Goal: Information Seeking & Learning: Check status

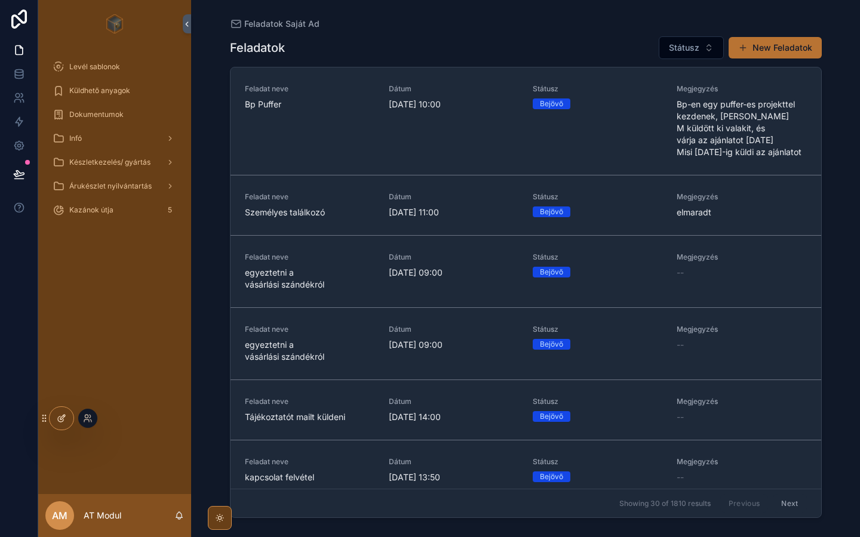
click at [62, 422] on icon at bounding box center [60, 419] width 5 height 5
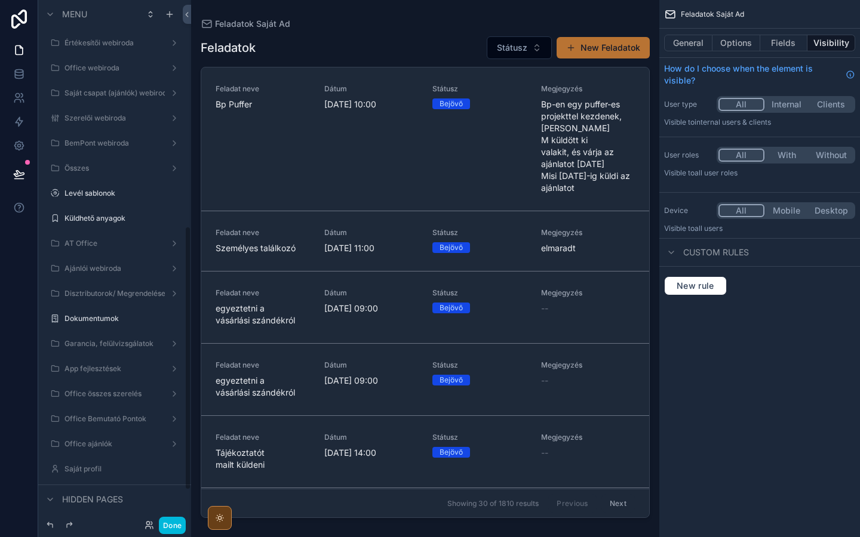
scroll to position [449, 0]
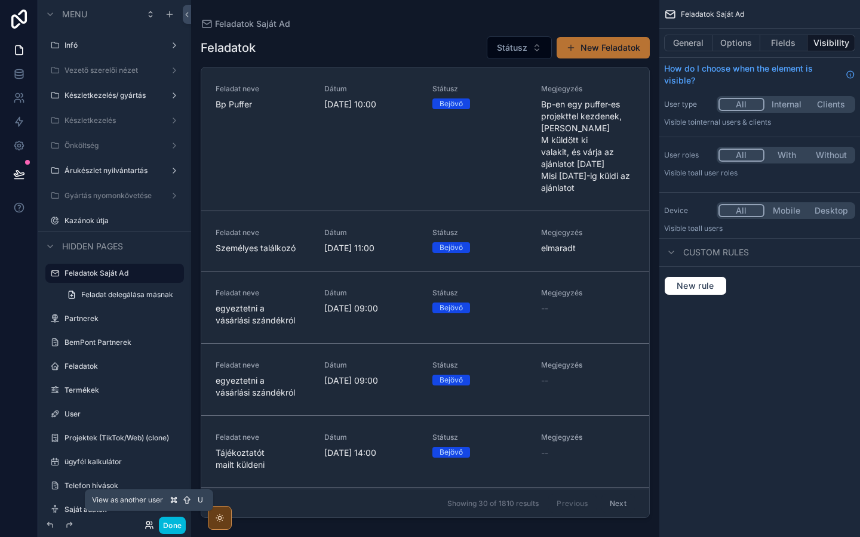
click at [148, 526] on icon at bounding box center [150, 526] width 10 height 10
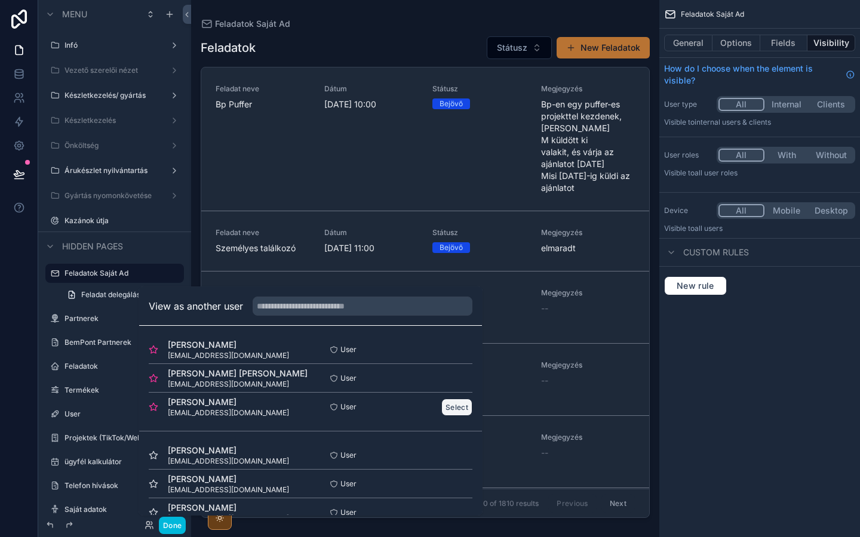
click at [451, 408] on button "Select" at bounding box center [456, 407] width 31 height 17
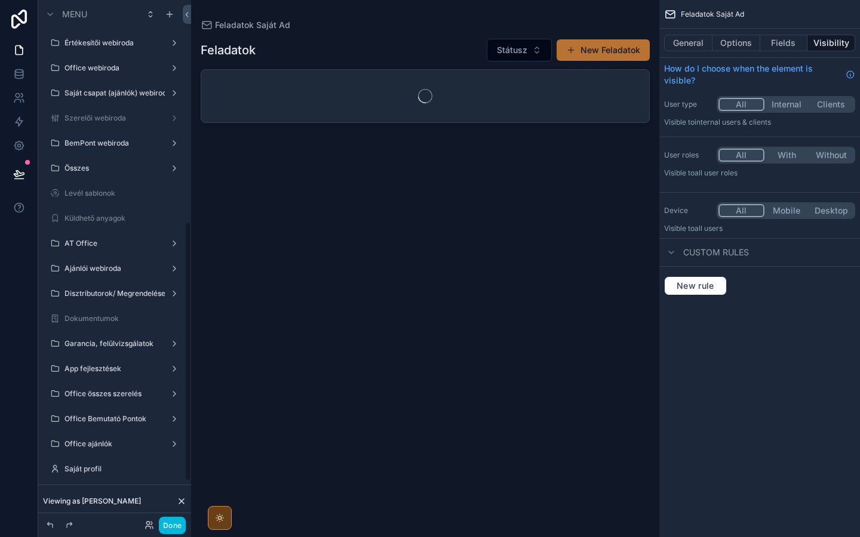
scroll to position [449, 0]
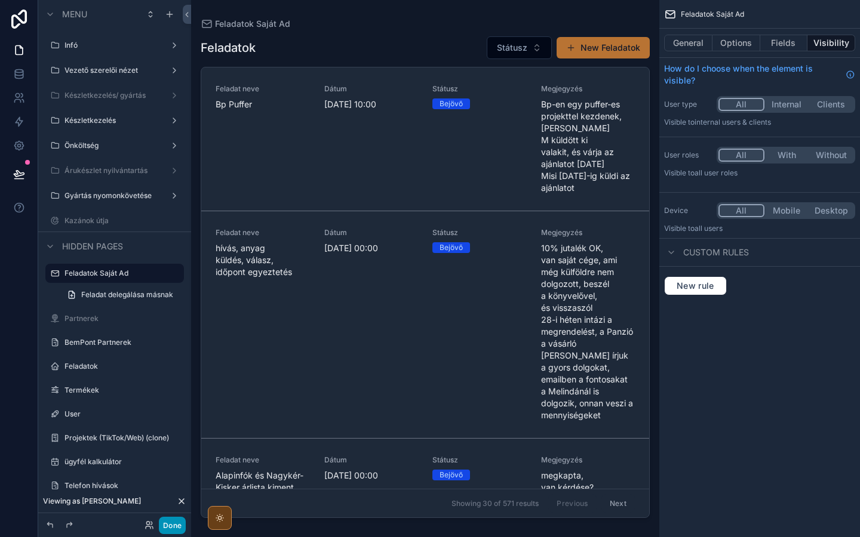
click at [173, 522] on button "Done" at bounding box center [172, 525] width 27 height 17
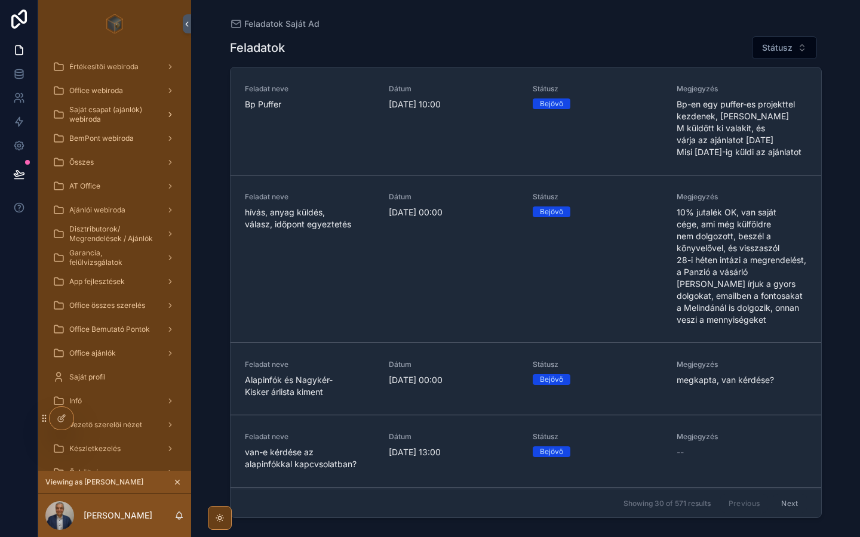
click at [105, 119] on span "Saját csapat (ajánlók) webiroda" at bounding box center [112, 114] width 87 height 19
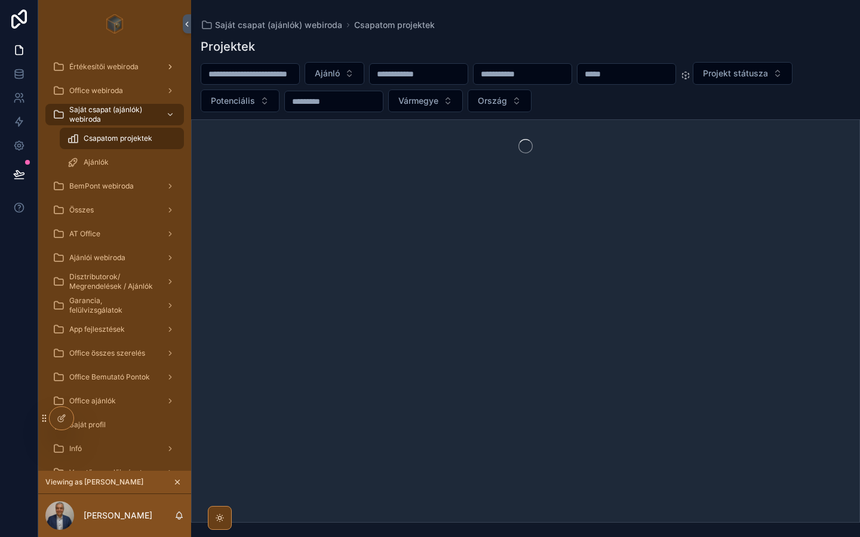
click at [110, 67] on span "Értékesítői webiroda" at bounding box center [103, 67] width 69 height 10
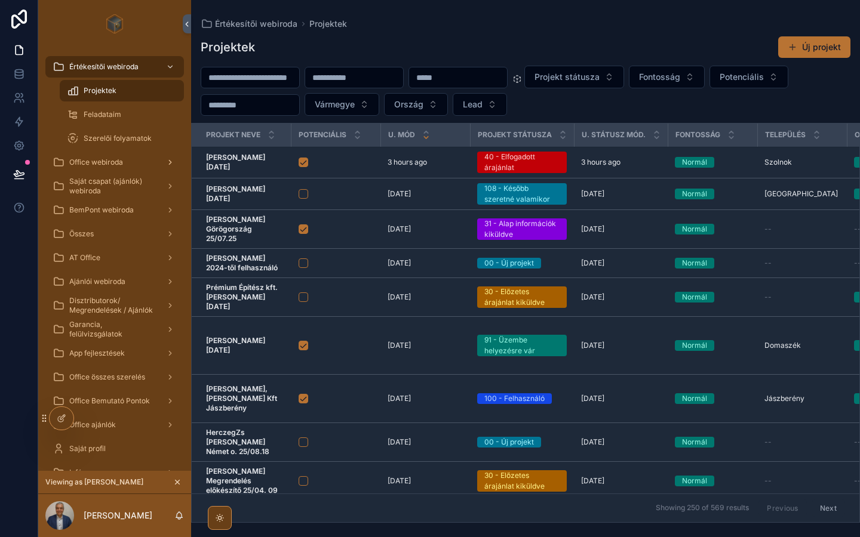
click at [94, 160] on span "Office webiroda" at bounding box center [96, 163] width 54 height 10
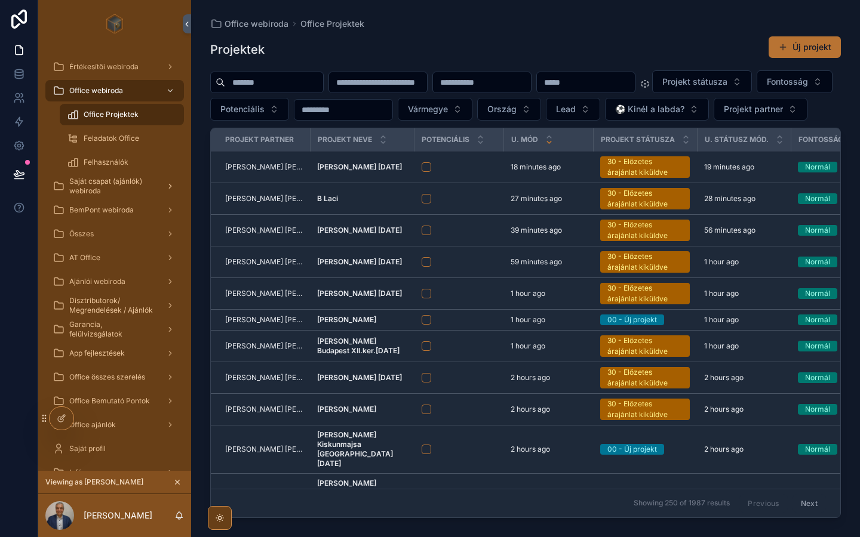
click at [106, 183] on span "Saját csapat (ajánlók) webiroda" at bounding box center [112, 186] width 87 height 19
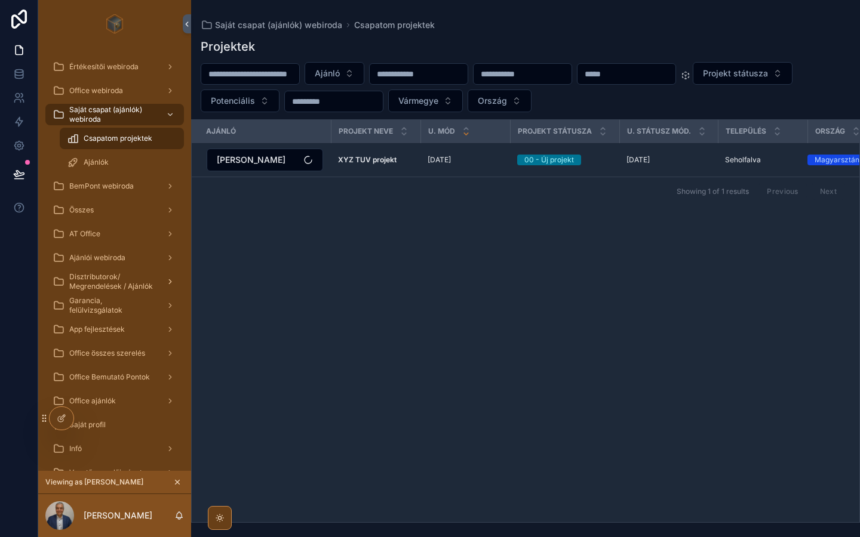
click at [109, 278] on span "Disztributorok/ Megrendelések / Ajánlók" at bounding box center [112, 281] width 87 height 19
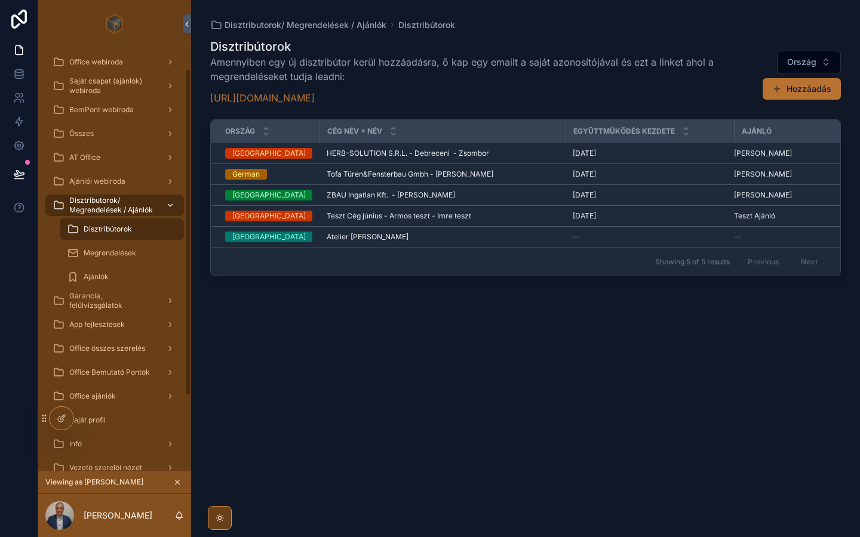
scroll to position [29, 0]
click at [102, 251] on span "Megrendelések" at bounding box center [110, 253] width 53 height 10
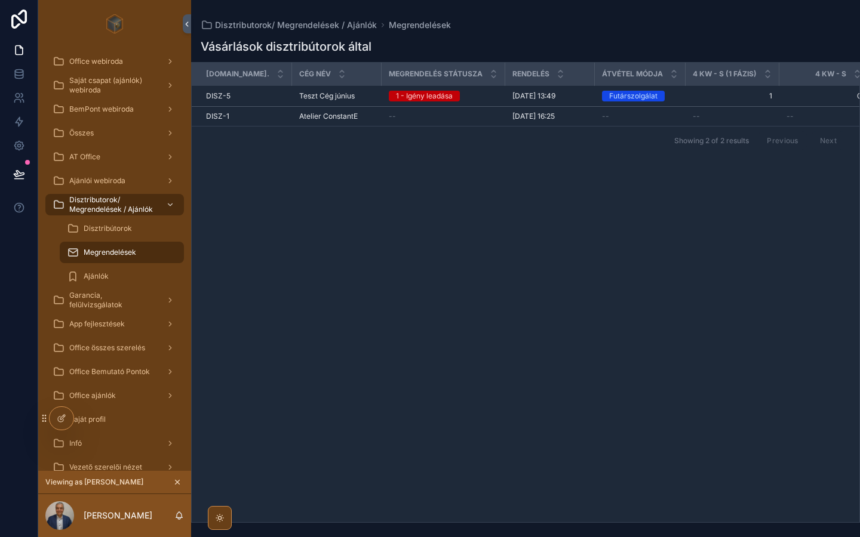
click at [102, 232] on span "Disztribútorok" at bounding box center [108, 229] width 48 height 10
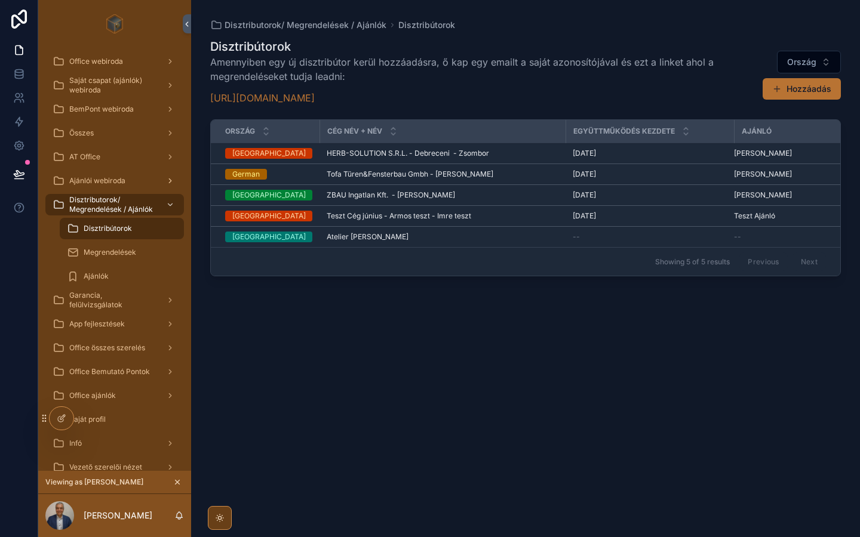
click at [85, 181] on span "Ajánlói webiroda" at bounding box center [97, 181] width 56 height 10
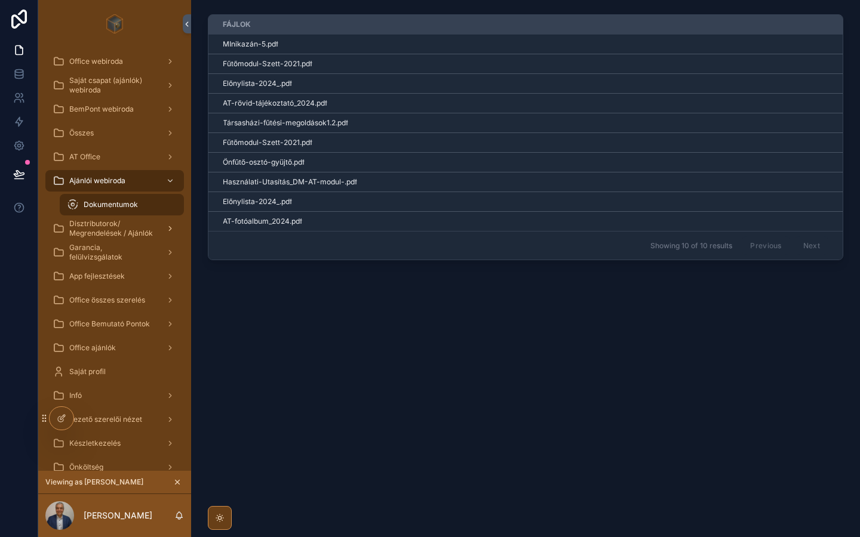
click at [103, 226] on span "Disztributorok/ Megrendelések / Ajánlók" at bounding box center [112, 228] width 87 height 19
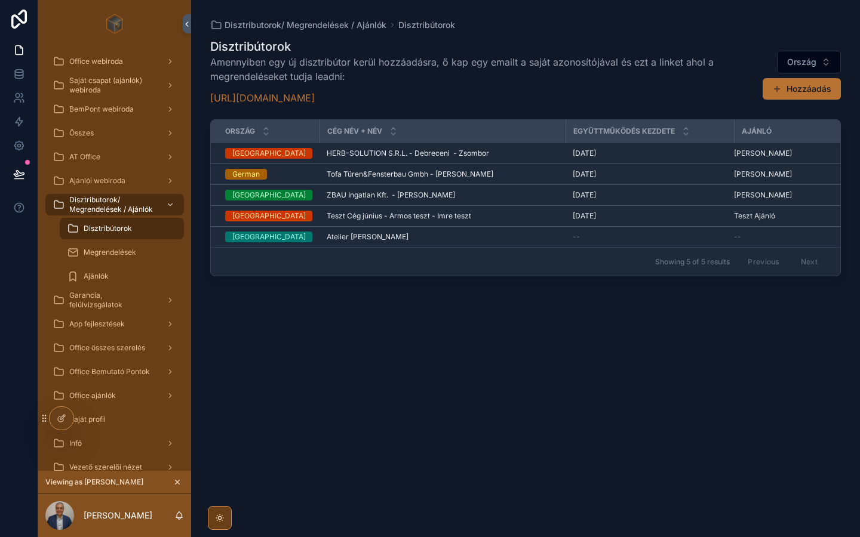
click at [260, 361] on div "Disztribútorok Amennyiben egy új disztribútor kerül hozzáadásra, ő kap egy emai…" at bounding box center [525, 277] width 631 height 492
click at [117, 254] on span "Megrendelések" at bounding box center [110, 253] width 53 height 10
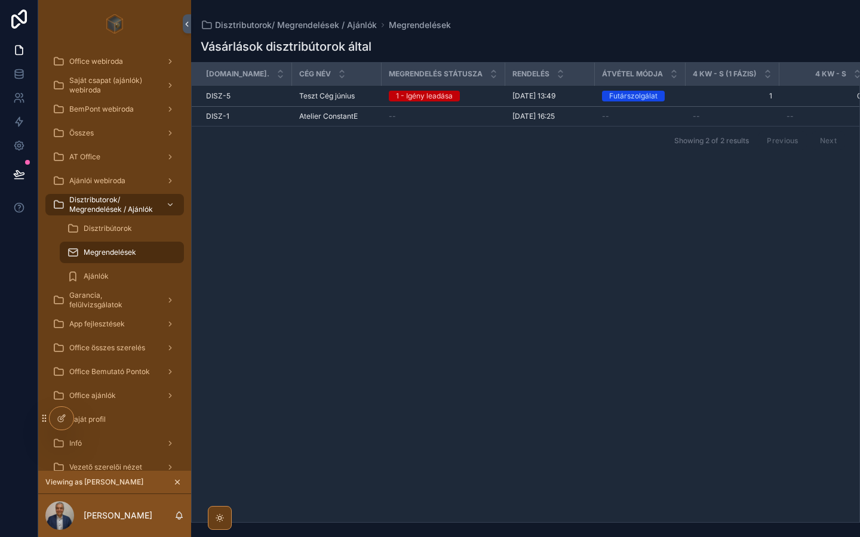
click at [99, 225] on span "Disztribútorok" at bounding box center [108, 229] width 48 height 10
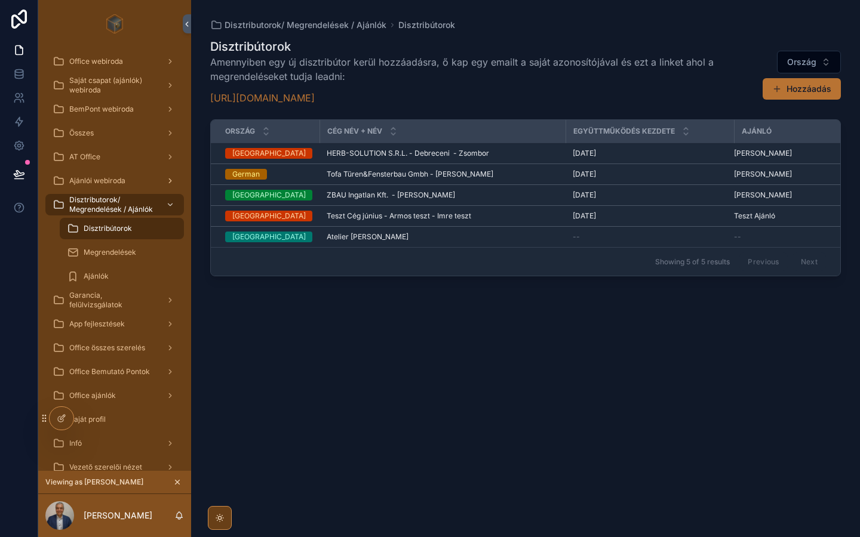
click at [92, 183] on span "Ajánlói webiroda" at bounding box center [97, 181] width 56 height 10
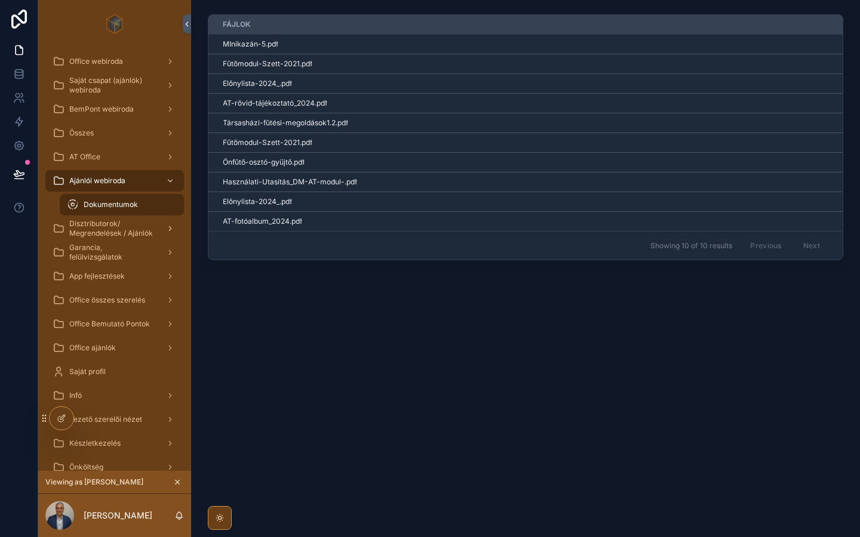
click at [106, 229] on span "Disztributorok/ Megrendelések / Ajánlók" at bounding box center [112, 228] width 87 height 19
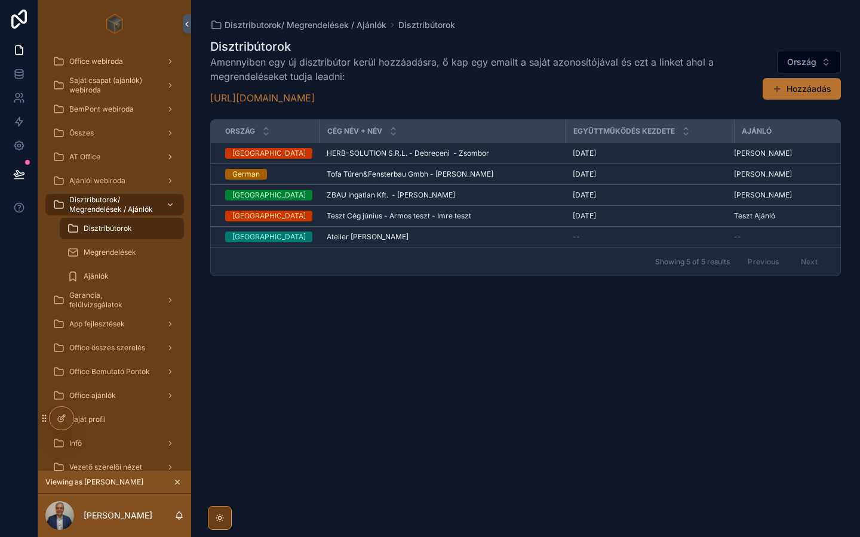
click at [84, 156] on span "AT Office" at bounding box center [84, 157] width 31 height 10
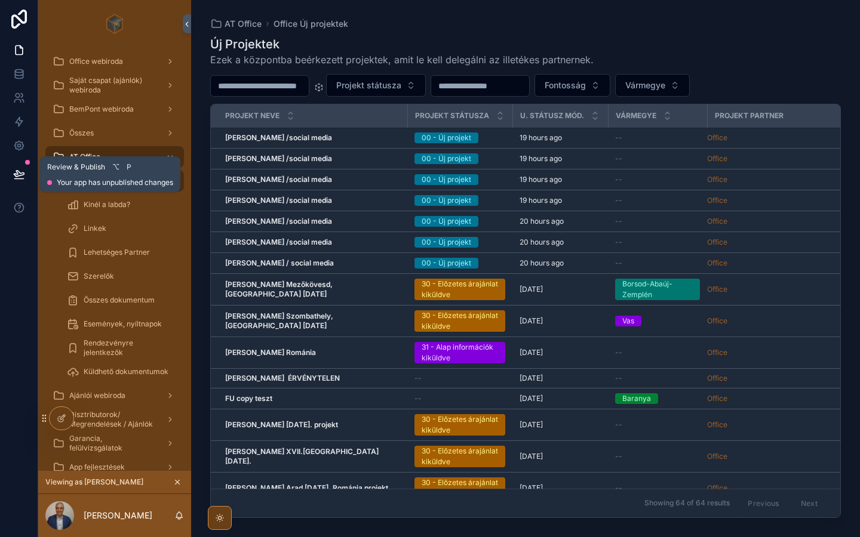
click at [27, 174] on button at bounding box center [19, 174] width 26 height 33
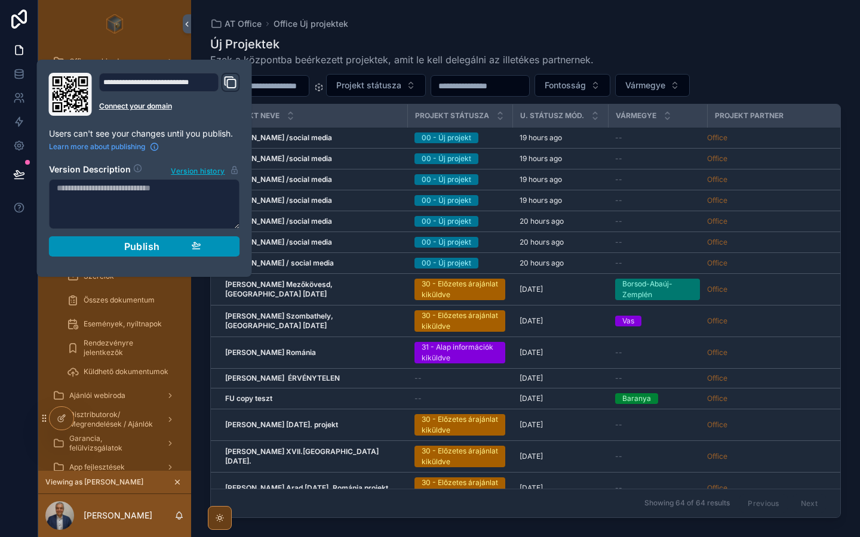
click at [125, 245] on span "Publish" at bounding box center [142, 247] width 36 height 12
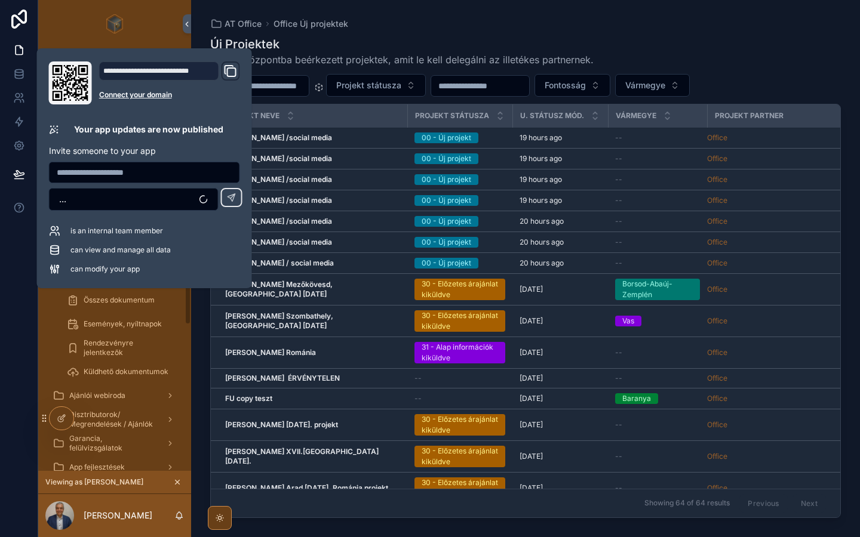
click at [17, 248] on div at bounding box center [19, 268] width 38 height 537
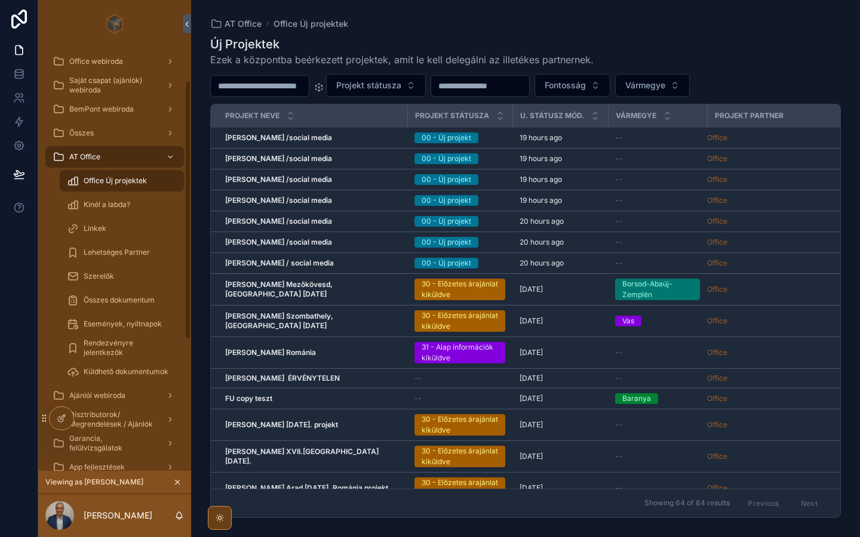
scroll to position [267, 0]
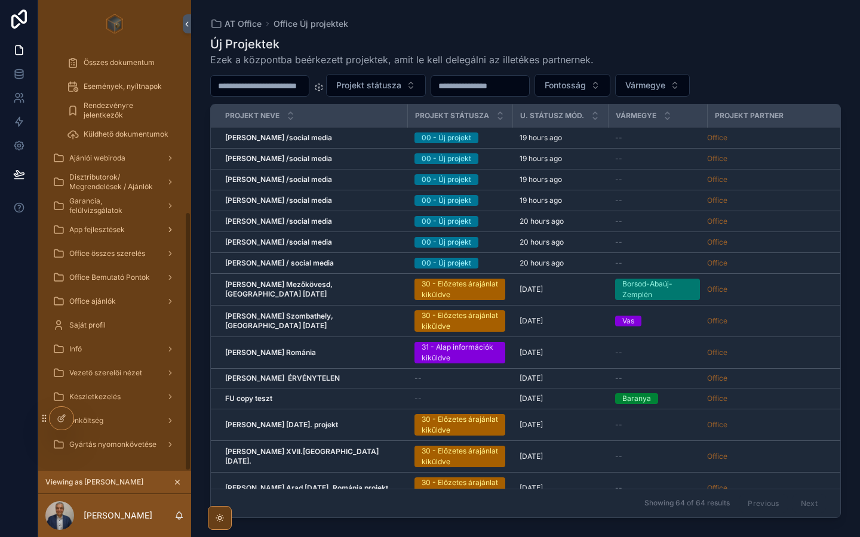
click at [103, 229] on span "App fejlesztések" at bounding box center [97, 230] width 56 height 10
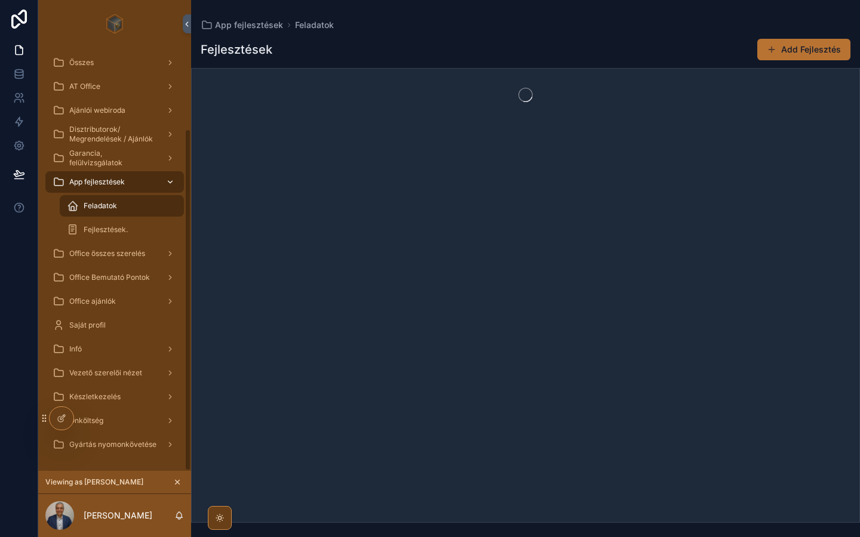
scroll to position [100, 0]
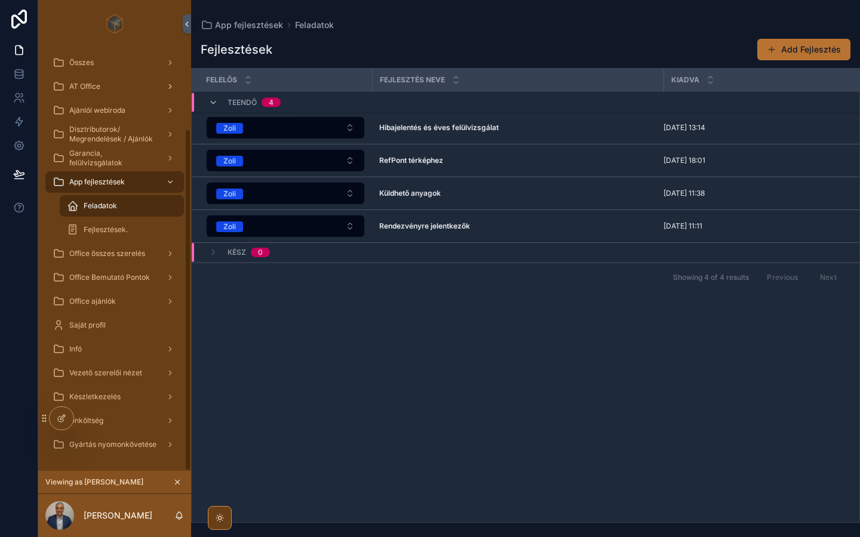
click at [90, 91] on span "AT Office" at bounding box center [84, 87] width 31 height 10
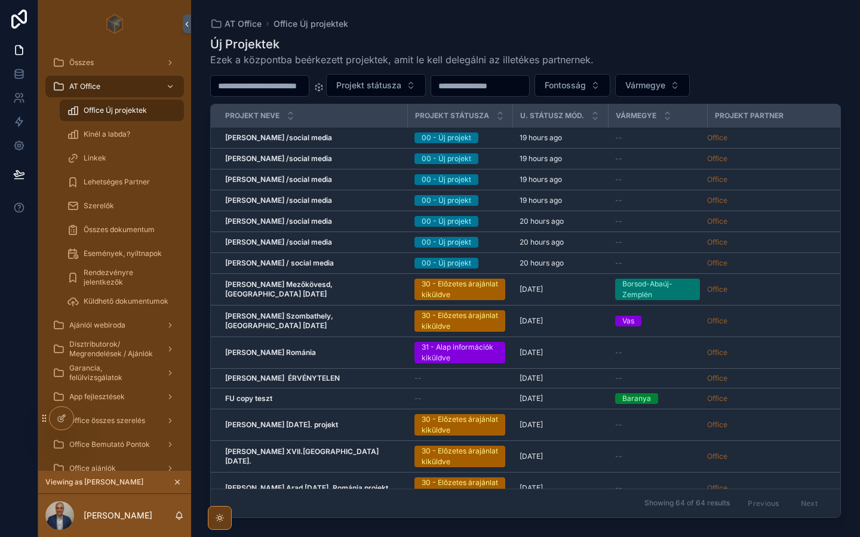
click at [321, 290] on strong "[PERSON_NAME] Mezőkövesd, [GEOGRAPHIC_DATA] [DATE]" at bounding box center [279, 289] width 109 height 19
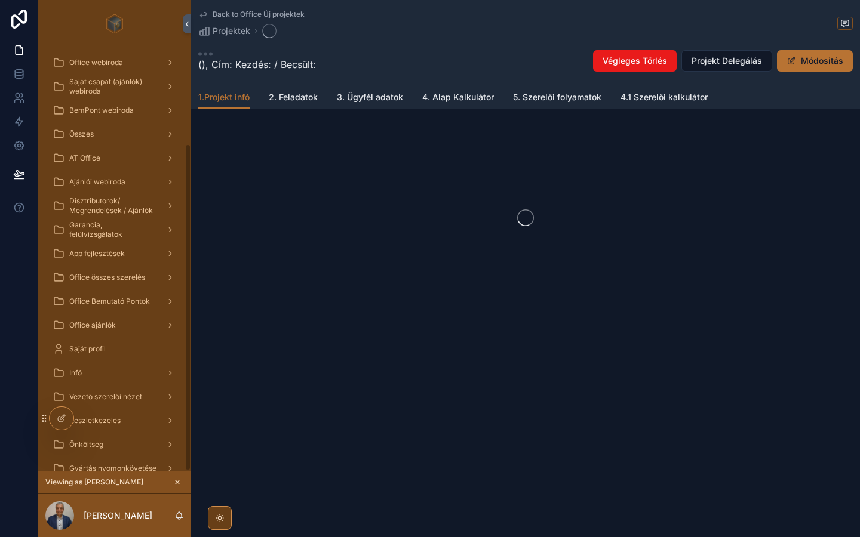
scroll to position [124, 0]
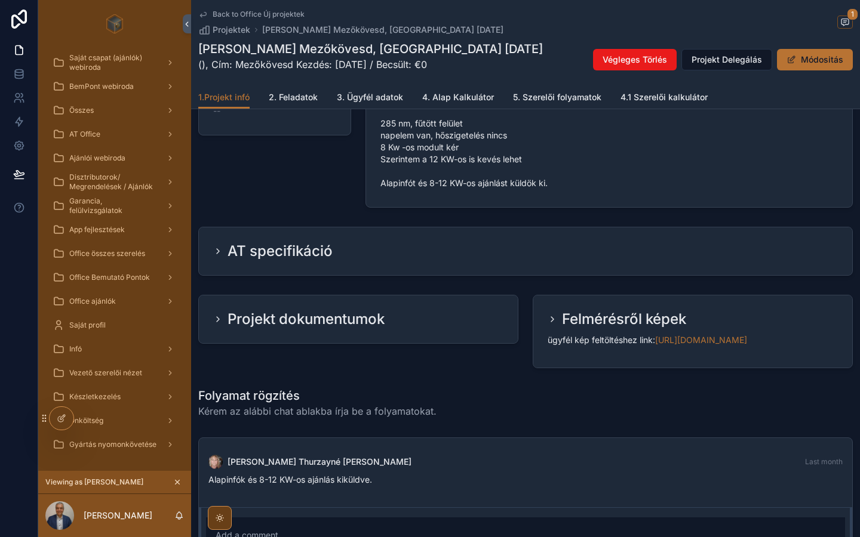
scroll to position [736, 0]
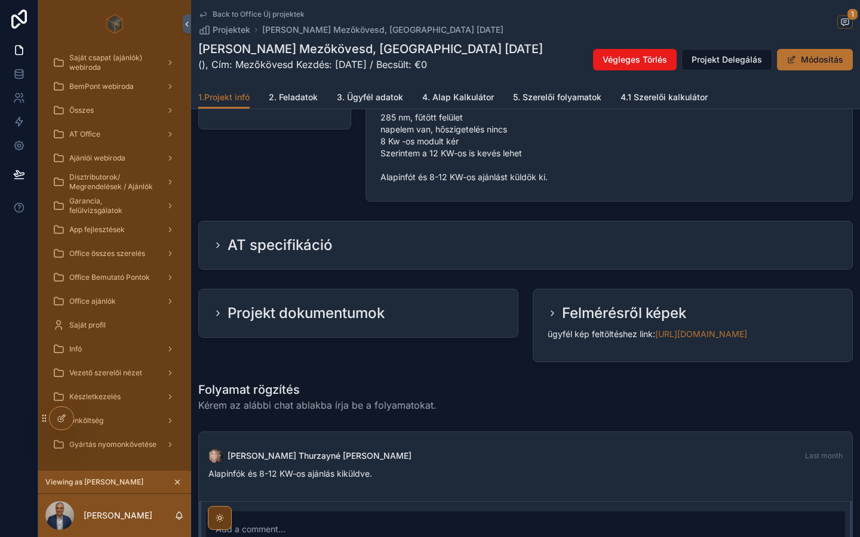
click at [220, 243] on icon "scrollable content" at bounding box center [218, 246] width 10 height 10
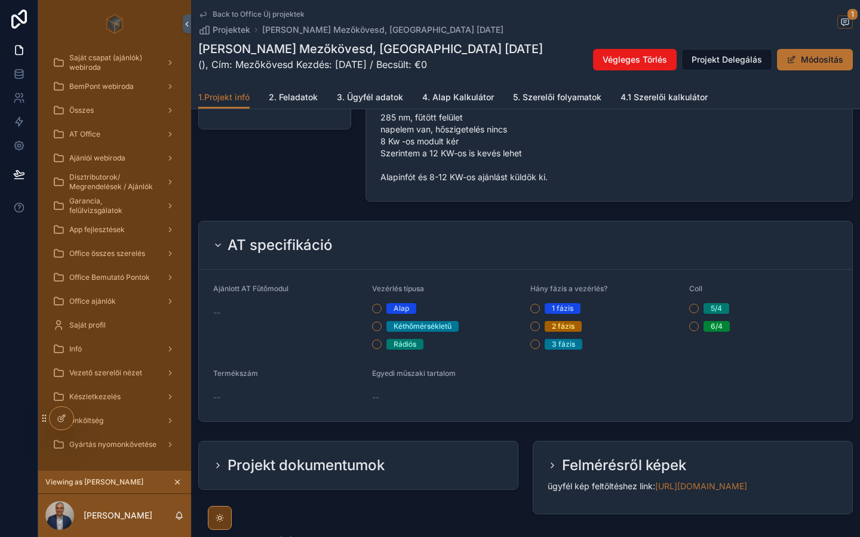
click at [220, 243] on icon "scrollable content" at bounding box center [218, 246] width 10 height 10
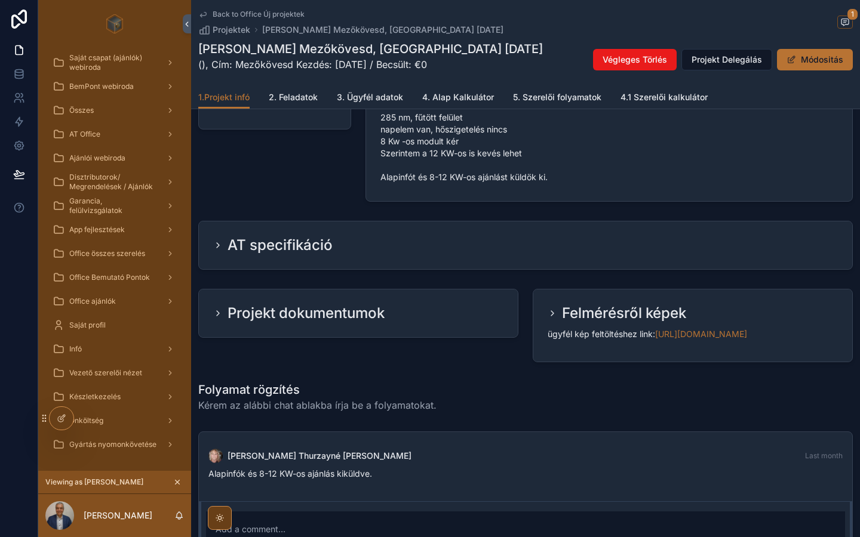
click at [215, 315] on icon "scrollable content" at bounding box center [218, 314] width 10 height 10
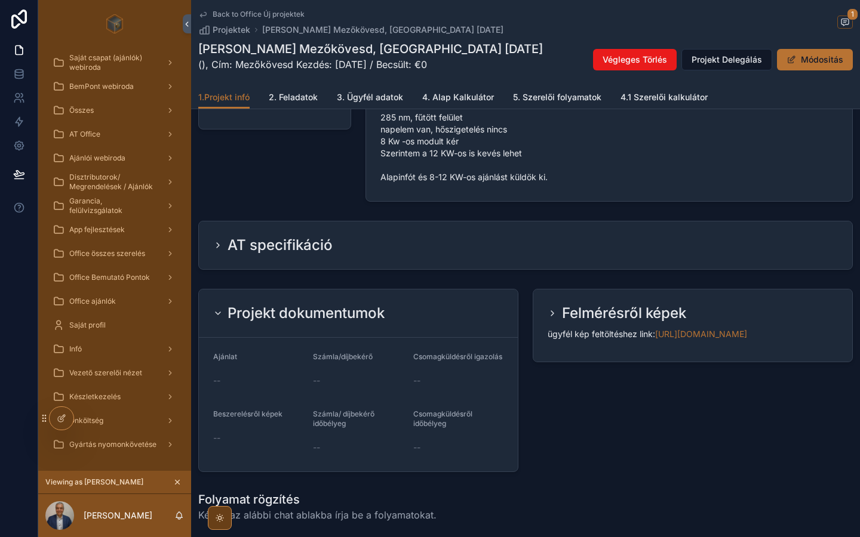
click at [215, 315] on icon "scrollable content" at bounding box center [218, 314] width 10 height 10
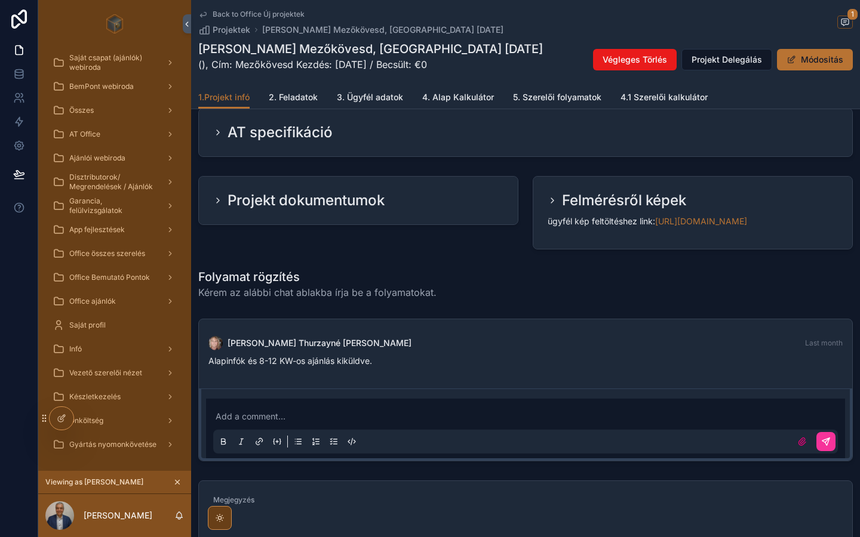
scroll to position [767, 0]
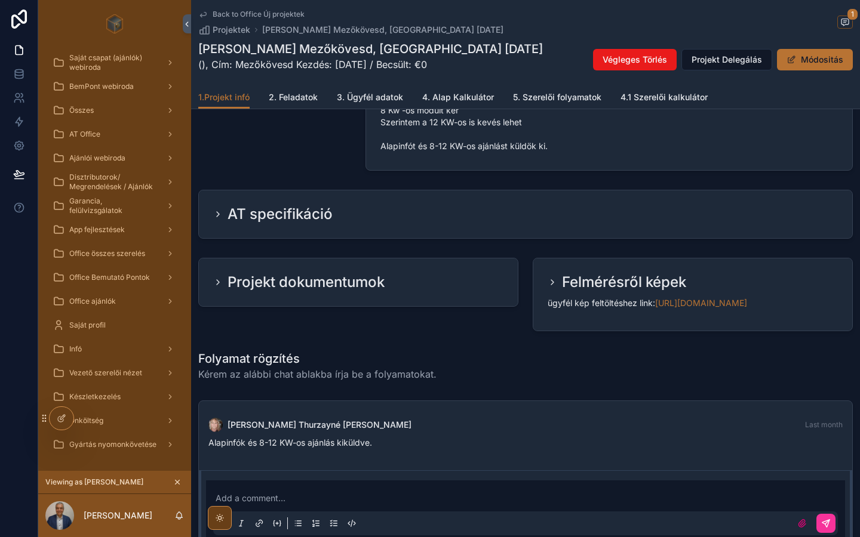
click at [298, 103] on link "2. Feladatok" at bounding box center [293, 99] width 49 height 24
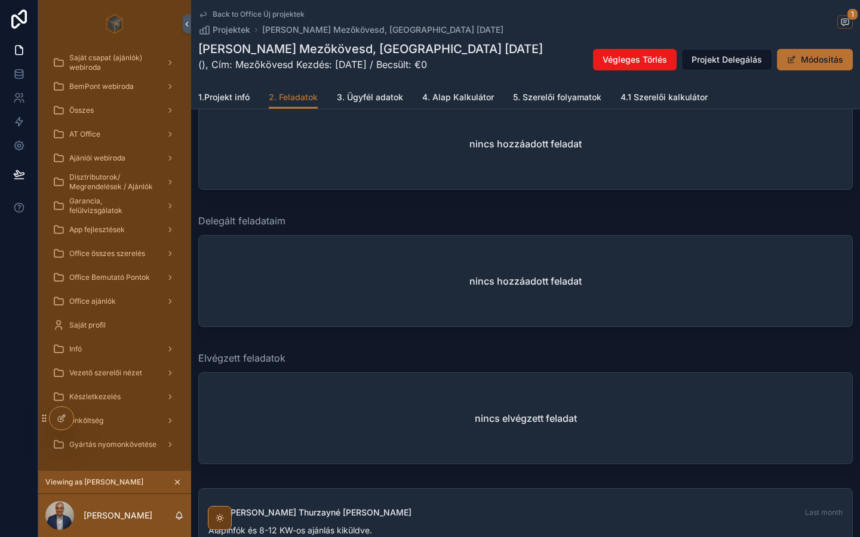
scroll to position [72, 0]
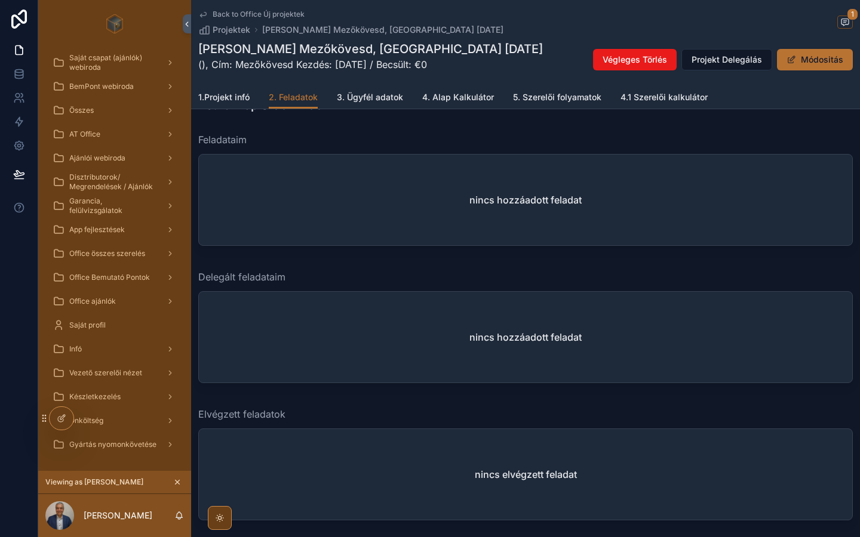
click at [371, 93] on span "3. Ügyfél adatok" at bounding box center [370, 97] width 66 height 12
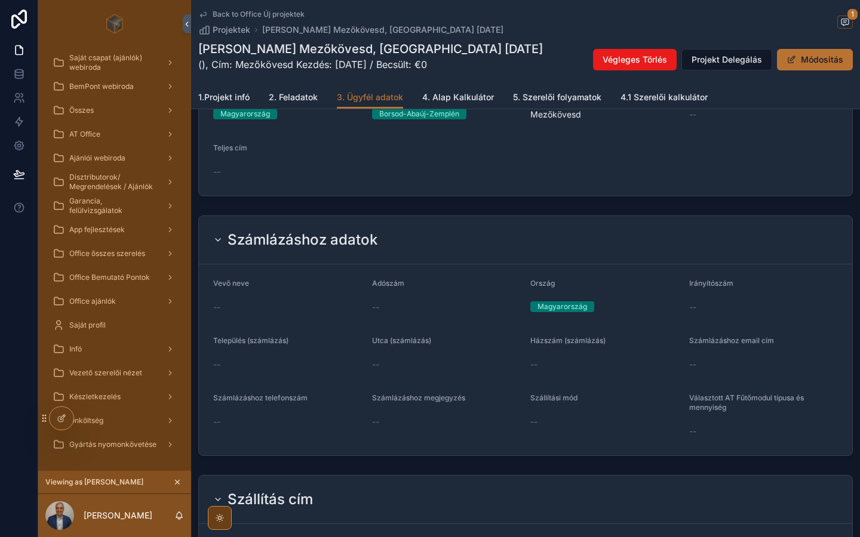
scroll to position [168, 0]
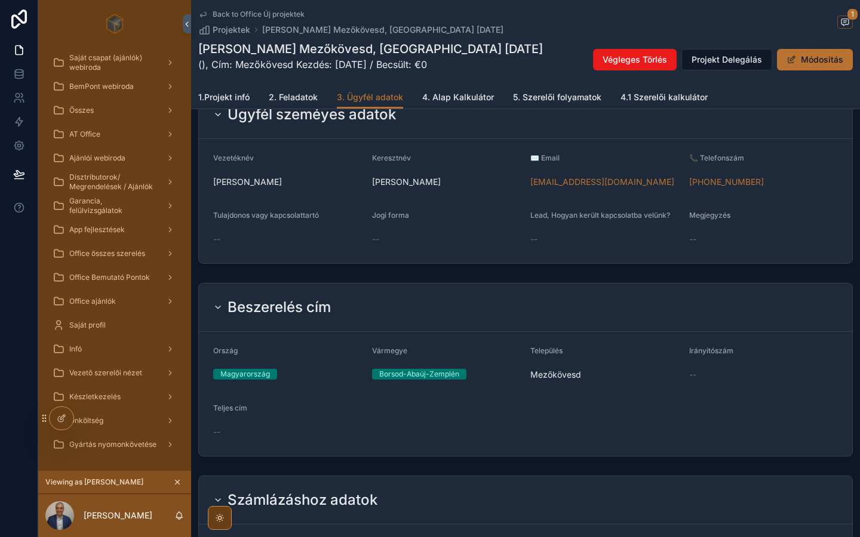
click at [449, 97] on span "4. Alap Kalkulátor" at bounding box center [458, 97] width 72 height 12
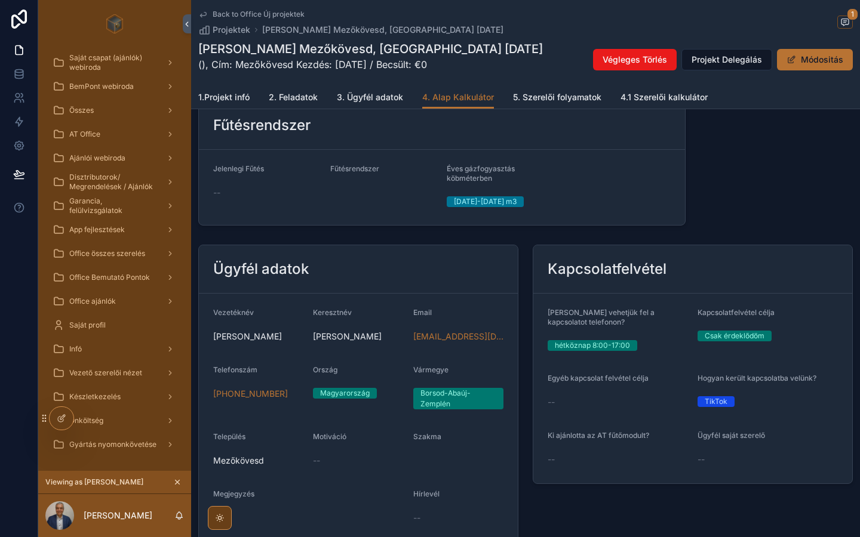
scroll to position [181, 0]
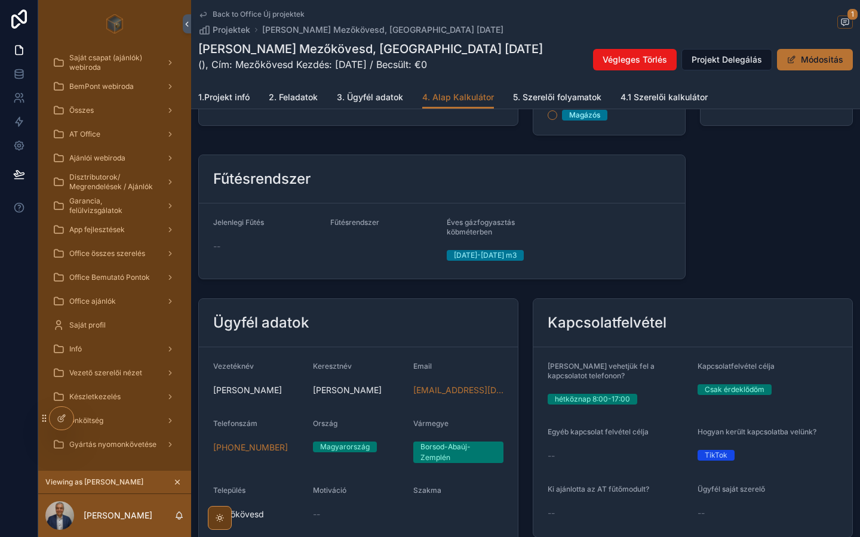
click at [533, 93] on span "5. Szerelői folyamatok" at bounding box center [557, 97] width 88 height 12
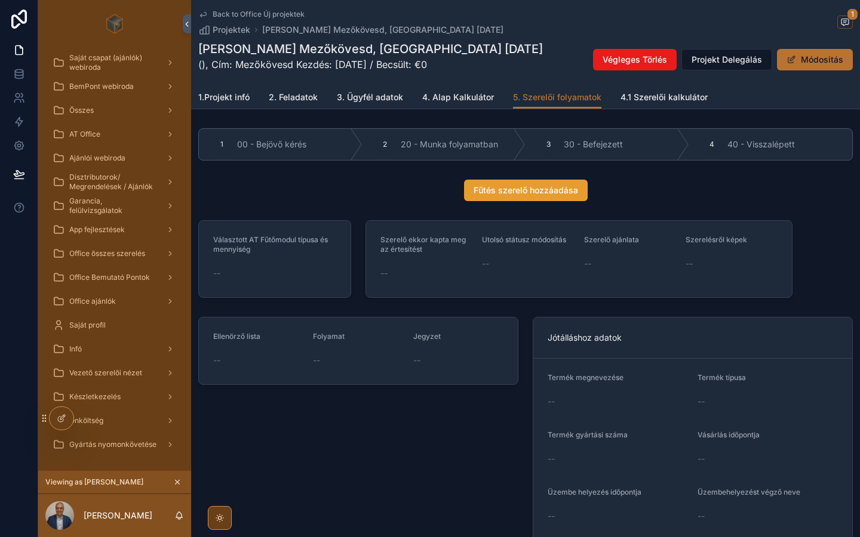
click at [561, 191] on span "Fűtés szerelő hozzáadása" at bounding box center [526, 191] width 105 height 12
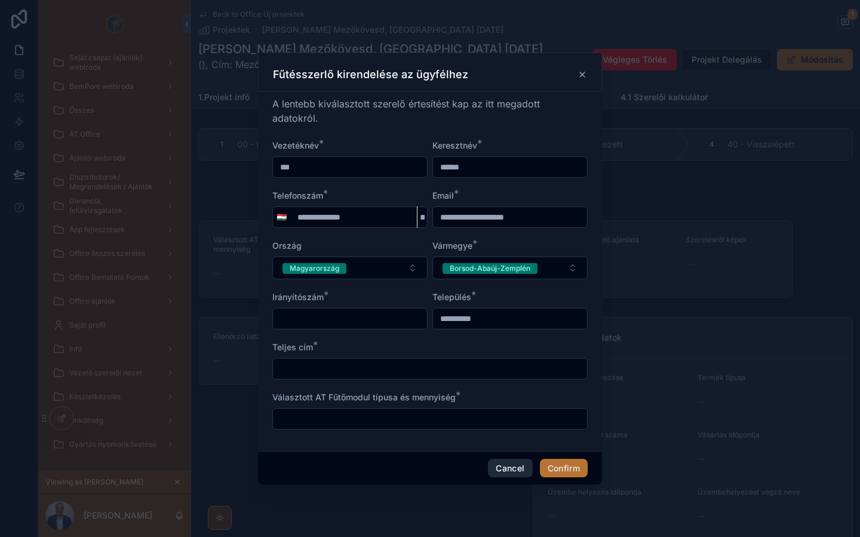
click at [517, 460] on button "Cancel" at bounding box center [510, 468] width 44 height 19
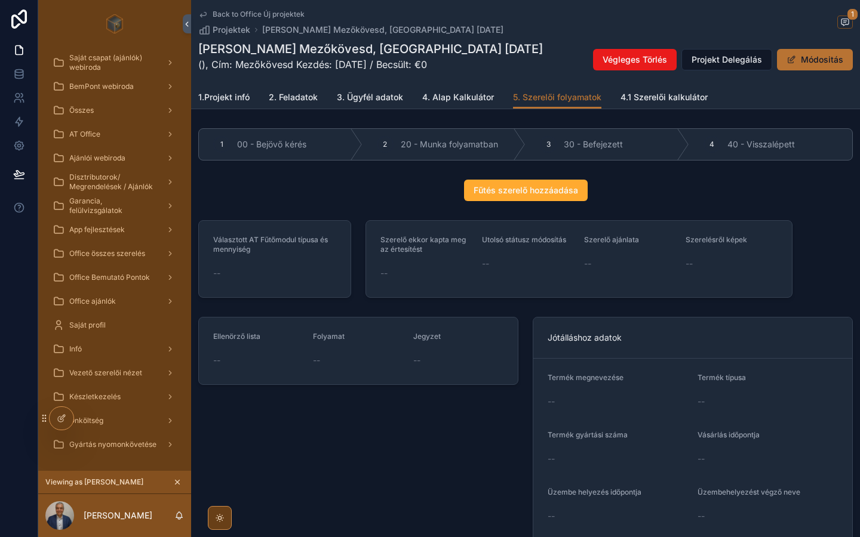
click at [638, 91] on span "4.1 Szerelői kalkulátor" at bounding box center [663, 97] width 87 height 12
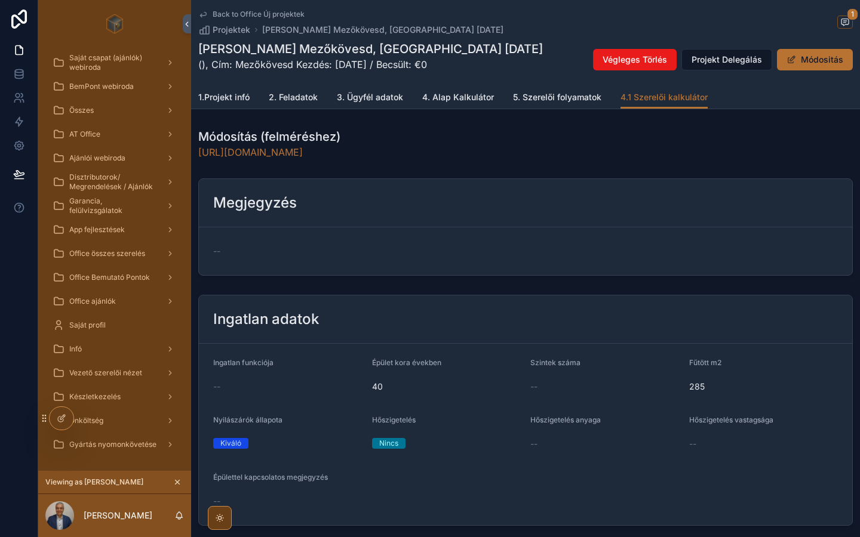
click at [546, 104] on link "5. Szerelői folyamatok" at bounding box center [557, 99] width 88 height 24
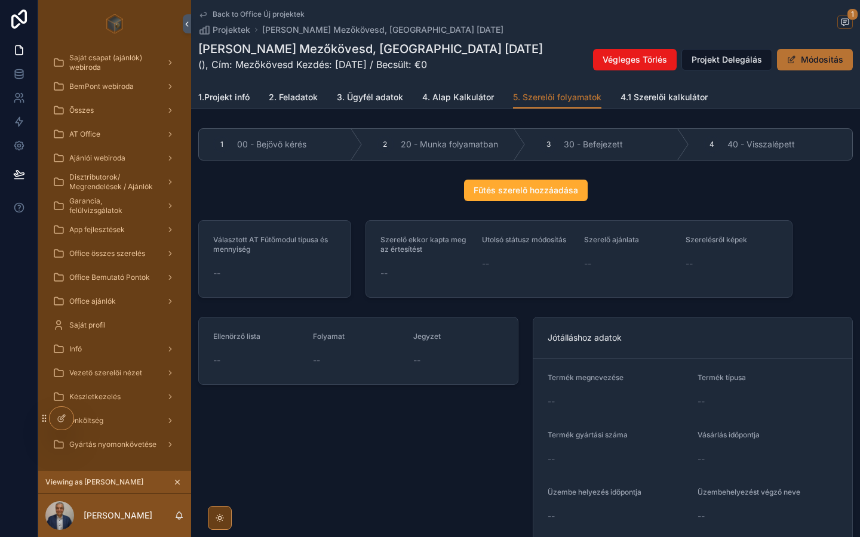
click at [456, 100] on span "4. Alap Kalkulátor" at bounding box center [458, 97] width 72 height 12
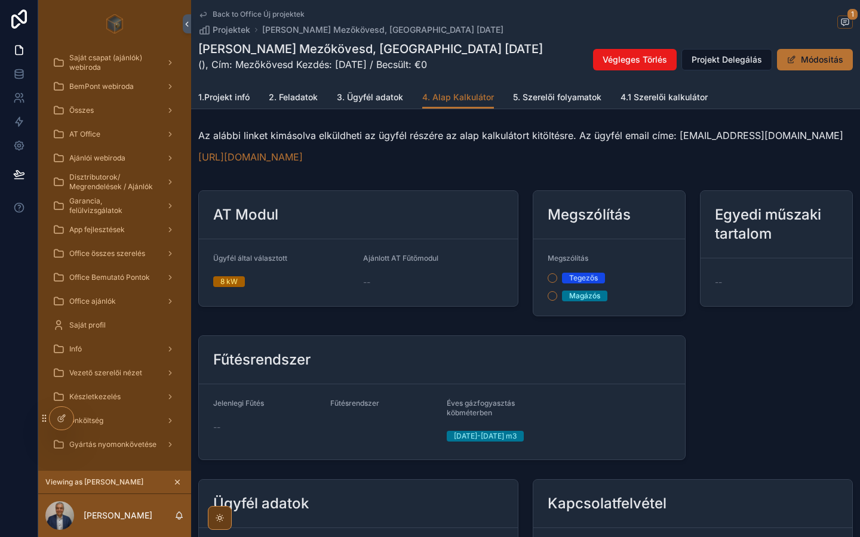
click at [374, 102] on span "3. Ügyfél adatok" at bounding box center [370, 97] width 66 height 12
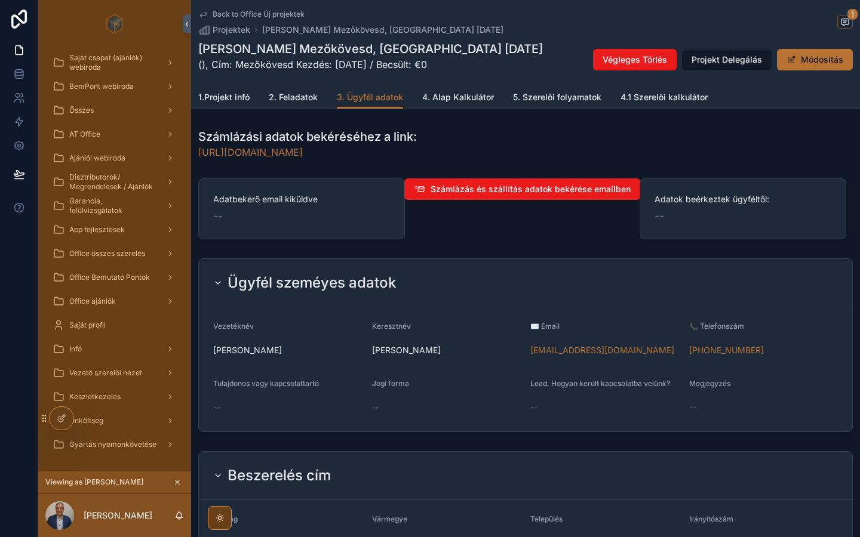
click at [301, 105] on link "2. Feladatok" at bounding box center [293, 99] width 49 height 24
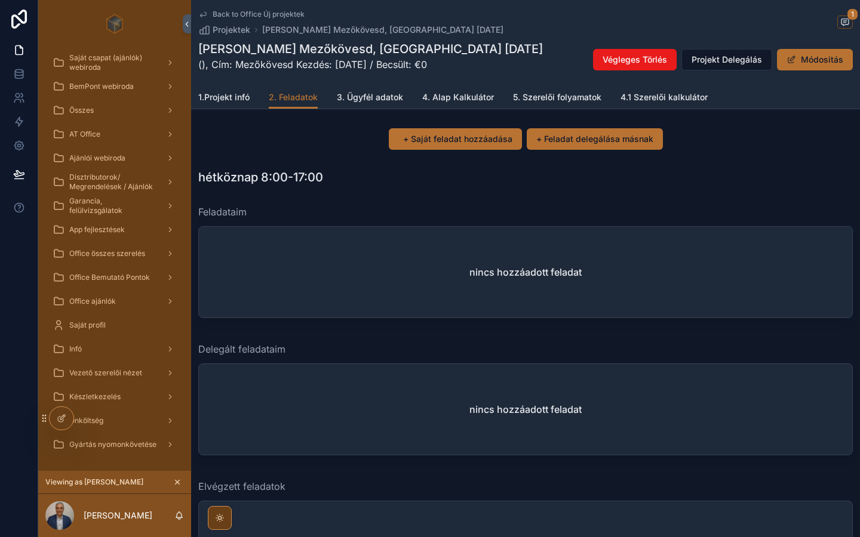
click at [229, 97] on span "1.Projekt infó" at bounding box center [223, 97] width 51 height 12
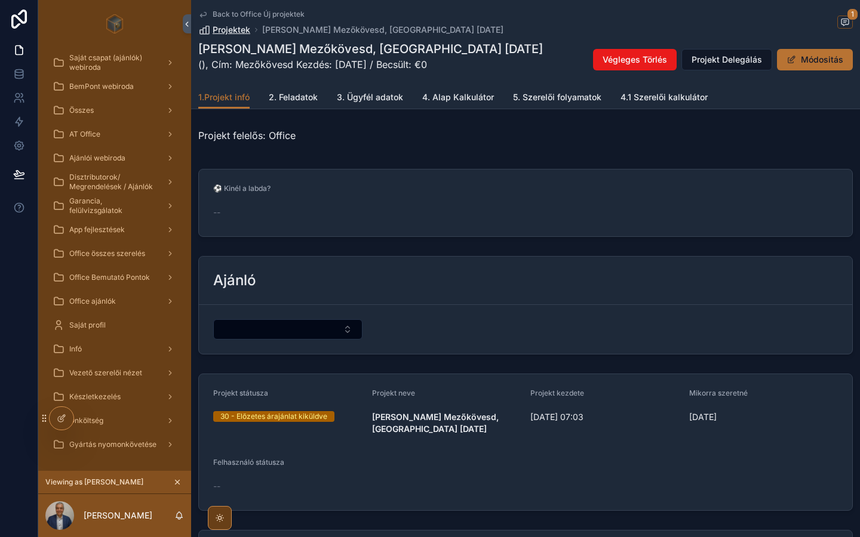
click at [234, 33] on span "Projektek" at bounding box center [232, 30] width 38 height 12
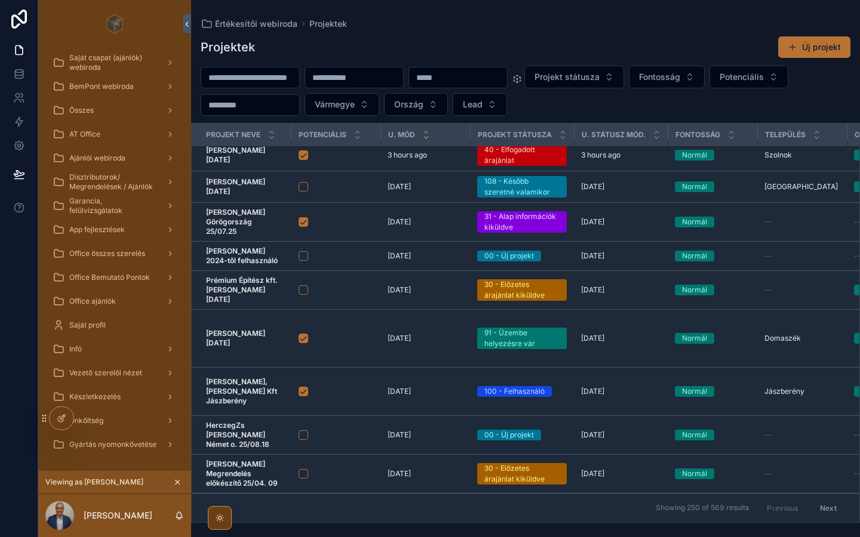
scroll to position [8, 0]
click at [411, 289] on p "20 days ago" at bounding box center [399, 290] width 23 height 10
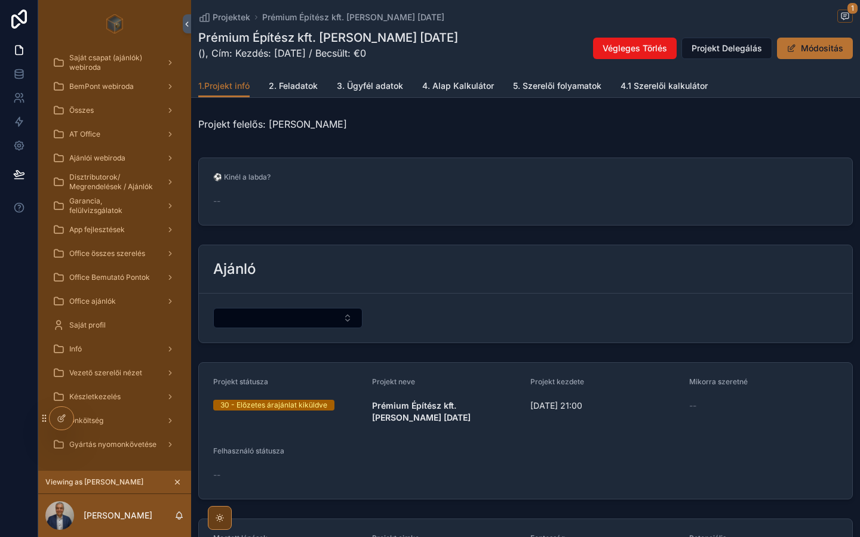
click at [303, 88] on span "2. Feladatok" at bounding box center [293, 86] width 49 height 12
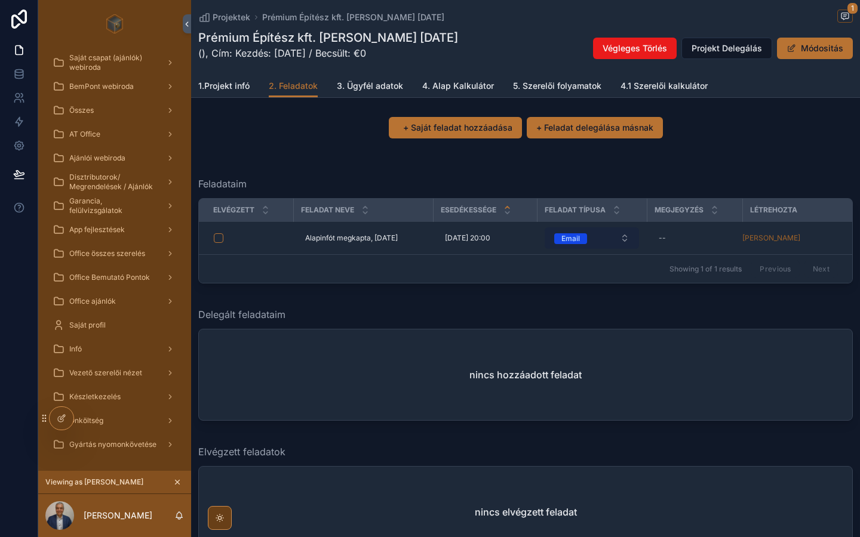
click at [628, 244] on button "Email" at bounding box center [592, 238] width 94 height 21
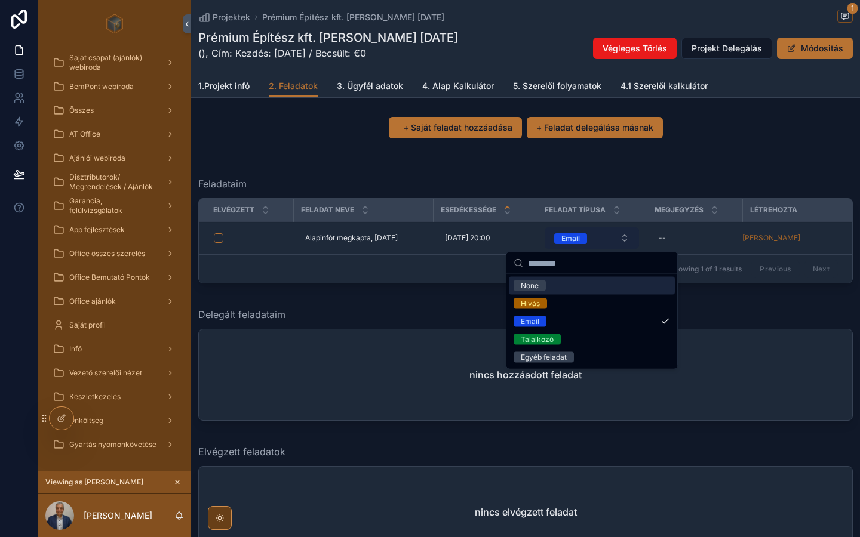
click at [628, 244] on button "Email" at bounding box center [592, 238] width 94 height 21
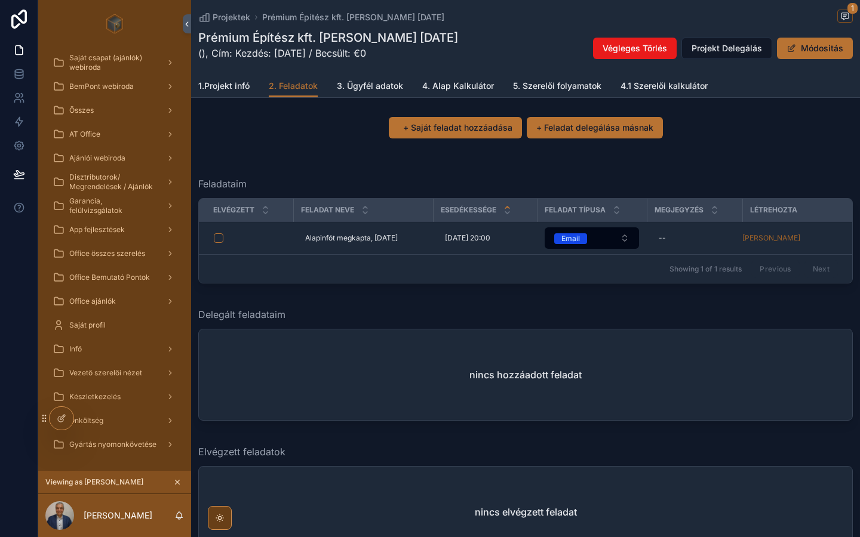
click at [634, 182] on div "Feladataim" at bounding box center [525, 184] width 655 height 14
click at [376, 85] on span "3. Ügyfél adatok" at bounding box center [370, 86] width 66 height 12
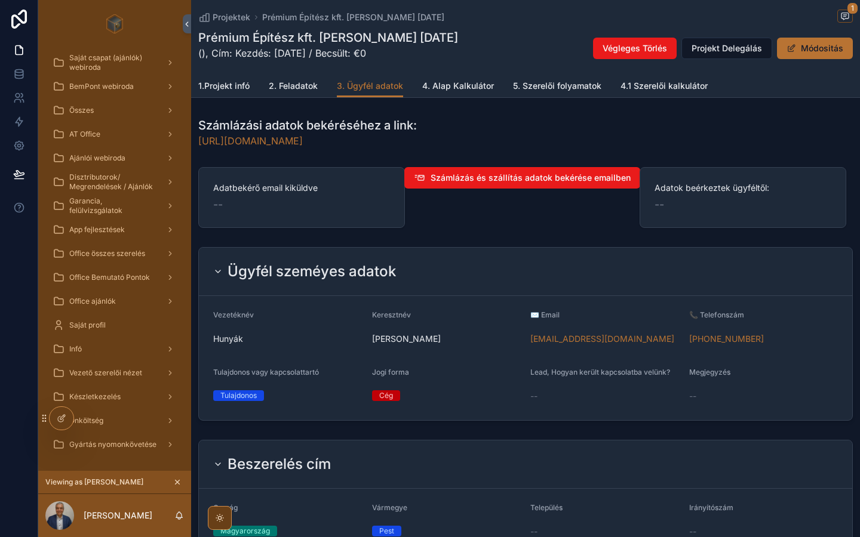
click at [446, 77] on link "4. Alap Kalkulátor" at bounding box center [458, 87] width 72 height 24
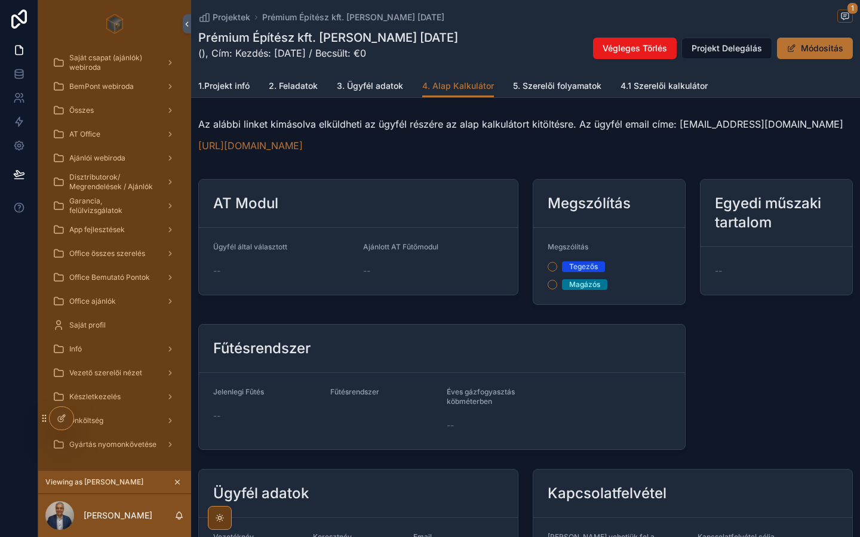
click at [219, 87] on span "1.Projekt infó" at bounding box center [223, 86] width 51 height 12
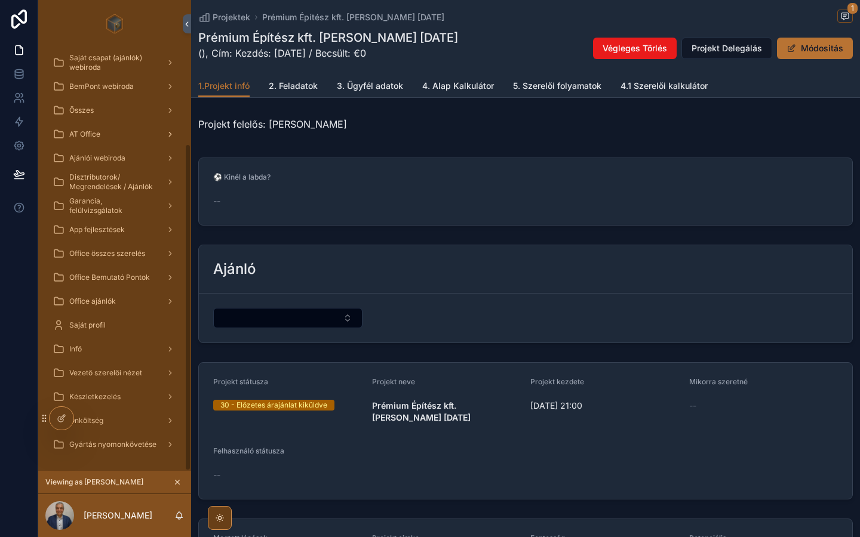
click at [95, 136] on span "AT Office" at bounding box center [84, 135] width 31 height 10
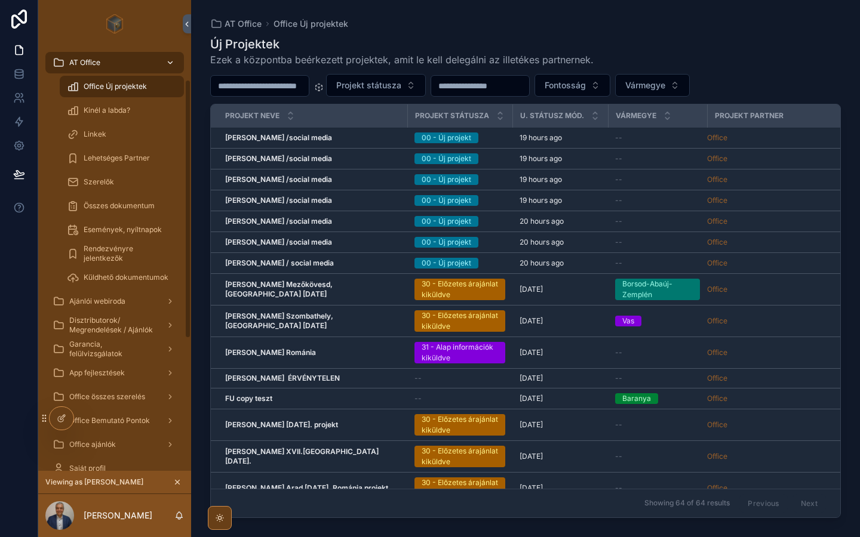
scroll to position [52, 0]
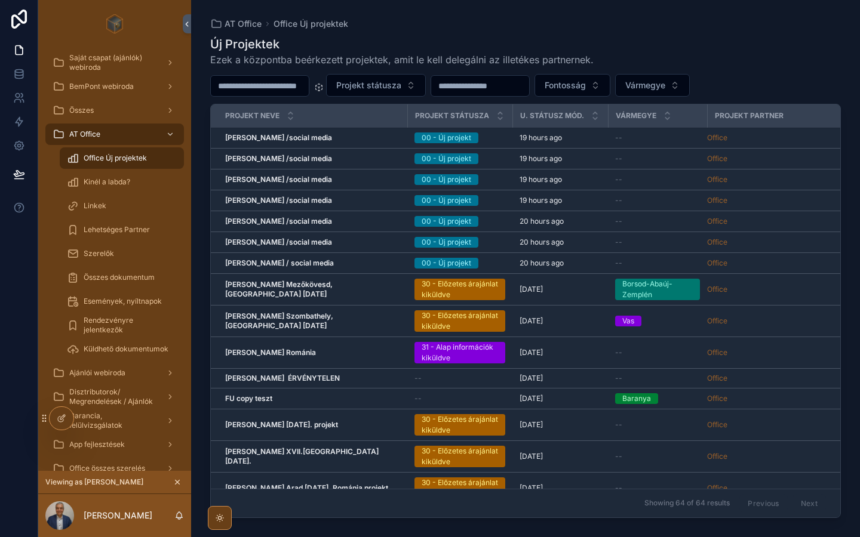
click at [106, 182] on span "Kinél a labda?" at bounding box center [107, 182] width 47 height 10
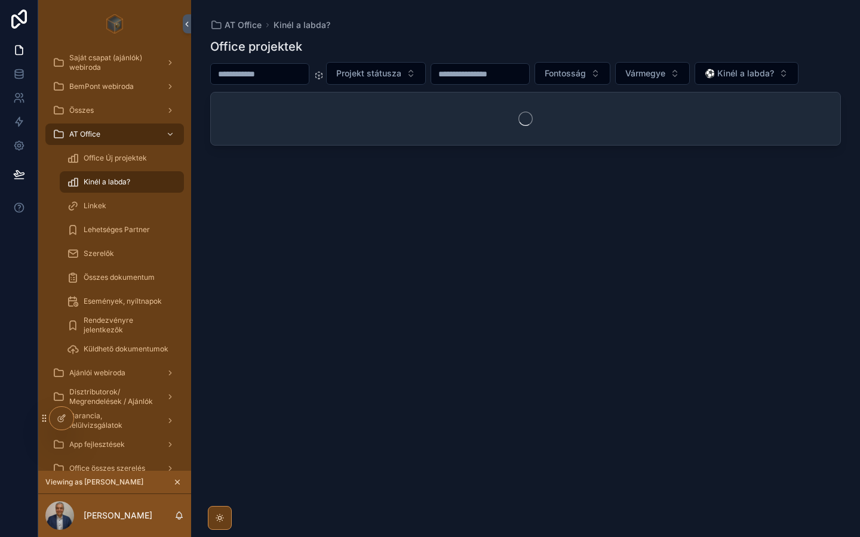
click at [106, 209] on div "Linkek" at bounding box center [122, 205] width 110 height 19
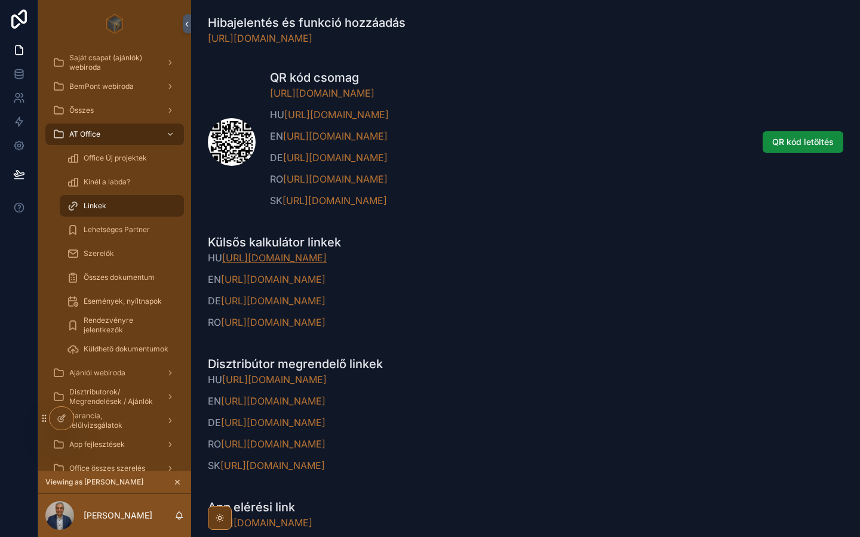
click at [327, 260] on link "[URL][DOMAIN_NAME]" at bounding box center [274, 258] width 105 height 12
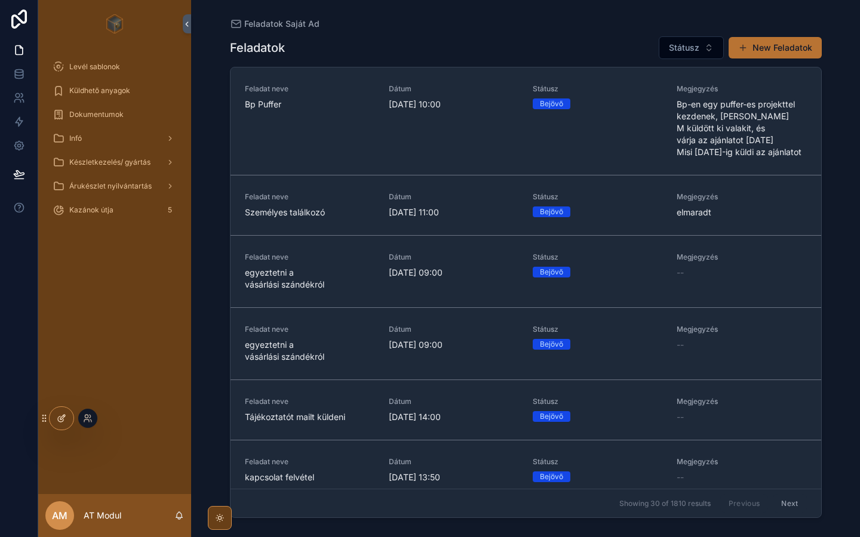
click at [63, 419] on icon at bounding box center [62, 417] width 5 height 5
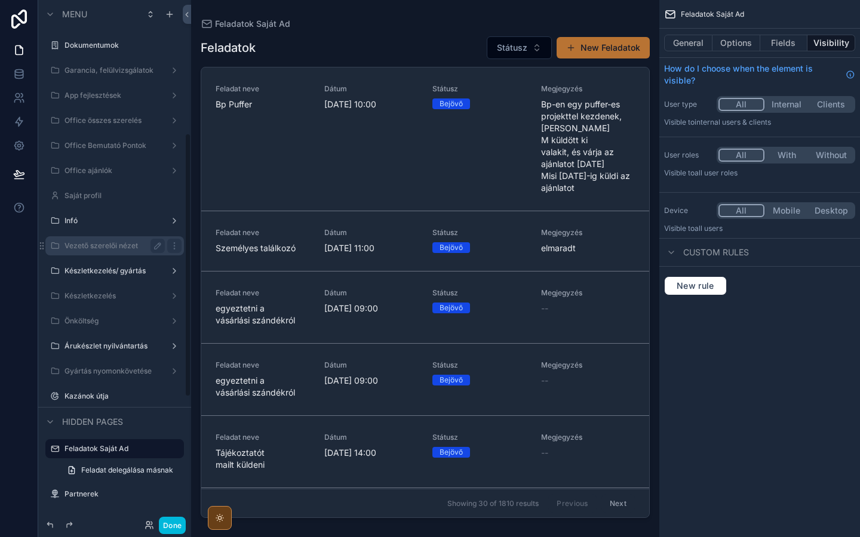
scroll to position [265, 0]
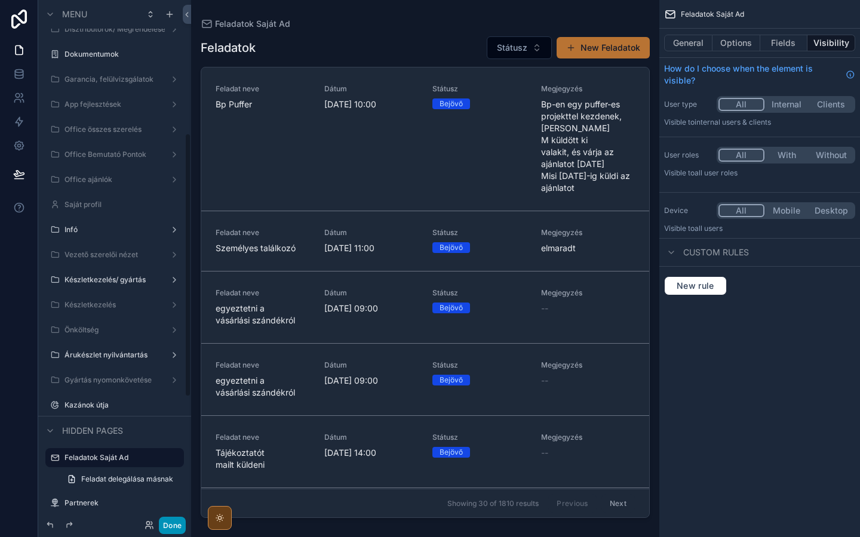
click at [182, 526] on button "Done" at bounding box center [172, 525] width 27 height 17
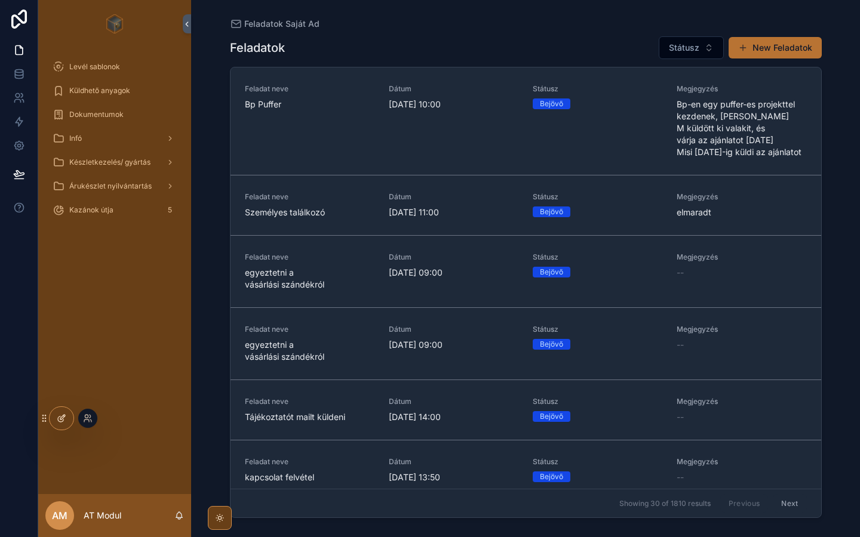
click at [64, 427] on div at bounding box center [62, 418] width 24 height 23
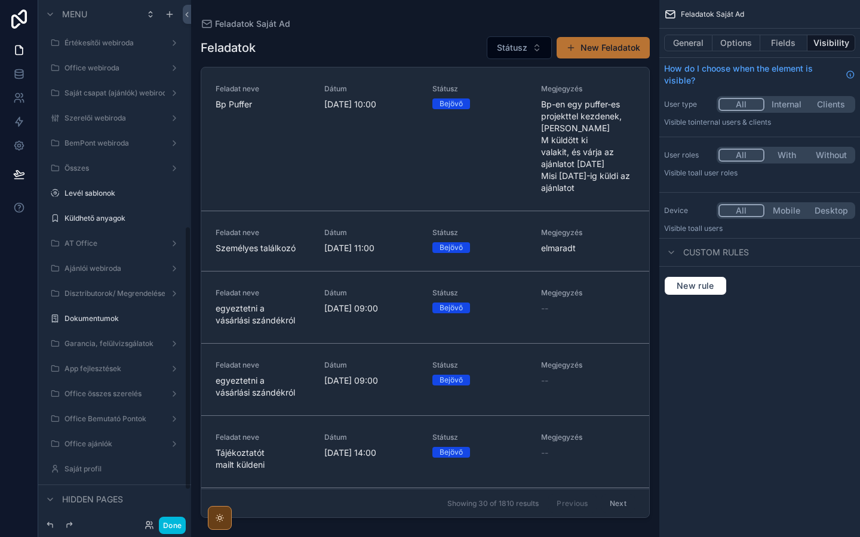
scroll to position [449, 0]
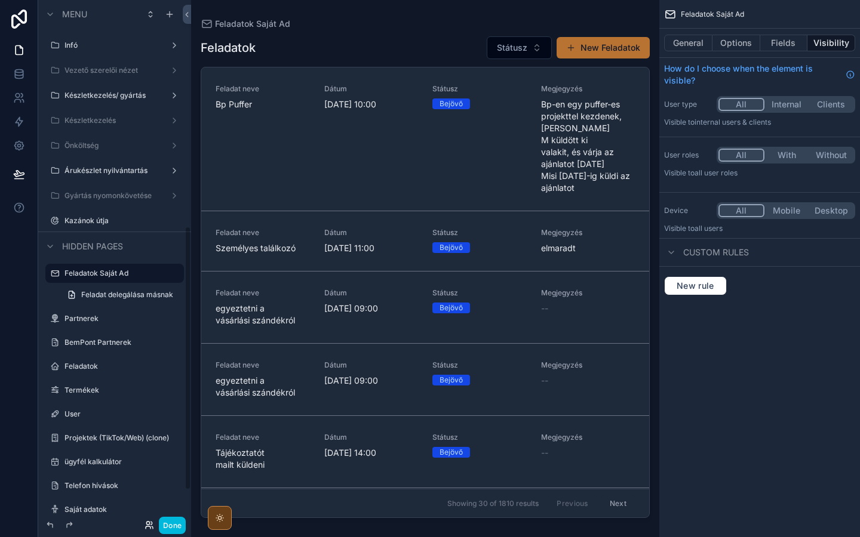
click at [149, 527] on icon at bounding box center [150, 526] width 10 height 10
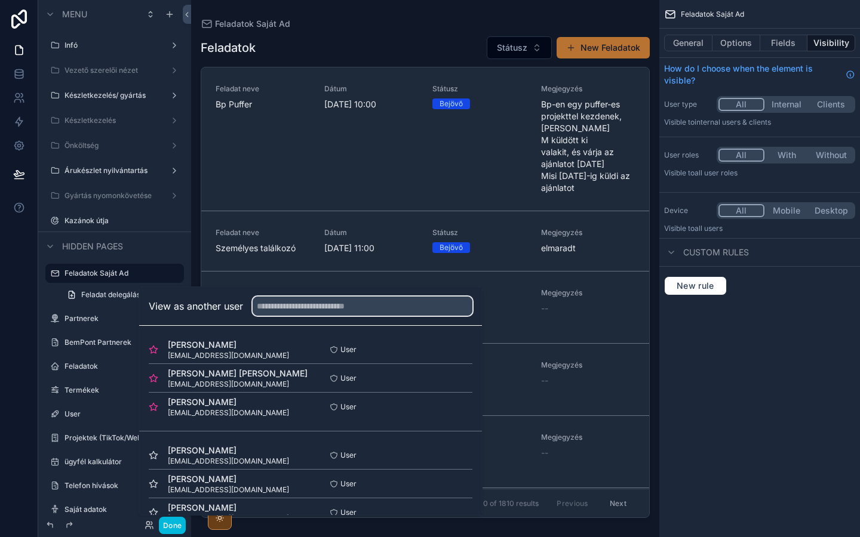
click at [293, 311] on input "text" at bounding box center [363, 306] width 220 height 19
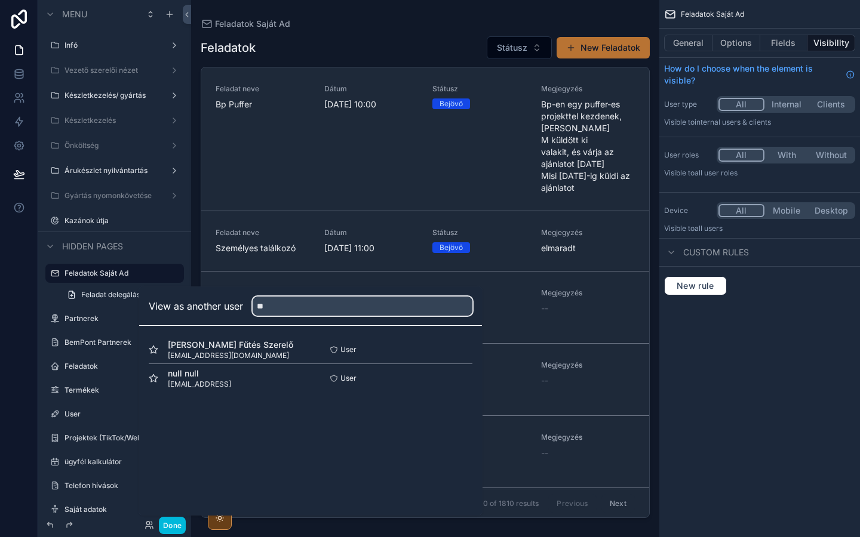
type input "*"
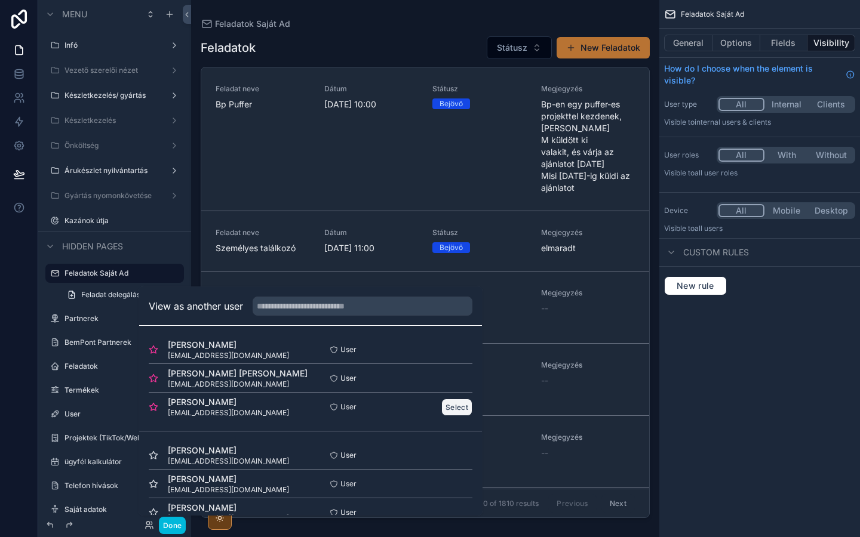
click at [453, 406] on button "Select" at bounding box center [456, 407] width 31 height 17
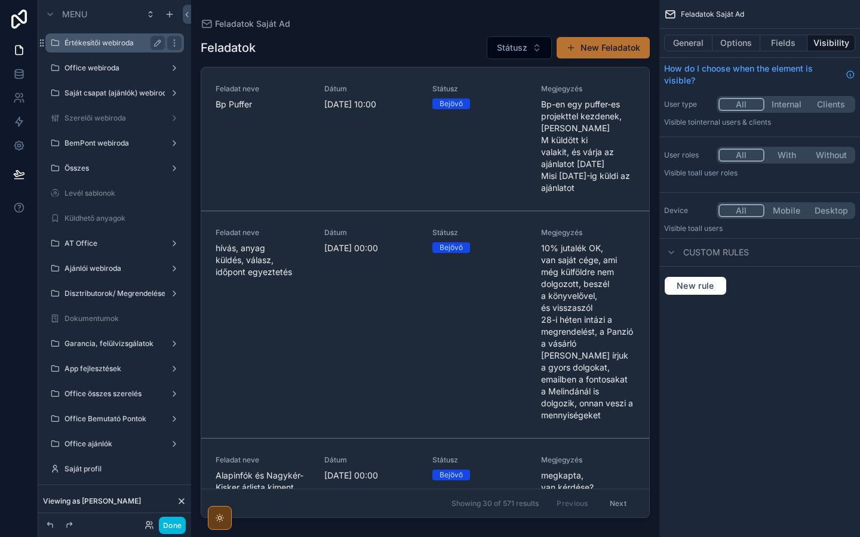
click at [97, 48] on div "Értékesítői webiroda" at bounding box center [114, 43] width 100 height 14
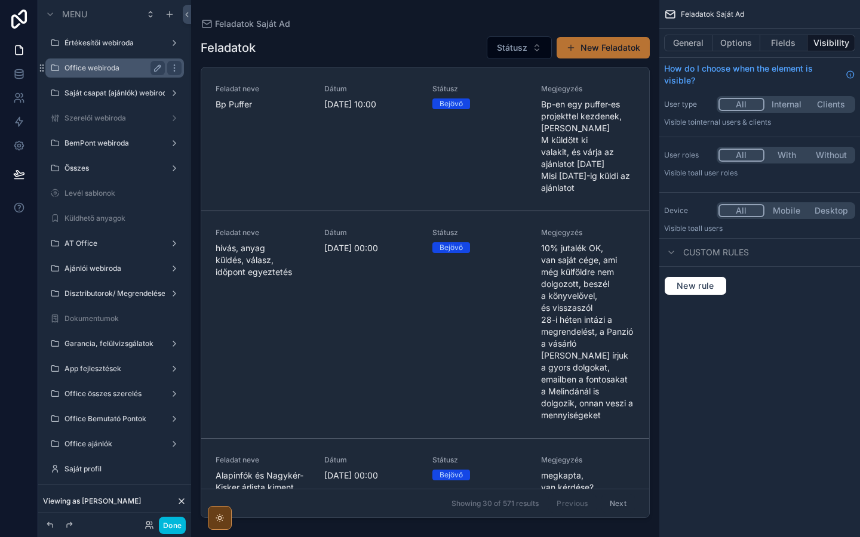
click at [106, 70] on label "Office webiroda" at bounding box center [112, 68] width 96 height 10
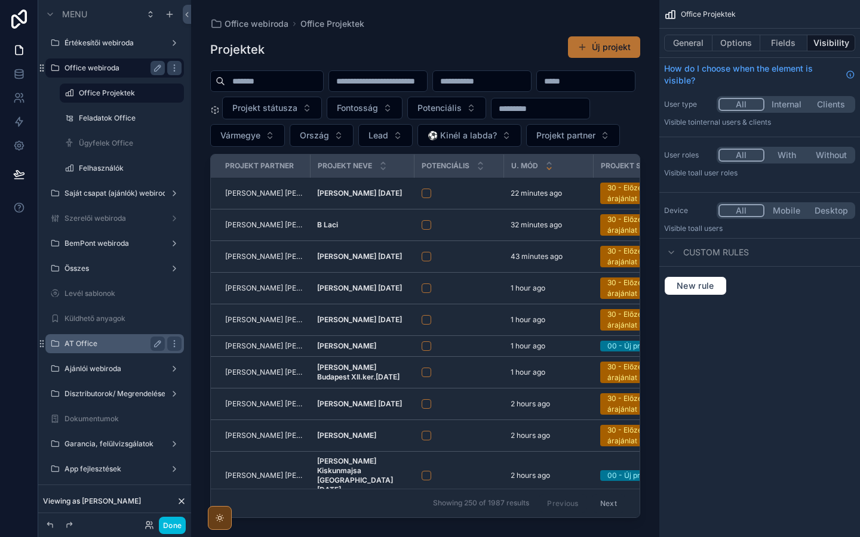
click at [106, 342] on label "AT Office" at bounding box center [112, 344] width 96 height 10
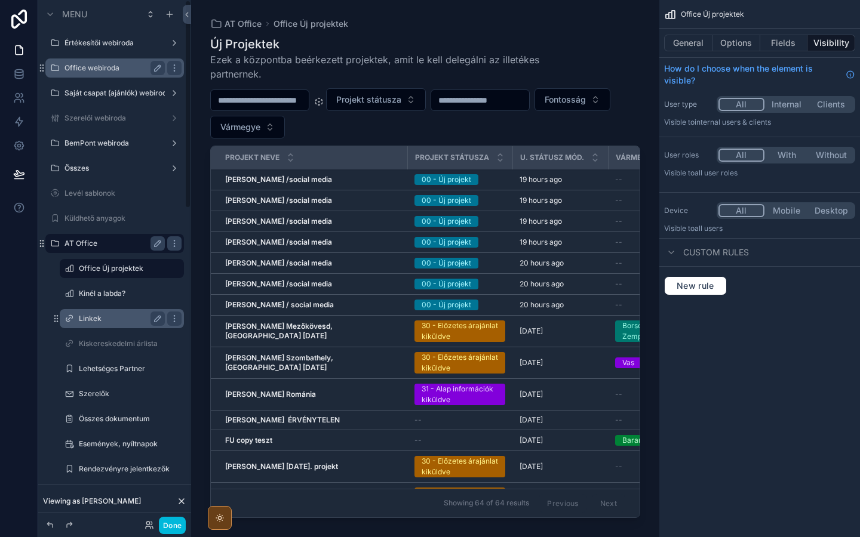
click at [103, 311] on div "Linkek" at bounding box center [121, 318] width 119 height 19
click at [101, 320] on label "Linkek" at bounding box center [119, 319] width 81 height 10
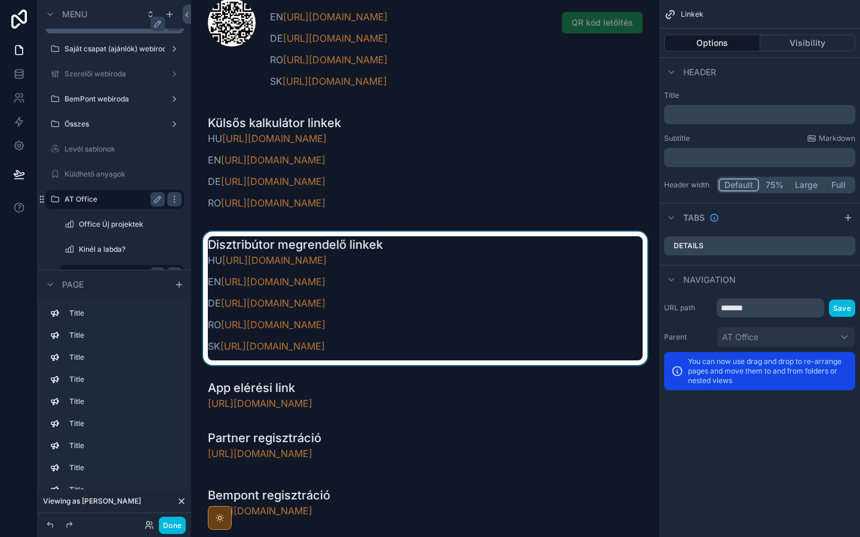
scroll to position [111, 0]
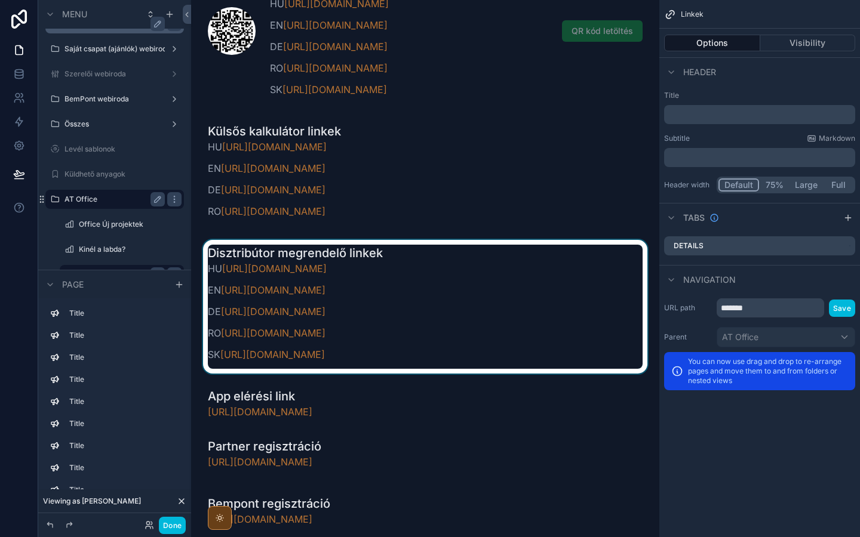
click at [339, 271] on div "scrollable content" at bounding box center [425, 307] width 449 height 134
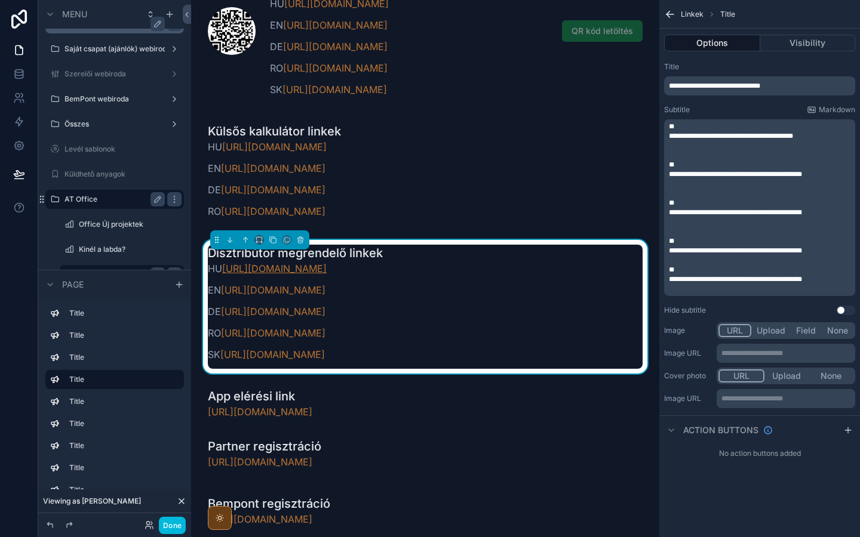
click at [327, 269] on link "[URL][DOMAIN_NAME]" at bounding box center [274, 269] width 105 height 12
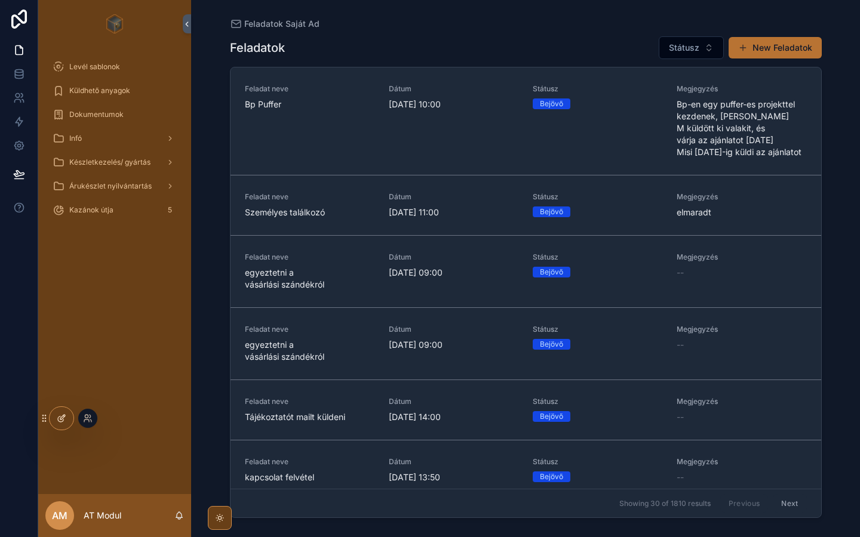
click at [59, 414] on icon at bounding box center [62, 419] width 10 height 10
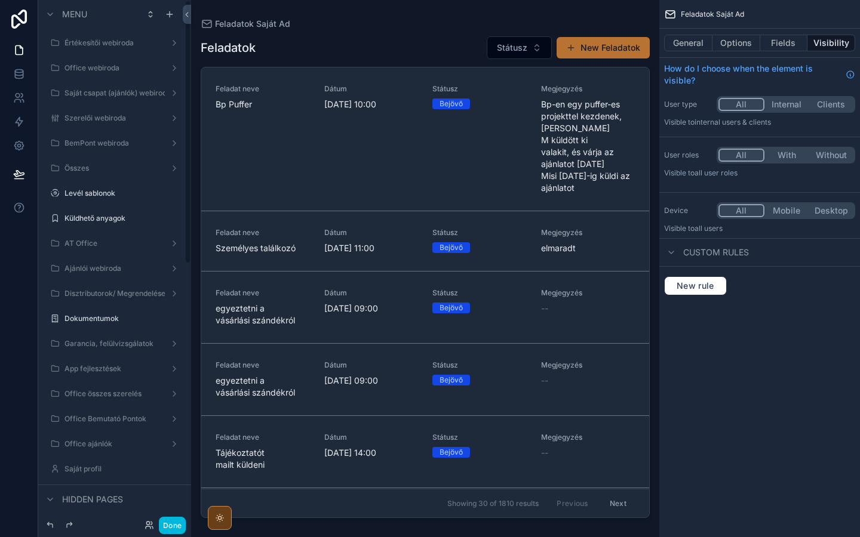
click at [21, 293] on div at bounding box center [19, 268] width 38 height 537
click at [152, 523] on icon at bounding box center [151, 523] width 1 height 3
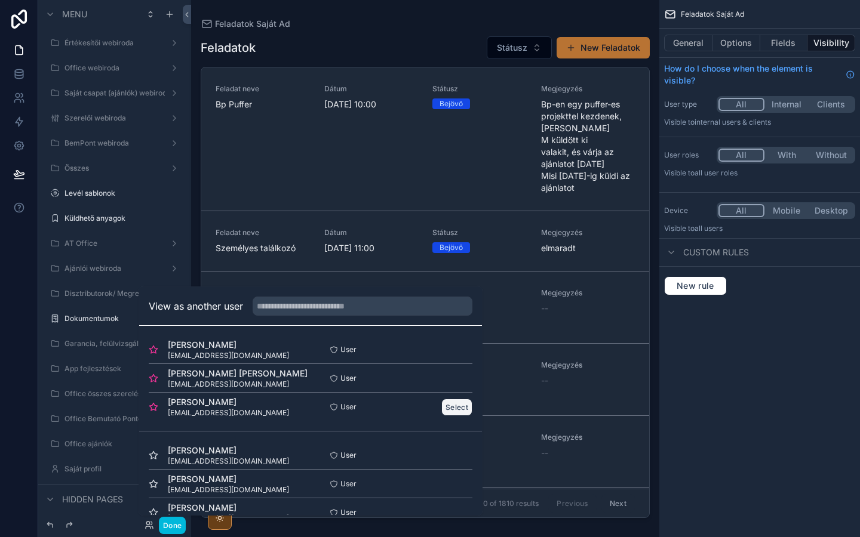
click at [450, 404] on button "Select" at bounding box center [456, 407] width 31 height 17
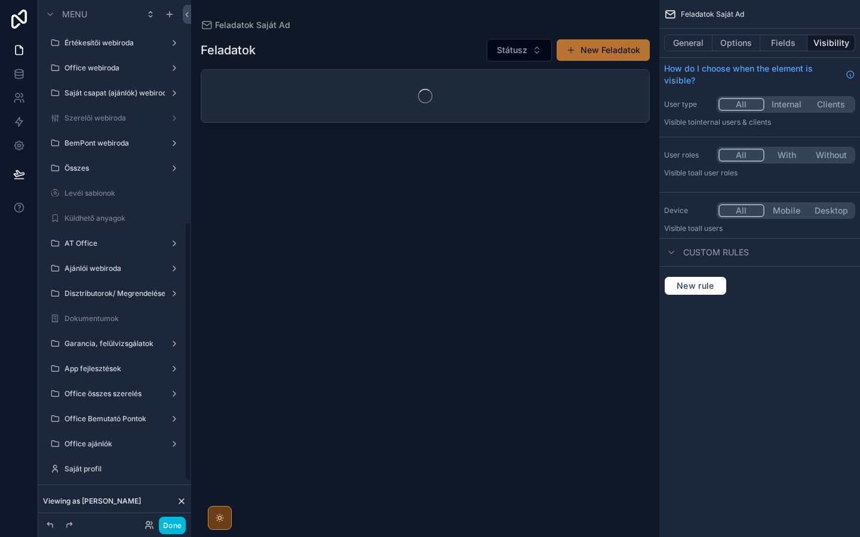
scroll to position [449, 0]
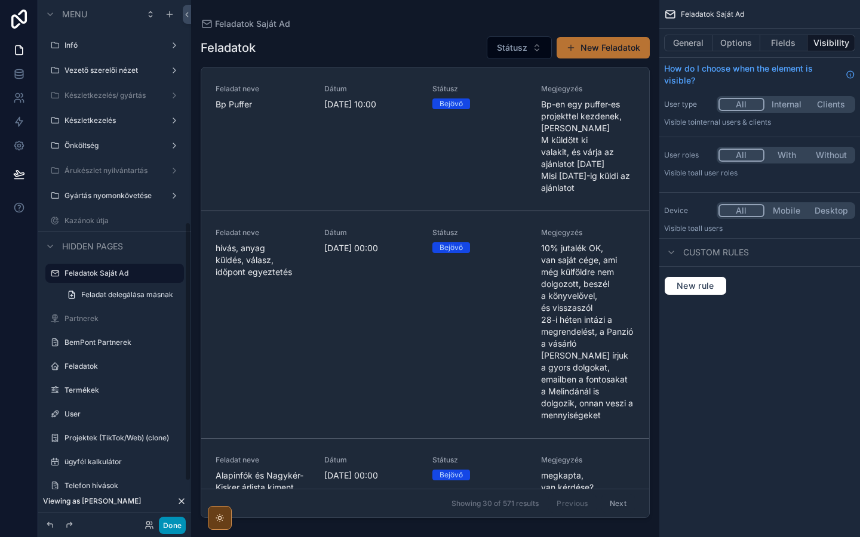
click at [174, 523] on button "Done" at bounding box center [172, 525] width 27 height 17
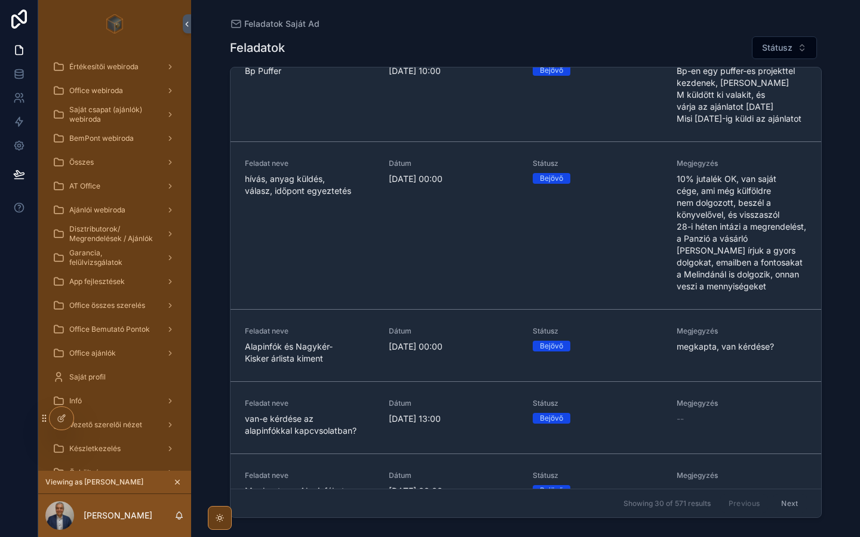
scroll to position [0, 0]
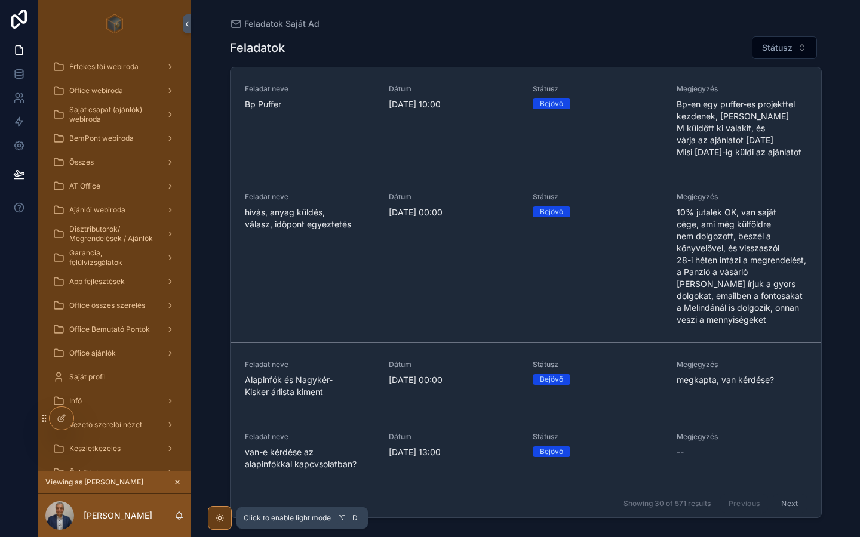
click at [219, 515] on icon "scrollable content" at bounding box center [220, 519] width 10 height 10
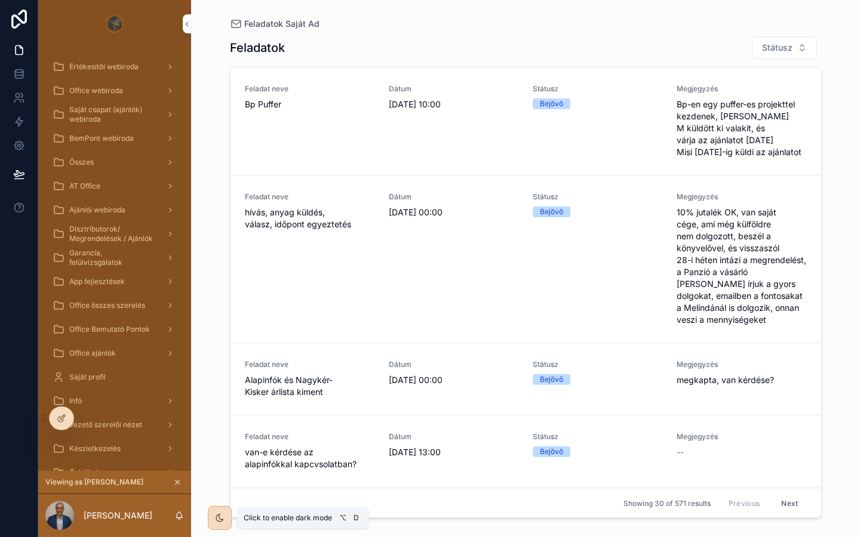
click at [219, 515] on icon "scrollable content" at bounding box center [219, 518] width 7 height 7
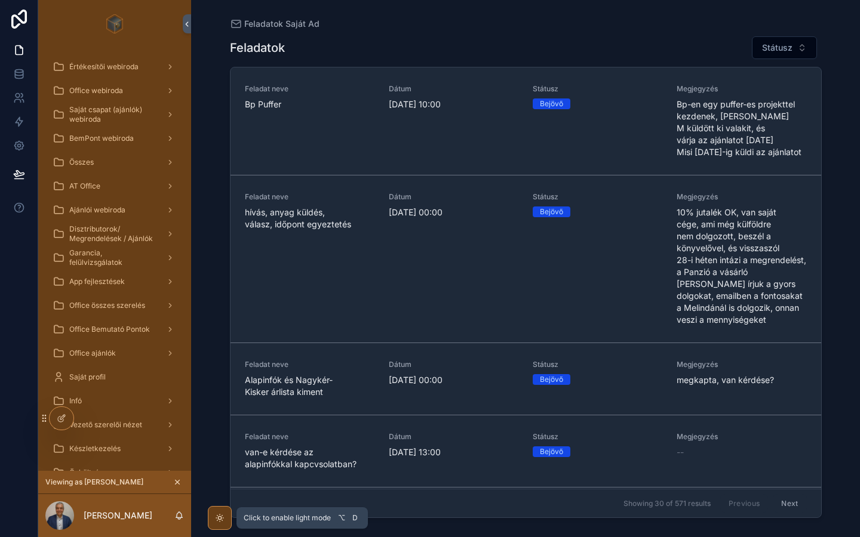
click at [219, 515] on icon "scrollable content" at bounding box center [220, 519] width 10 height 10
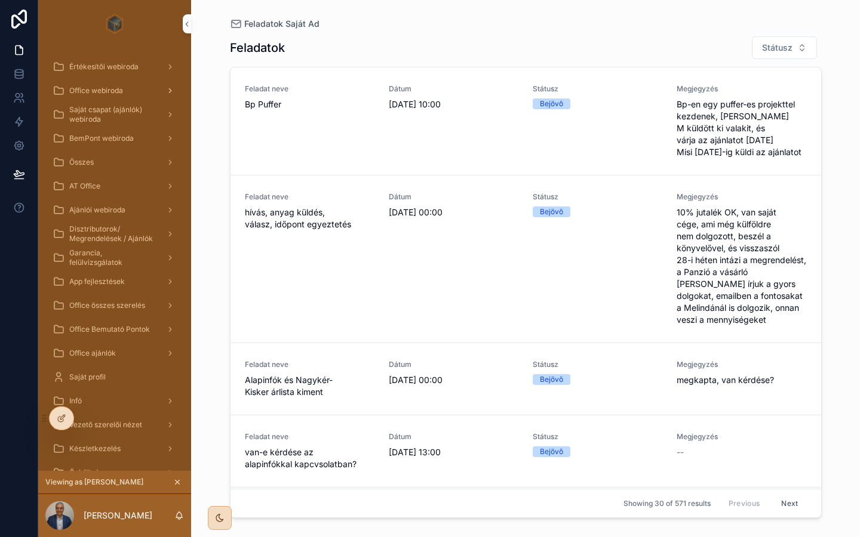
click at [102, 93] on span "Office webiroda" at bounding box center [96, 91] width 54 height 10
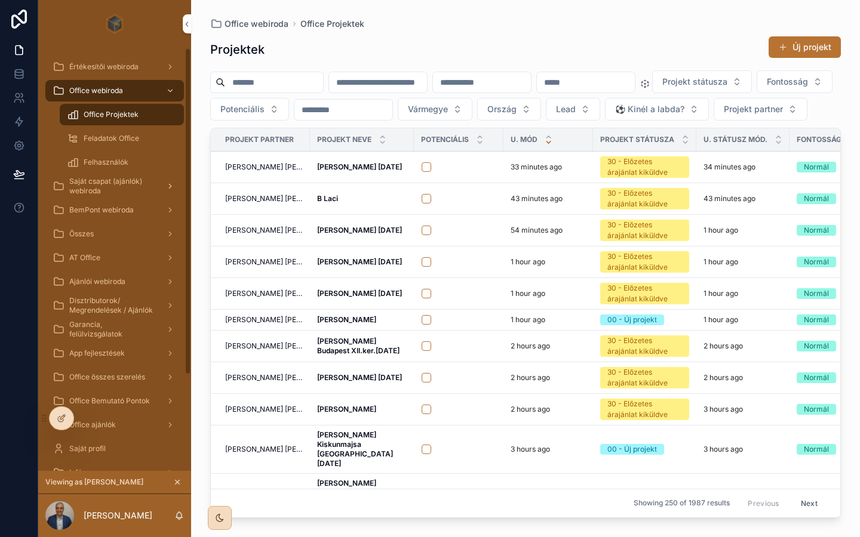
click at [99, 186] on span "Saját csapat (ajánlók) webiroda" at bounding box center [112, 186] width 87 height 19
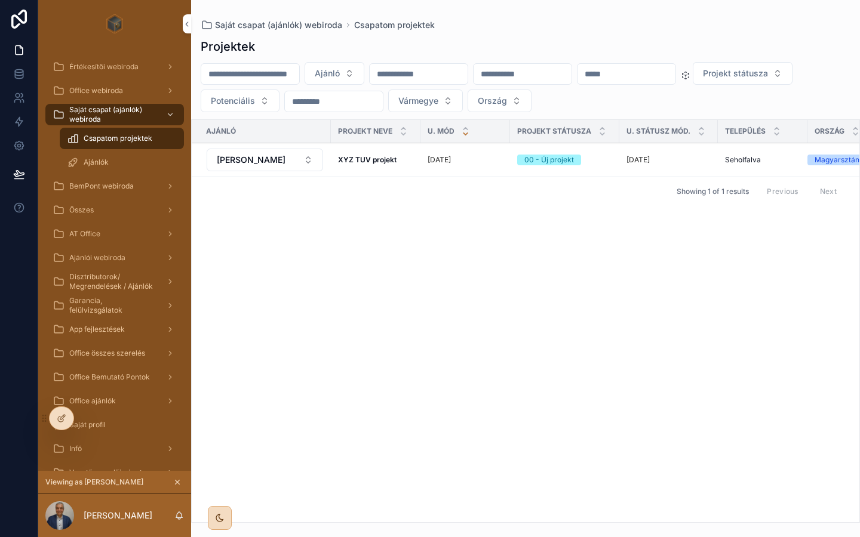
click at [385, 156] on strong "XYZ TUV projekt" at bounding box center [367, 159] width 59 height 9
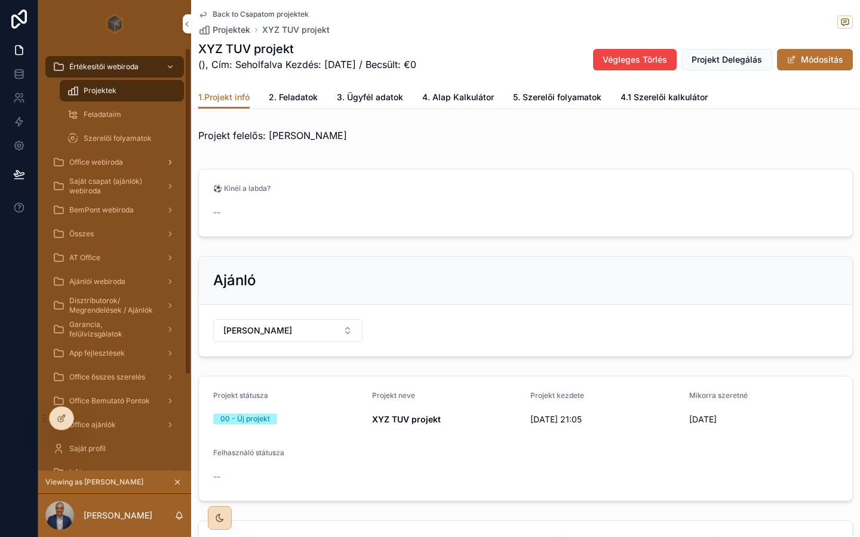
click at [97, 164] on span "Office webiroda" at bounding box center [96, 163] width 54 height 10
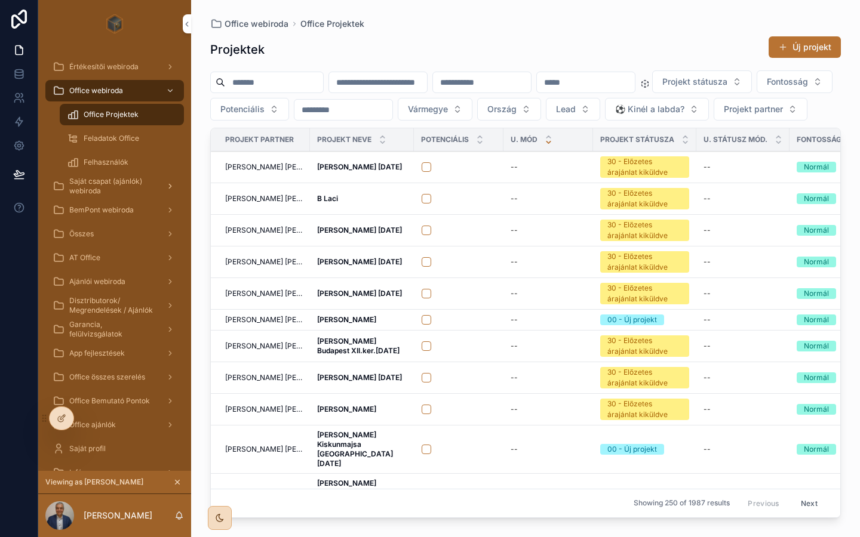
click at [102, 188] on span "Saját csapat (ajánlók) webiroda" at bounding box center [112, 186] width 87 height 19
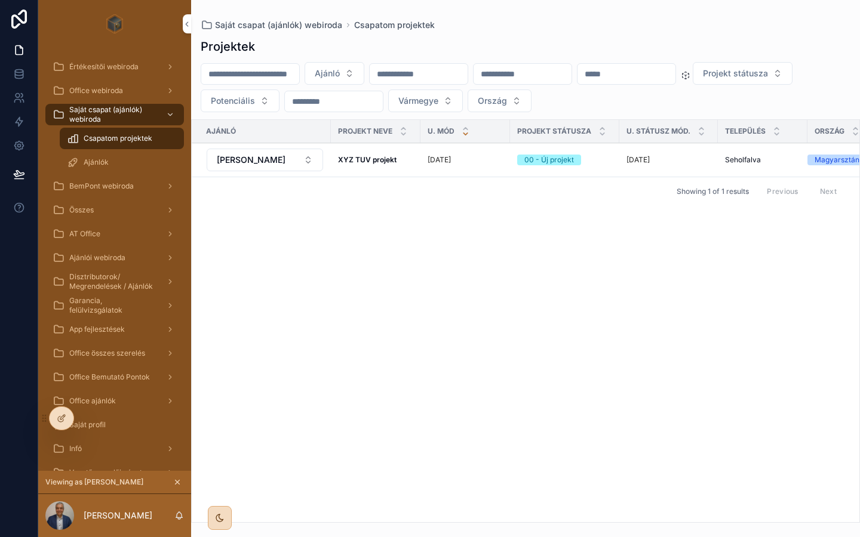
click at [103, 161] on span "Ajánlók" at bounding box center [96, 163] width 25 height 10
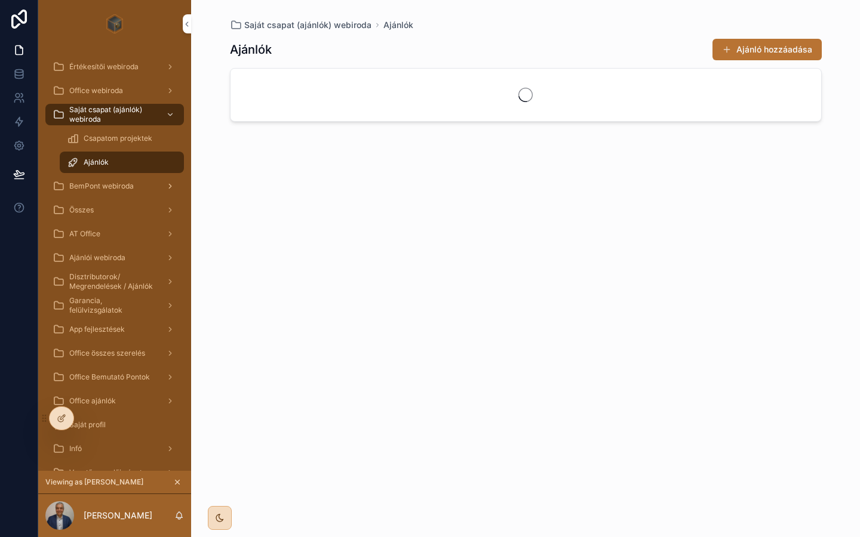
click at [105, 179] on div "BemPont webiroda" at bounding box center [115, 186] width 124 height 19
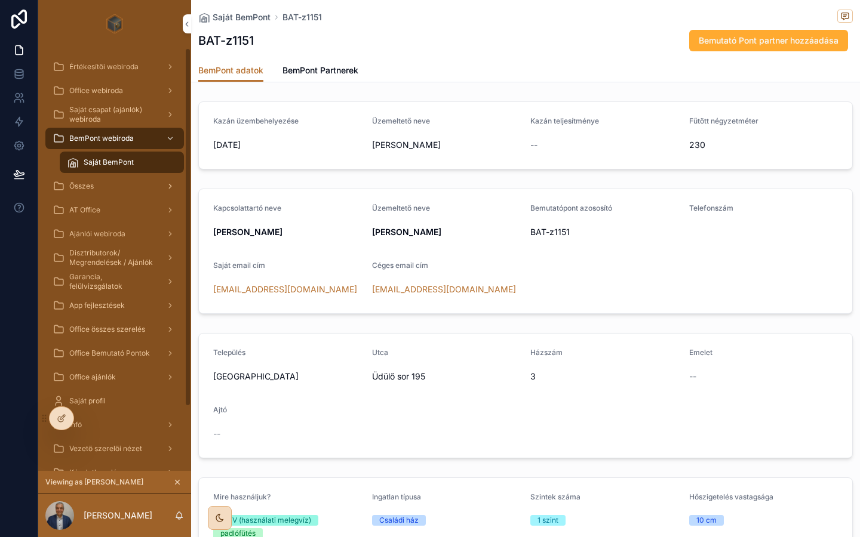
click at [77, 191] on span "Összes" at bounding box center [81, 187] width 24 height 10
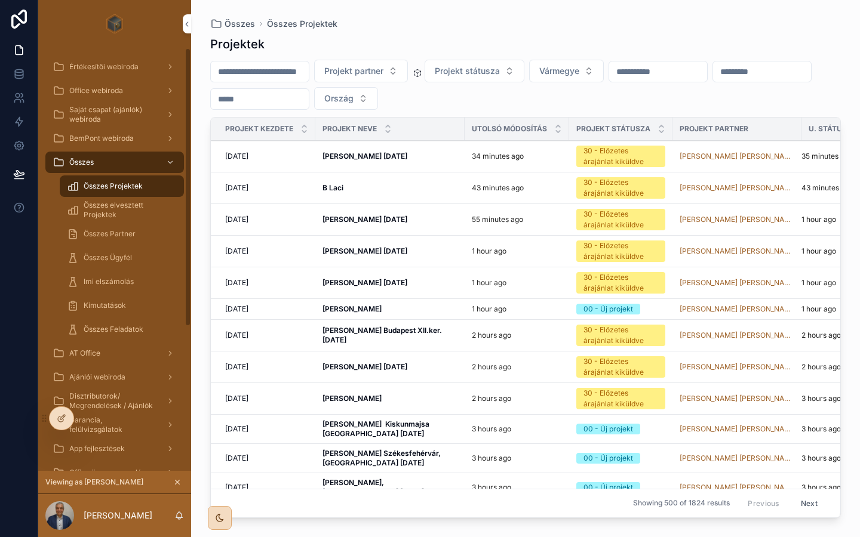
click at [121, 210] on span "Összes elvesztett Projektek" at bounding box center [128, 210] width 88 height 19
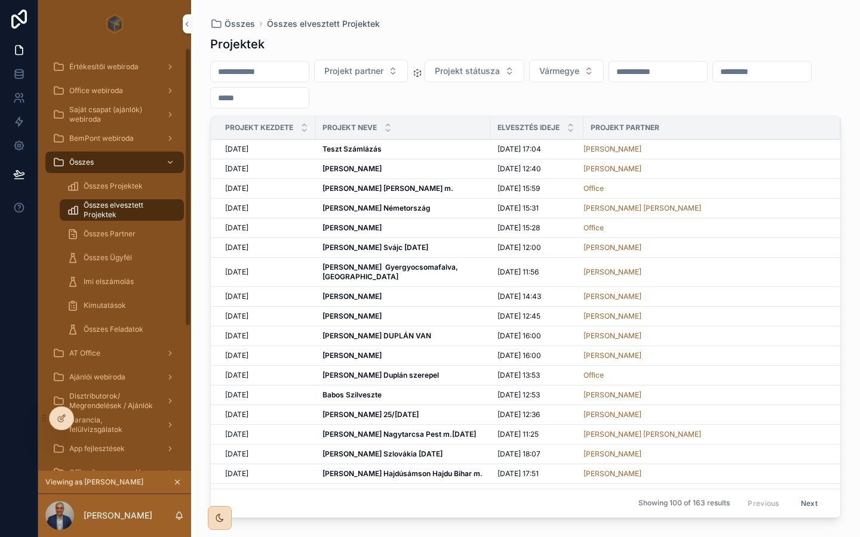
click at [100, 241] on div "Összes Partner" at bounding box center [122, 234] width 110 height 19
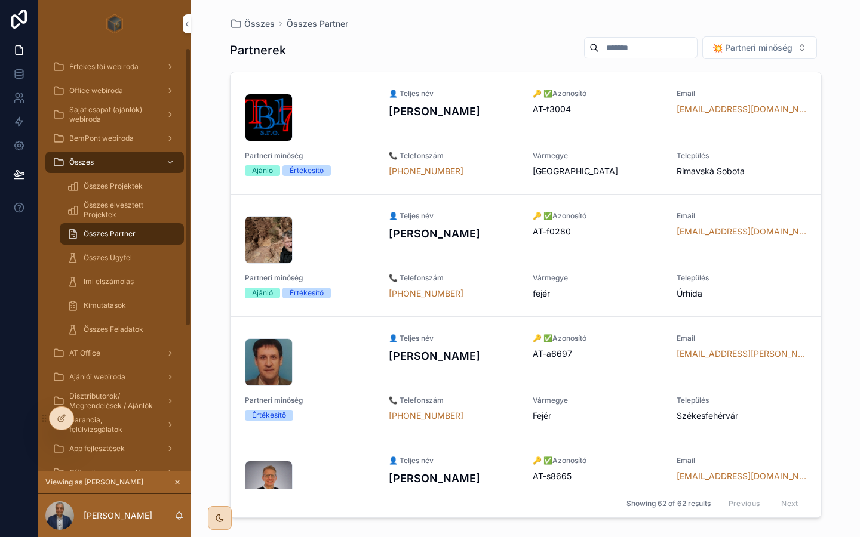
click at [122, 263] on div "Összes Ügyfél" at bounding box center [122, 257] width 110 height 19
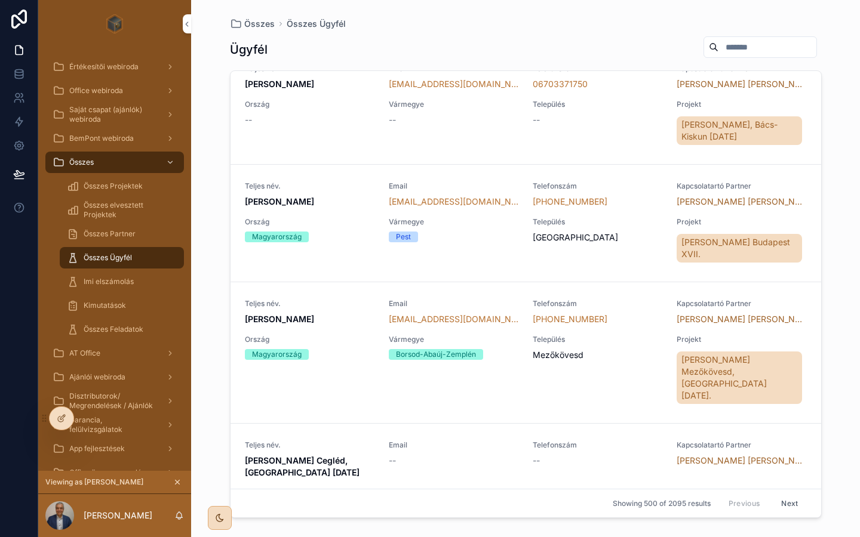
scroll to position [2431, 0]
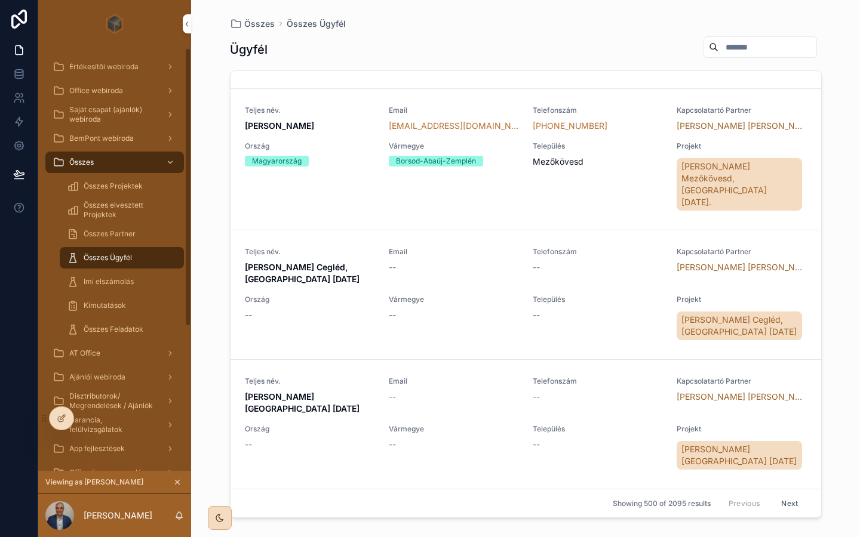
click at [119, 281] on span "Imi elszámolás" at bounding box center [109, 282] width 50 height 10
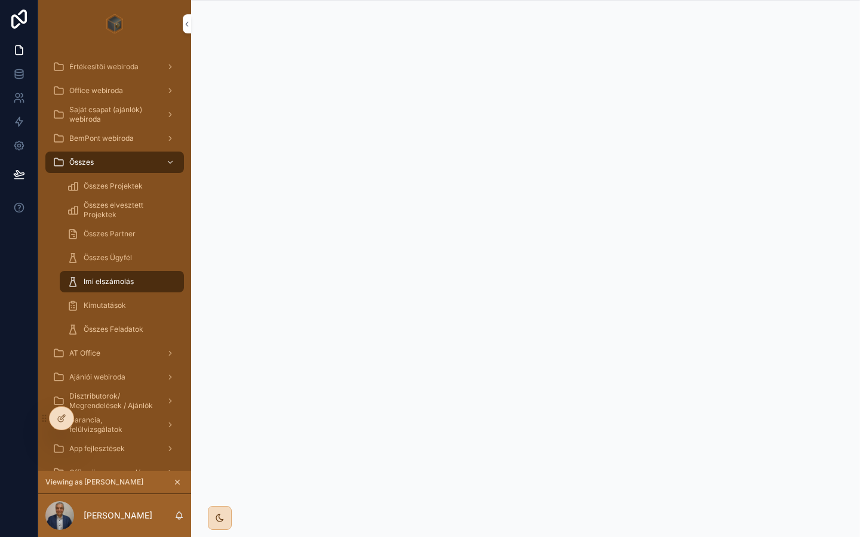
click at [106, 315] on div "Kimutatások" at bounding box center [122, 305] width 110 height 19
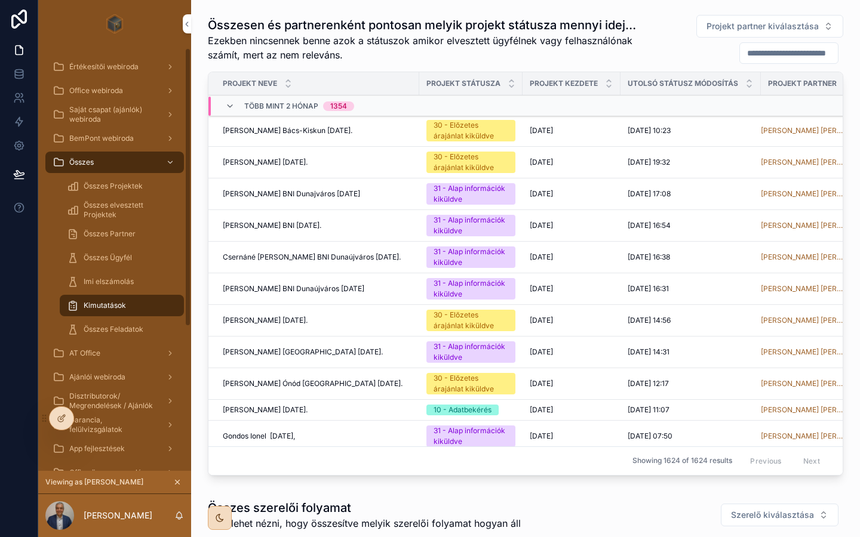
click at [100, 259] on span "Összes Ügyfél" at bounding box center [108, 258] width 48 height 10
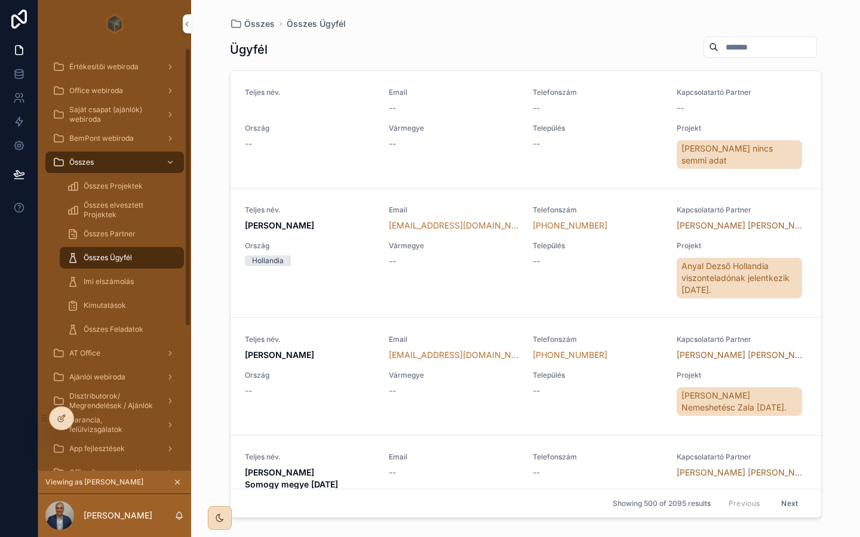
click at [112, 331] on span "Összes Feladatok" at bounding box center [114, 330] width 60 height 10
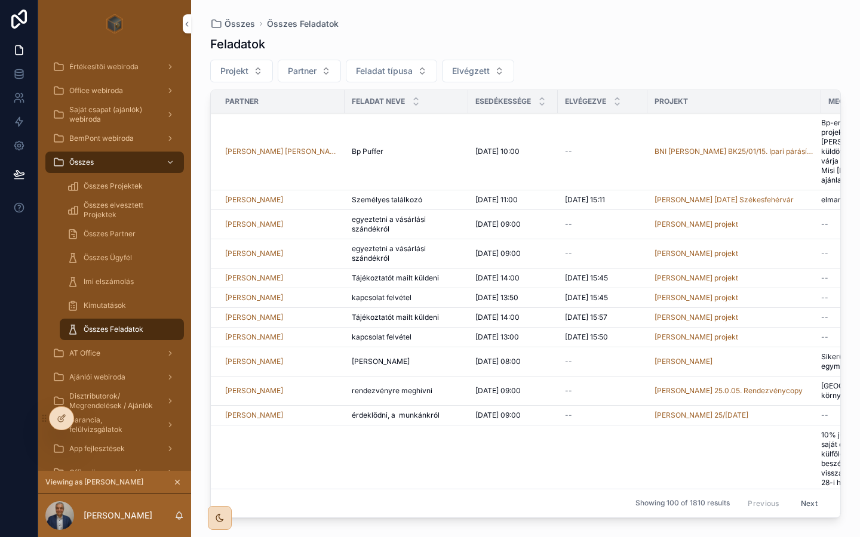
click at [115, 207] on span "Összes elvesztett Projektek" at bounding box center [128, 210] width 88 height 19
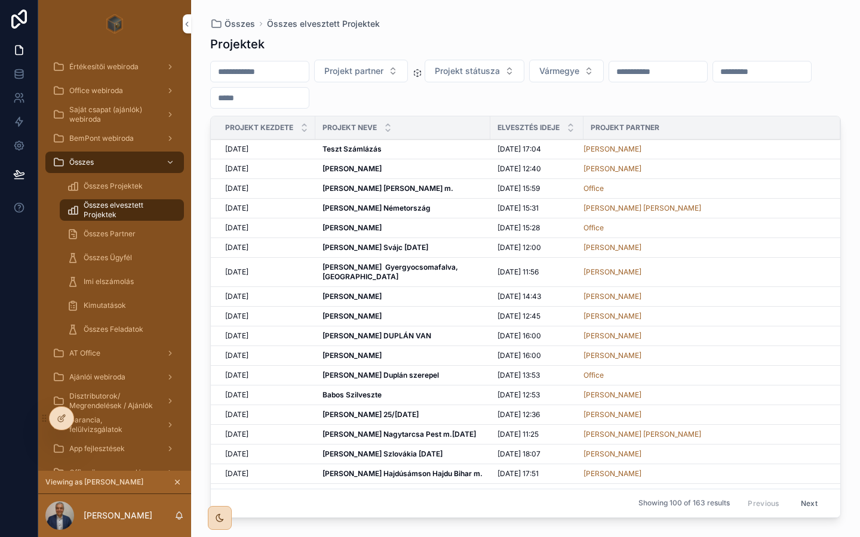
click at [106, 182] on span "Összes Projektek" at bounding box center [113, 187] width 59 height 10
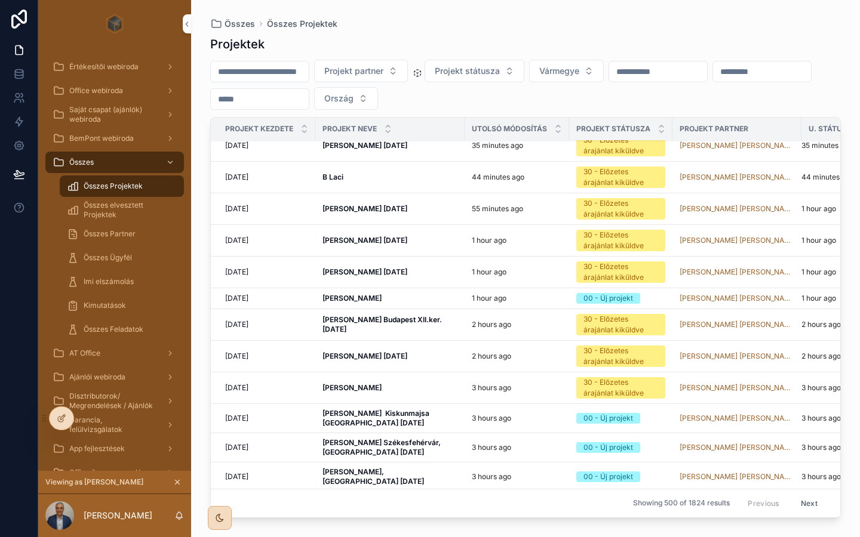
scroll to position [13, 0]
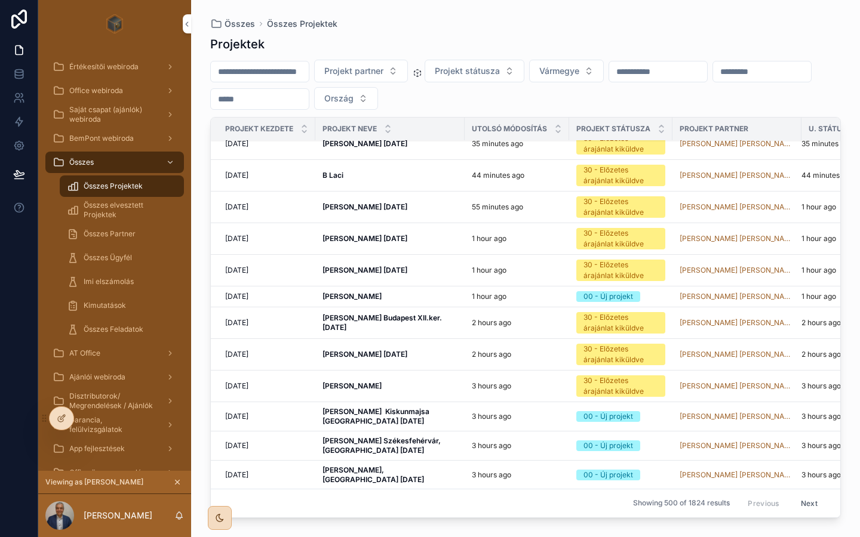
click at [336, 174] on strong "B Laci" at bounding box center [332, 175] width 21 height 9
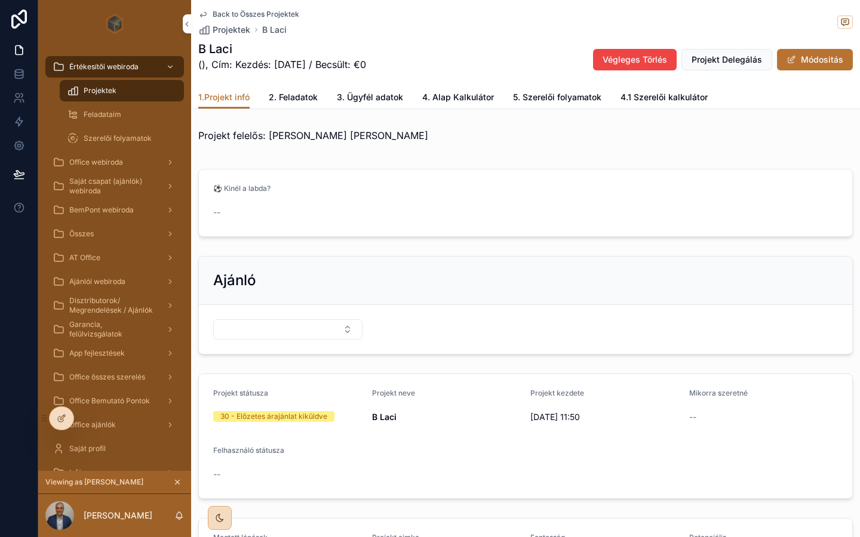
click at [299, 99] on span "2. Feladatok" at bounding box center [293, 97] width 49 height 12
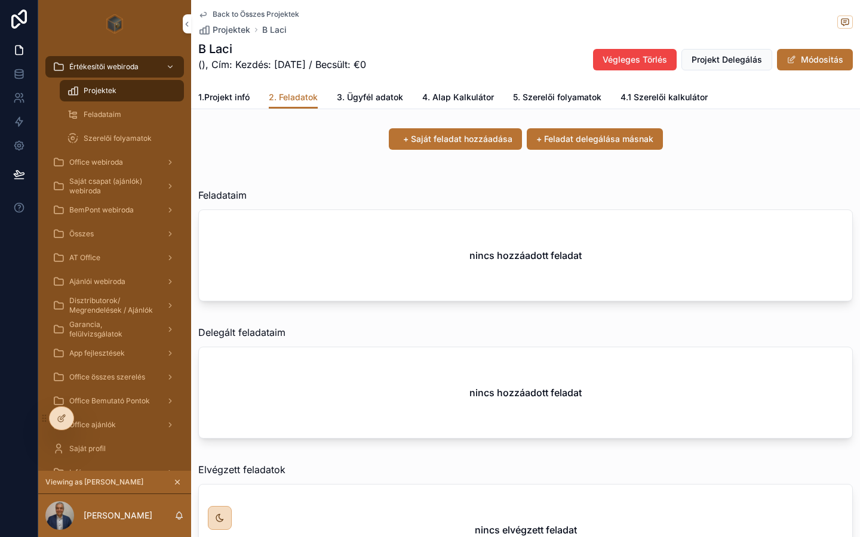
click at [368, 101] on span "3. Ügyfél adatok" at bounding box center [370, 97] width 66 height 12
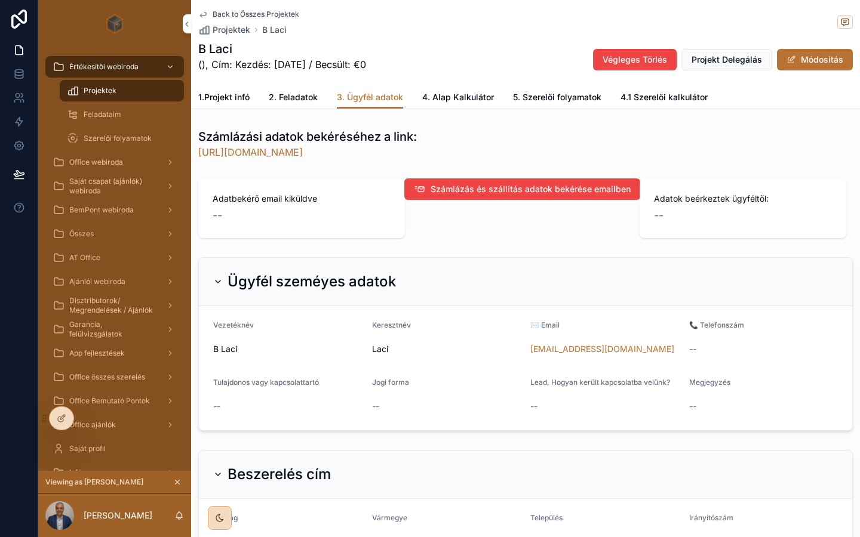
click at [461, 104] on link "4. Alap Kalkulátor" at bounding box center [458, 99] width 72 height 24
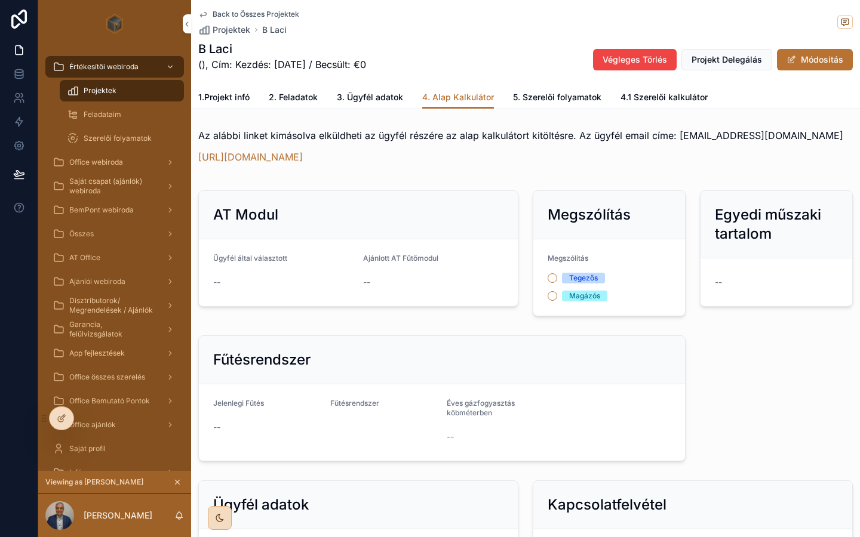
click at [223, 100] on span "1.Projekt infó" at bounding box center [223, 97] width 51 height 12
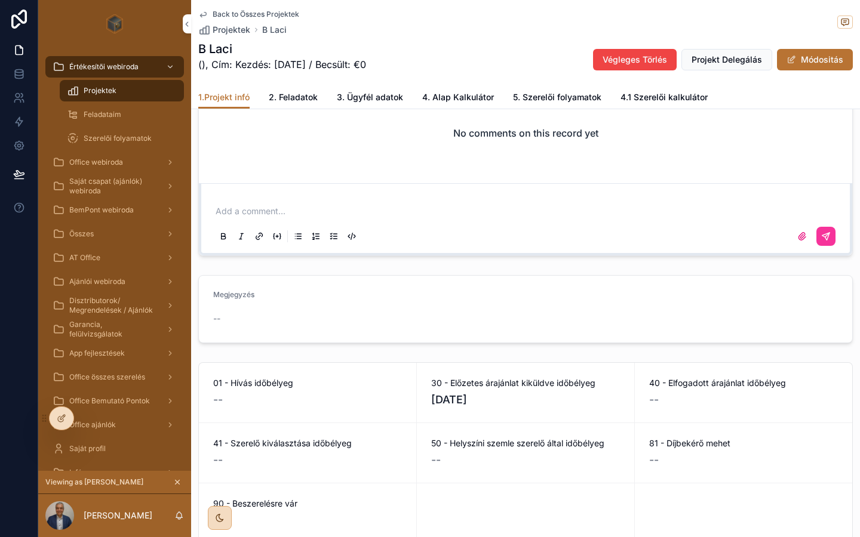
scroll to position [1278, 0]
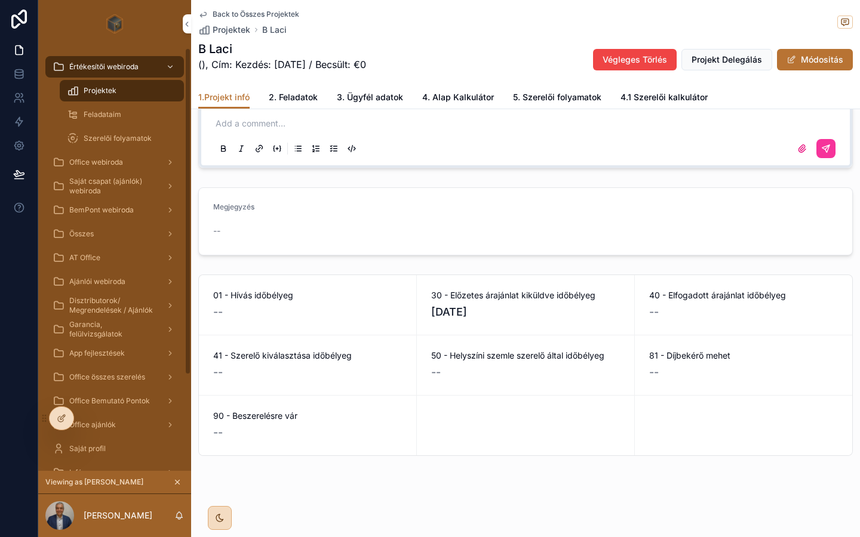
click at [103, 115] on span "Feladataim" at bounding box center [103, 115] width 38 height 10
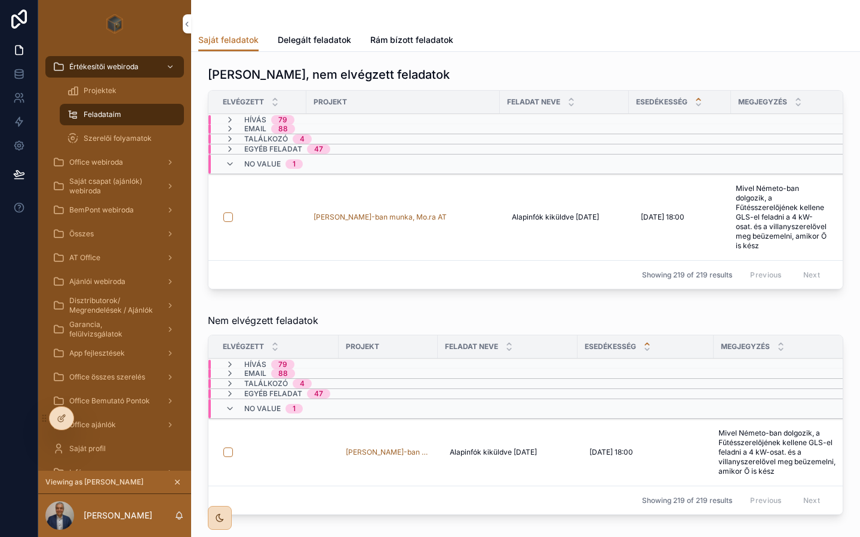
click at [107, 138] on span "Szerelői folyamatok" at bounding box center [118, 139] width 68 height 10
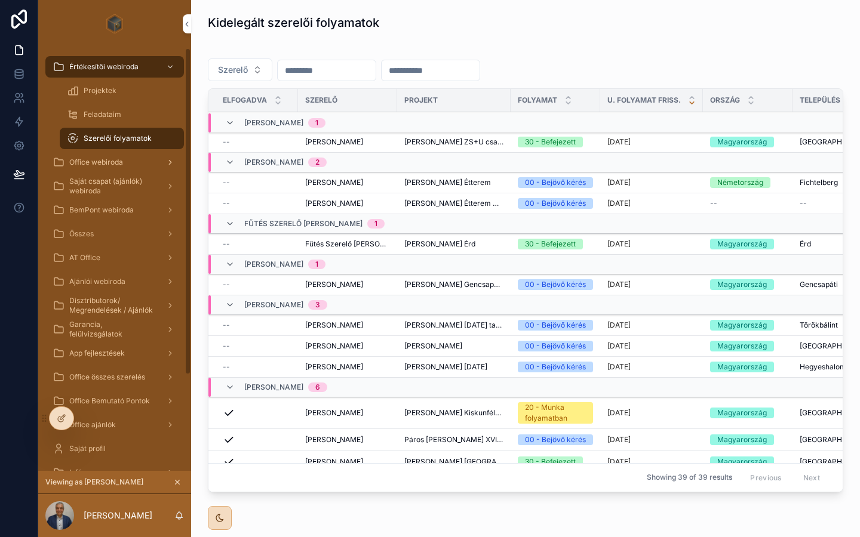
click at [113, 162] on span "Office webiroda" at bounding box center [96, 163] width 54 height 10
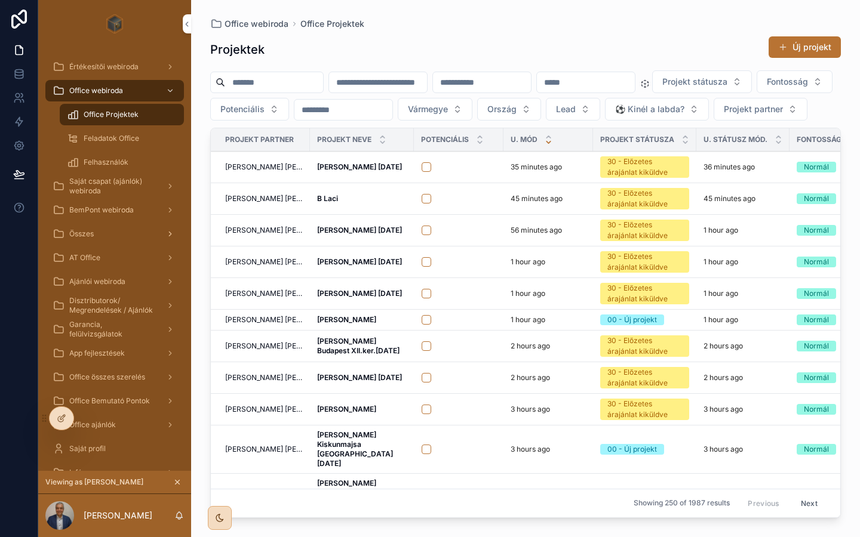
click at [98, 239] on div "Összes" at bounding box center [115, 234] width 124 height 19
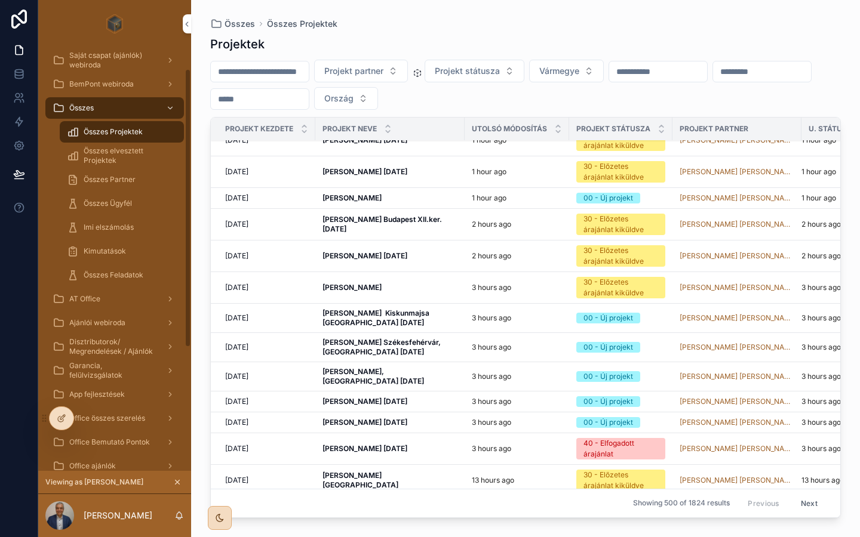
scroll to position [55, 0]
click at [100, 306] on div "AT Office" at bounding box center [115, 298] width 124 height 19
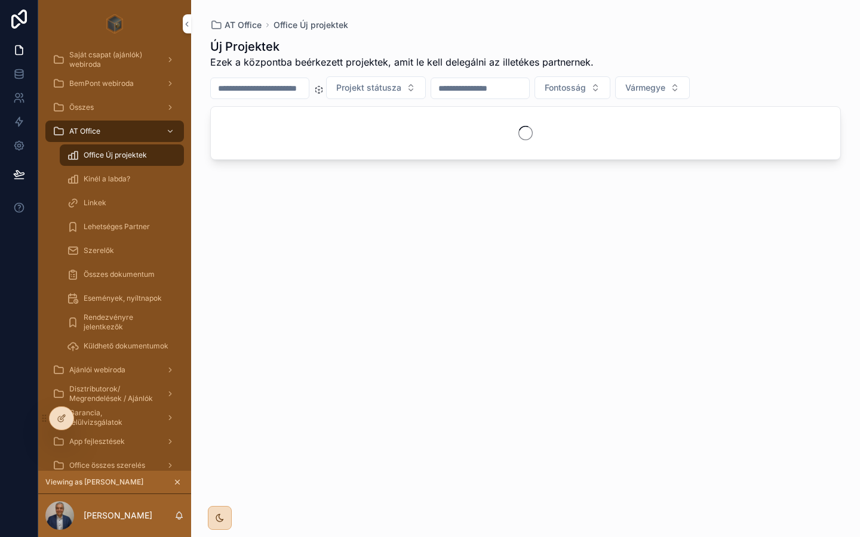
click at [124, 198] on div "Linkek" at bounding box center [122, 202] width 110 height 19
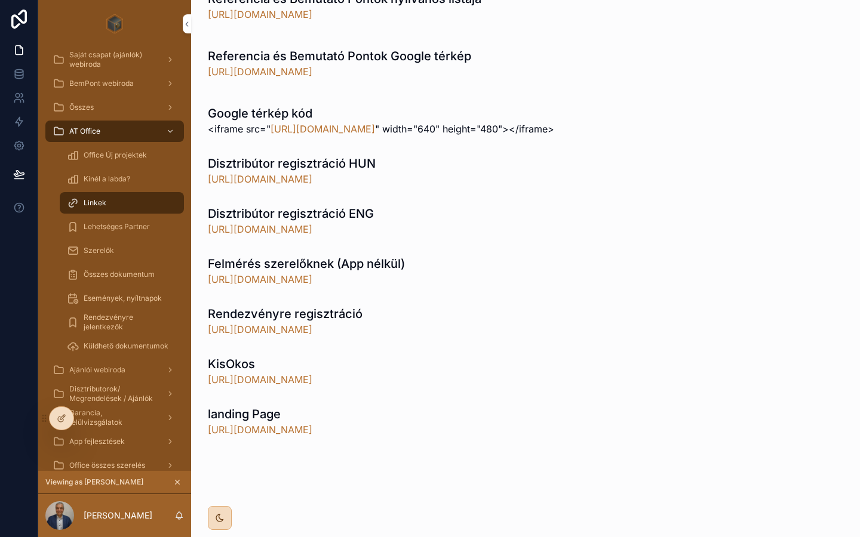
scroll to position [1089, 0]
click at [123, 226] on span "Lehetséges Partner" at bounding box center [117, 227] width 66 height 10
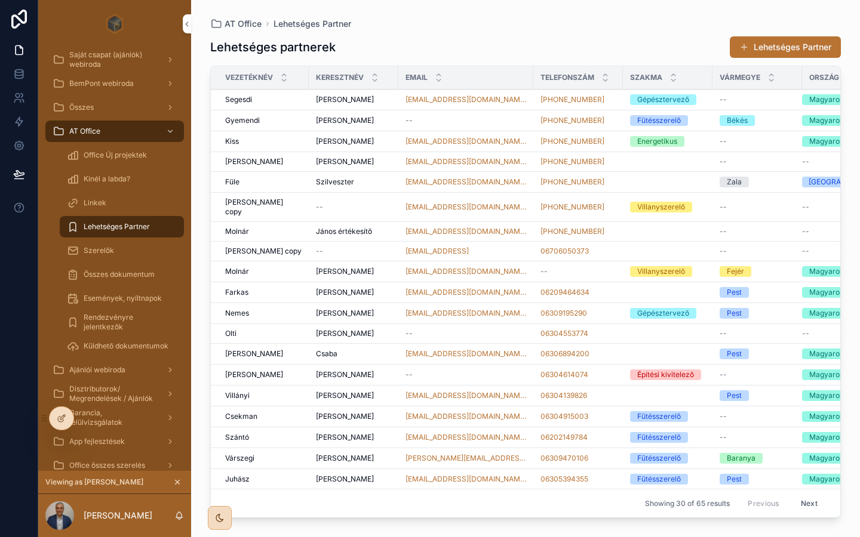
click at [110, 250] on span "Szerelők" at bounding box center [99, 251] width 30 height 10
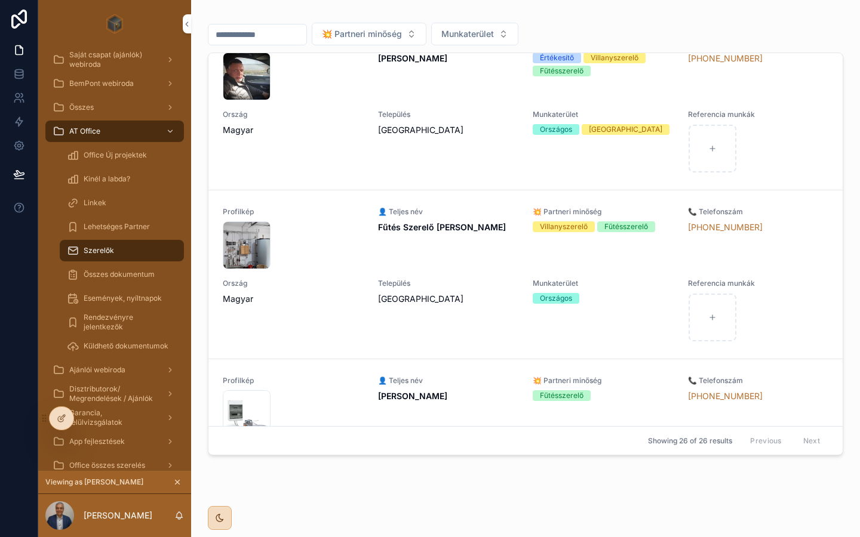
scroll to position [2902, 0]
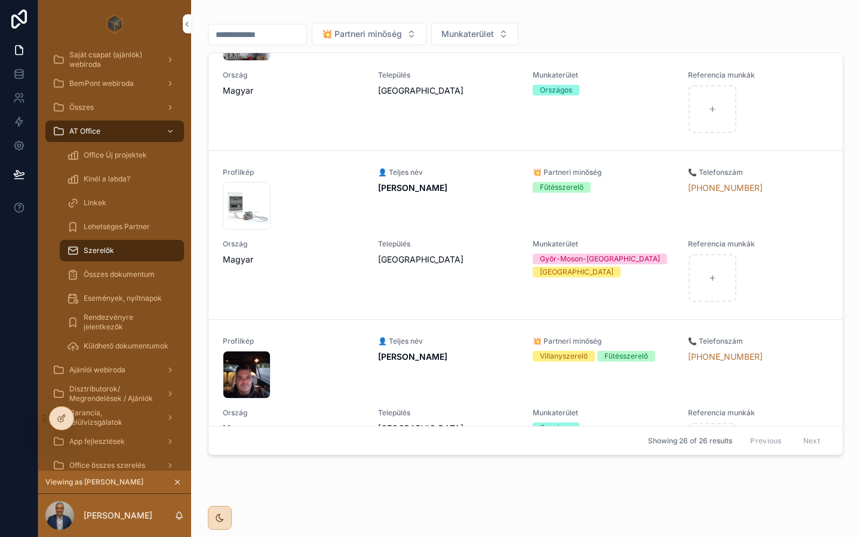
click at [351, 182] on div "6-kW-szett .jpg" at bounding box center [293, 206] width 141 height 48
click at [392, 193] on div "👤 Teljes név [PERSON_NAME]" at bounding box center [448, 199] width 141 height 62
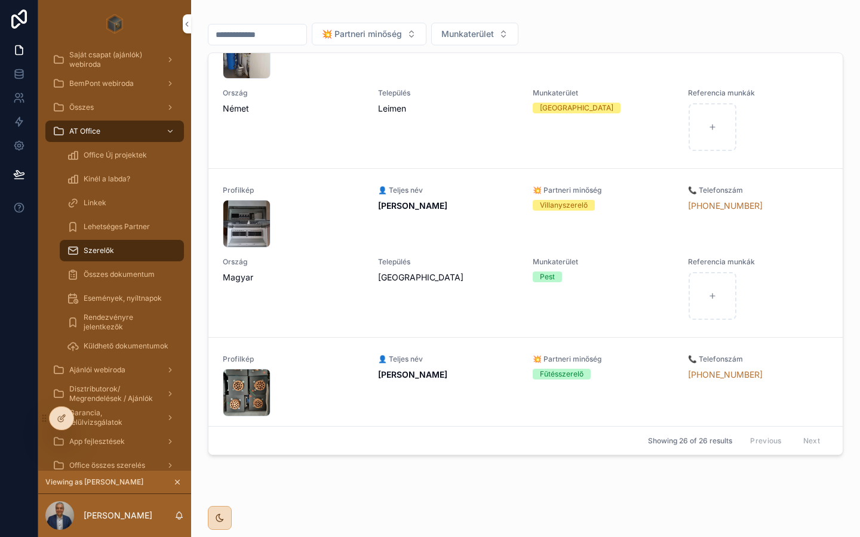
scroll to position [3400, 0]
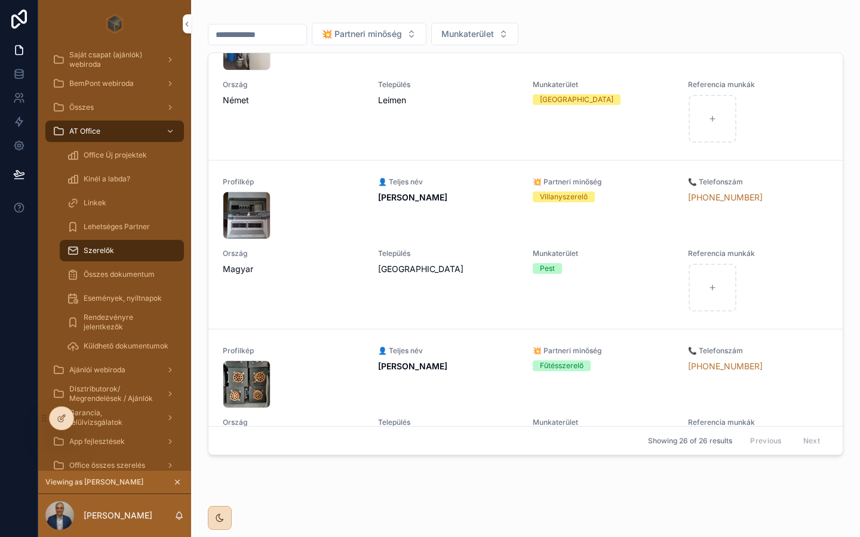
click at [247, 263] on span "Magyar" at bounding box center [293, 269] width 141 height 12
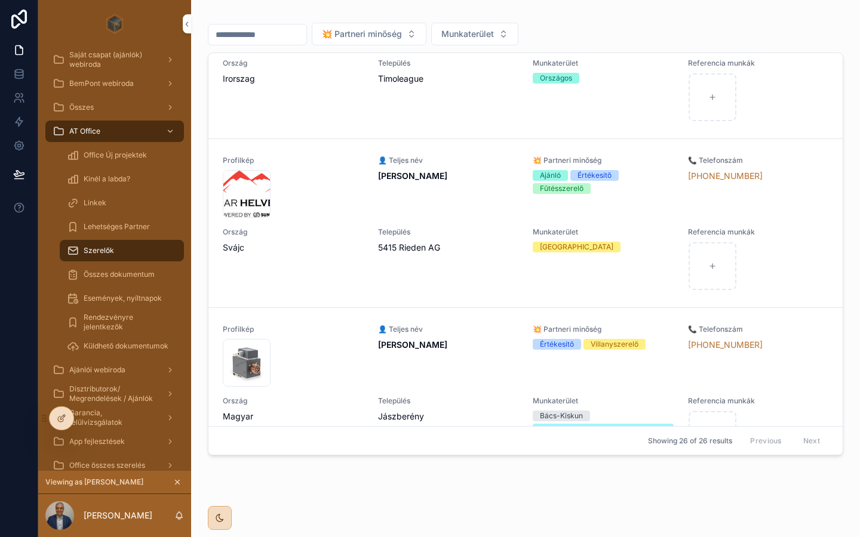
scroll to position [0, 0]
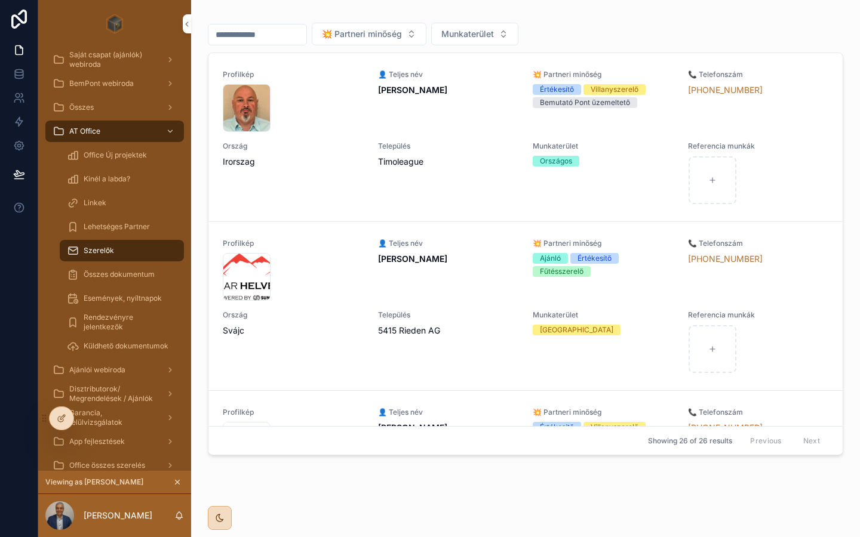
click at [121, 227] on span "Lehetséges Partner" at bounding box center [117, 227] width 66 height 10
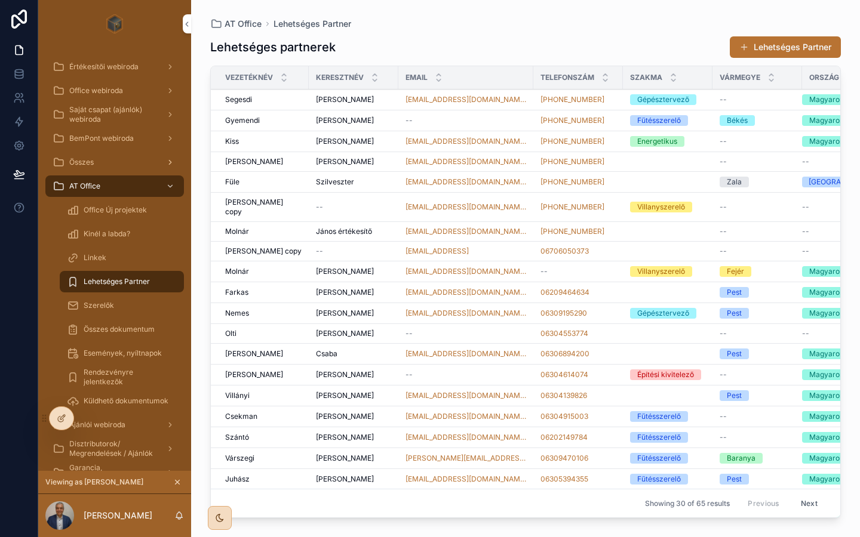
click at [93, 164] on span "Összes" at bounding box center [81, 163] width 24 height 10
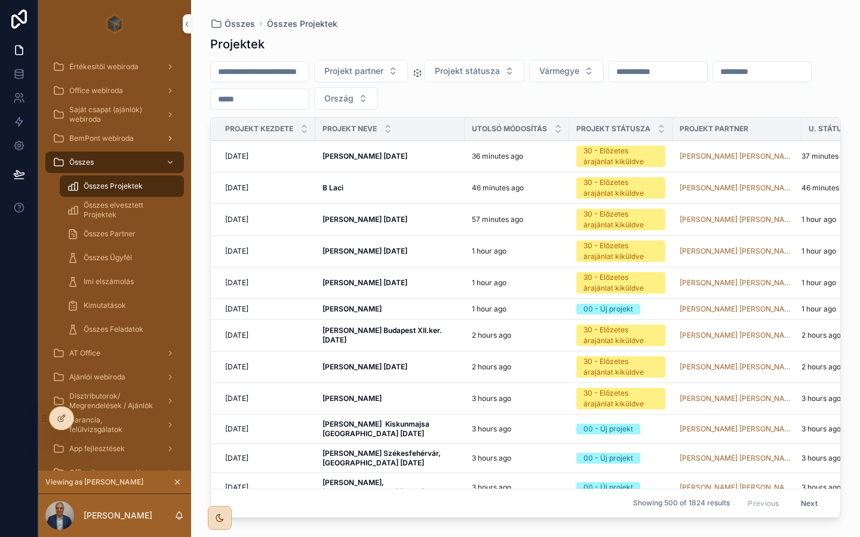
click at [99, 141] on span "BemPont webiroda" at bounding box center [101, 139] width 64 height 10
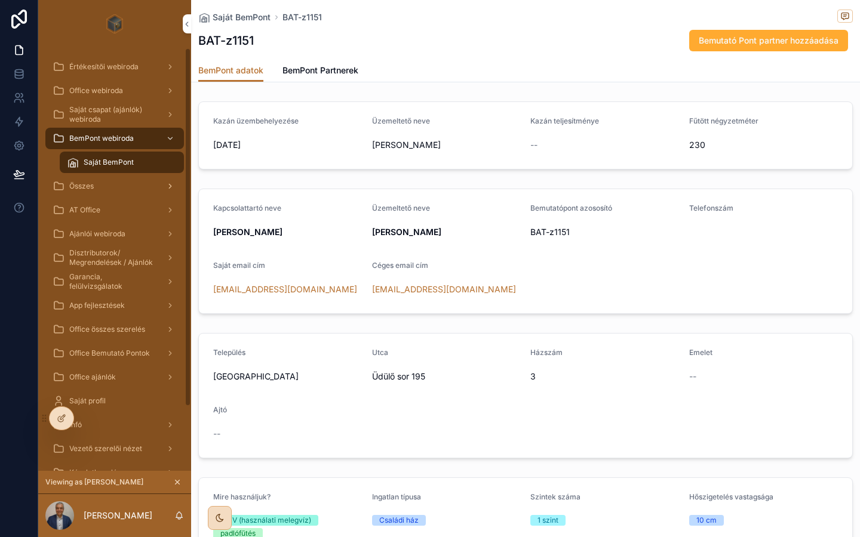
click at [109, 191] on div "Összes" at bounding box center [115, 186] width 124 height 19
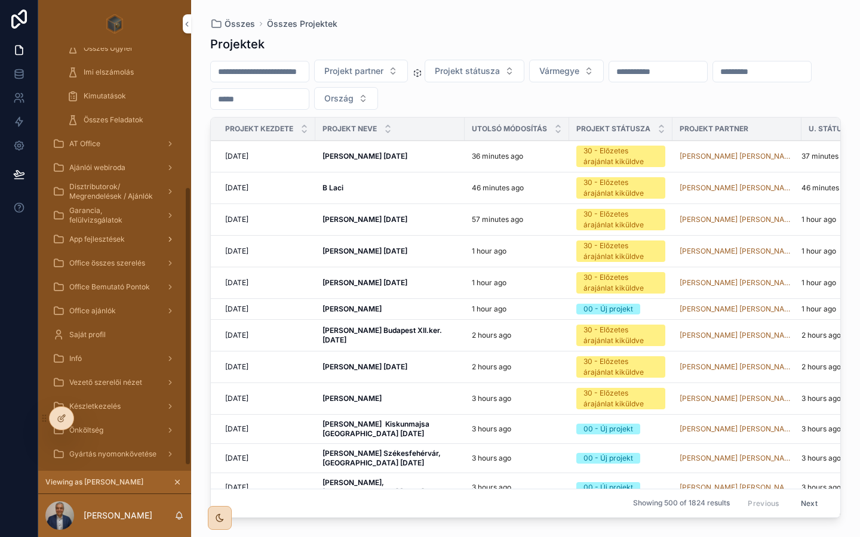
scroll to position [219, 0]
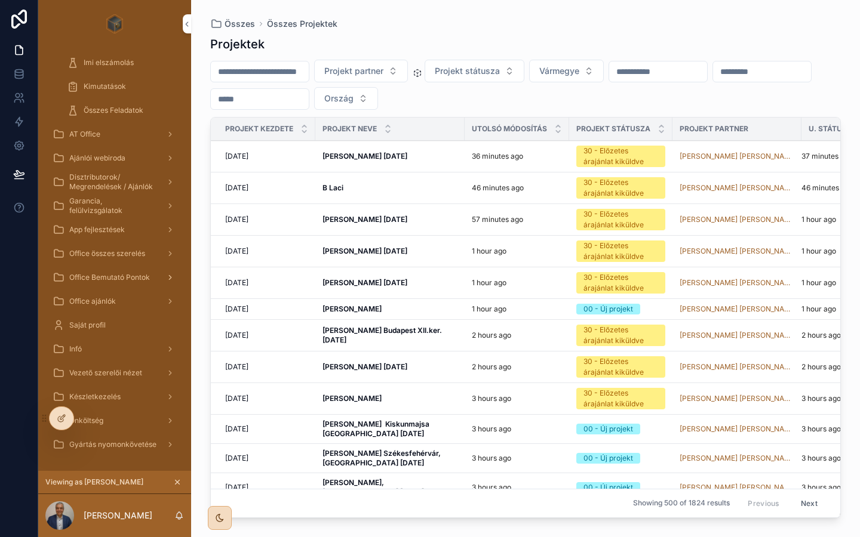
click at [116, 280] on span "Office Bemutató Pontok" at bounding box center [109, 278] width 81 height 10
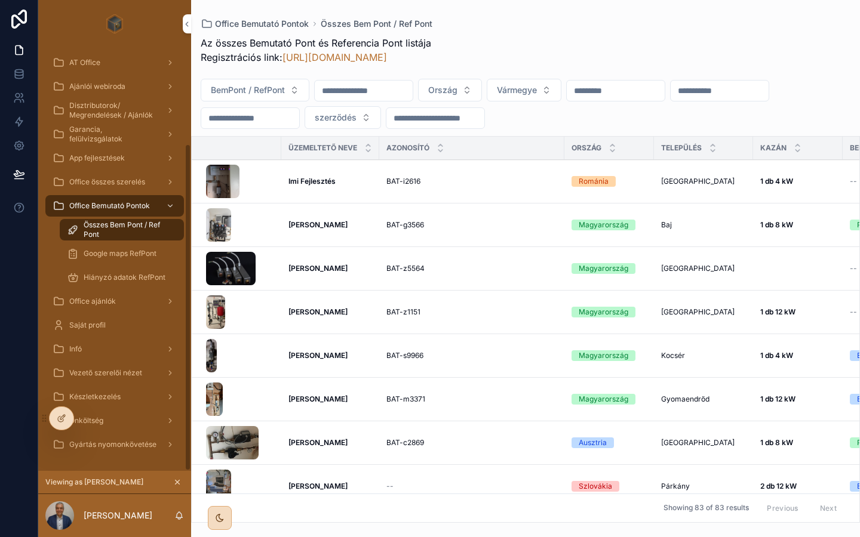
click at [118, 255] on span "Google maps RefPont" at bounding box center [120, 254] width 73 height 10
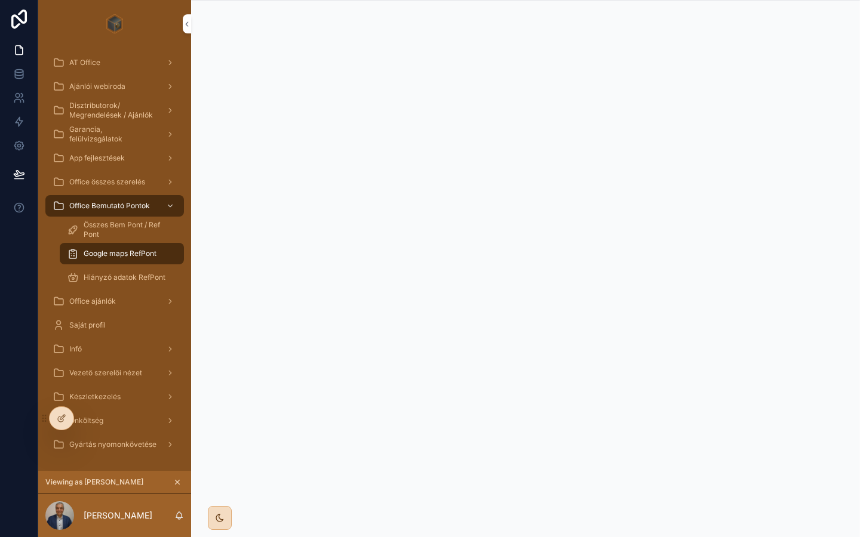
click at [106, 226] on span "Összes Bem Pont / Ref Pont" at bounding box center [128, 229] width 88 height 19
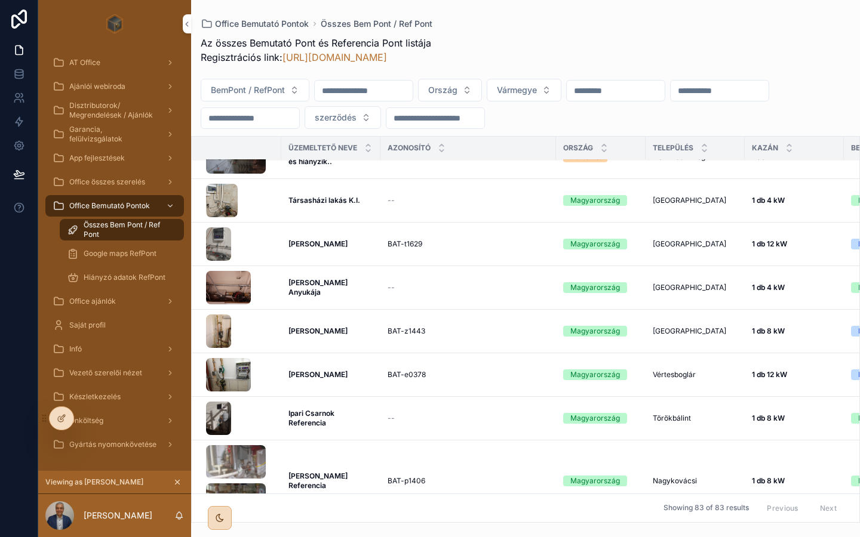
scroll to position [994, 0]
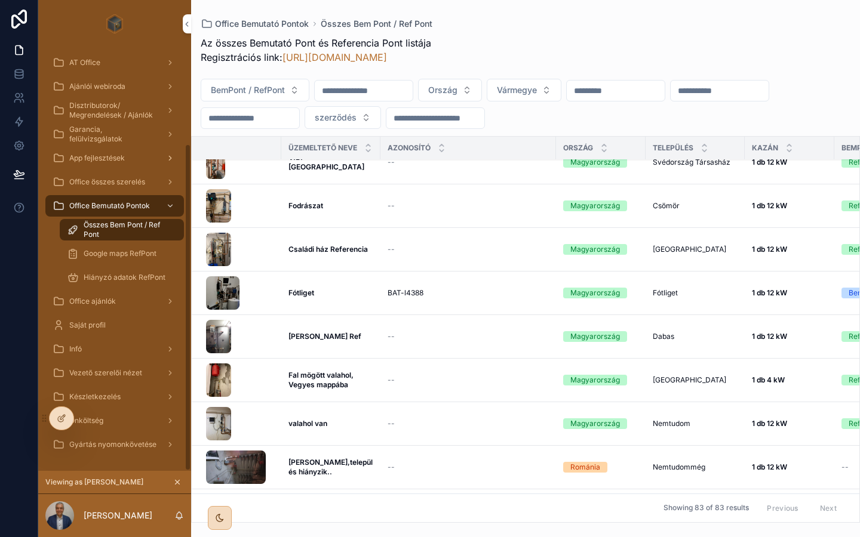
click at [96, 157] on span "App fejlesztések" at bounding box center [97, 158] width 56 height 10
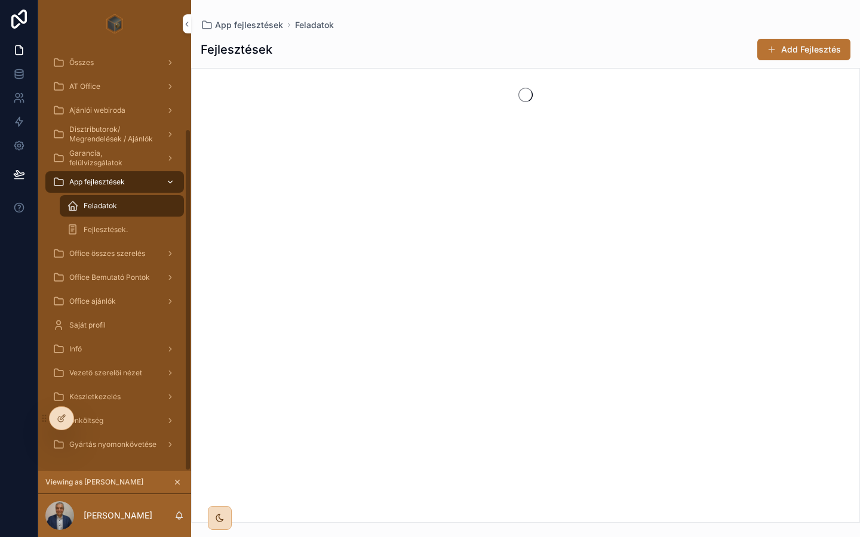
scroll to position [100, 0]
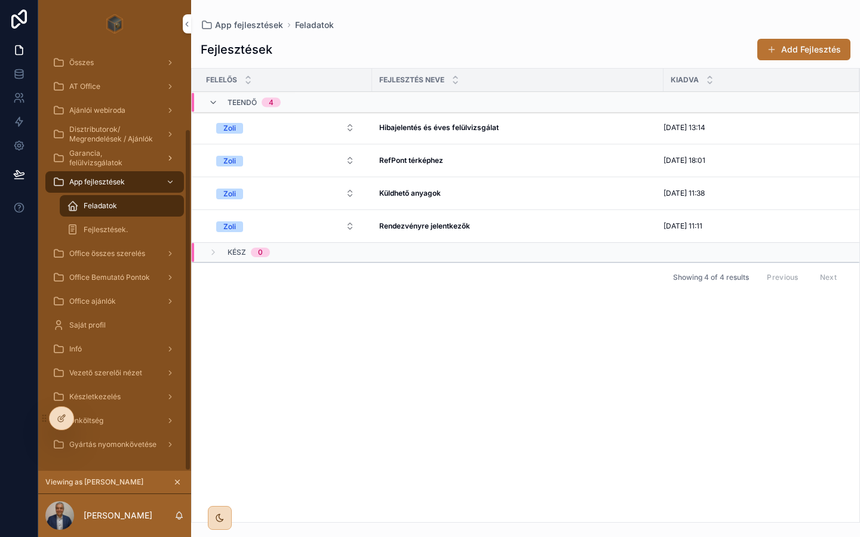
click at [91, 161] on span "Garancia, felülvizsgálatok" at bounding box center [112, 158] width 87 height 19
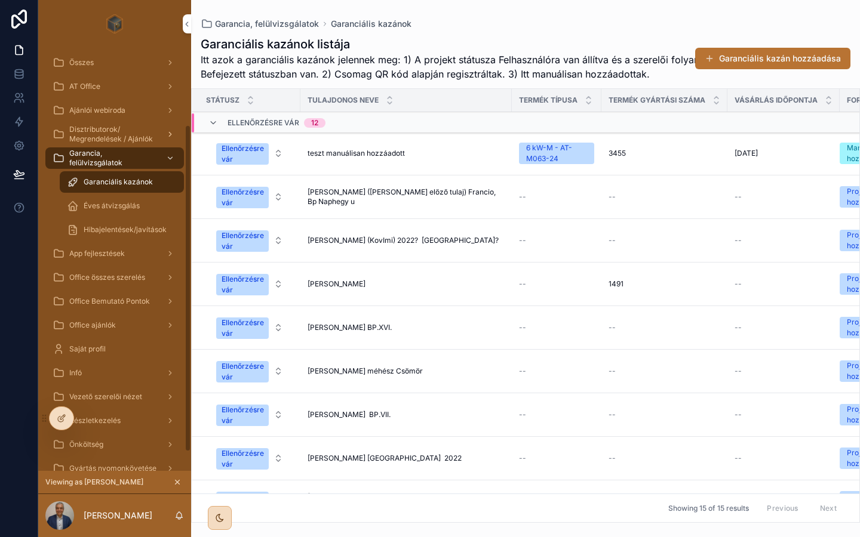
click at [85, 134] on span "Disztributorok/ Megrendelések / Ajánlók" at bounding box center [112, 134] width 87 height 19
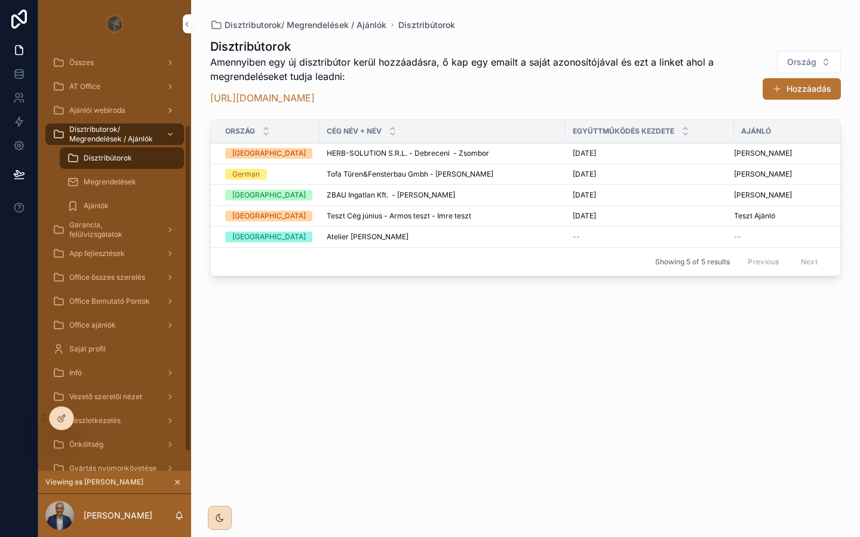
click at [84, 111] on span "Ajánlói webiroda" at bounding box center [97, 111] width 56 height 10
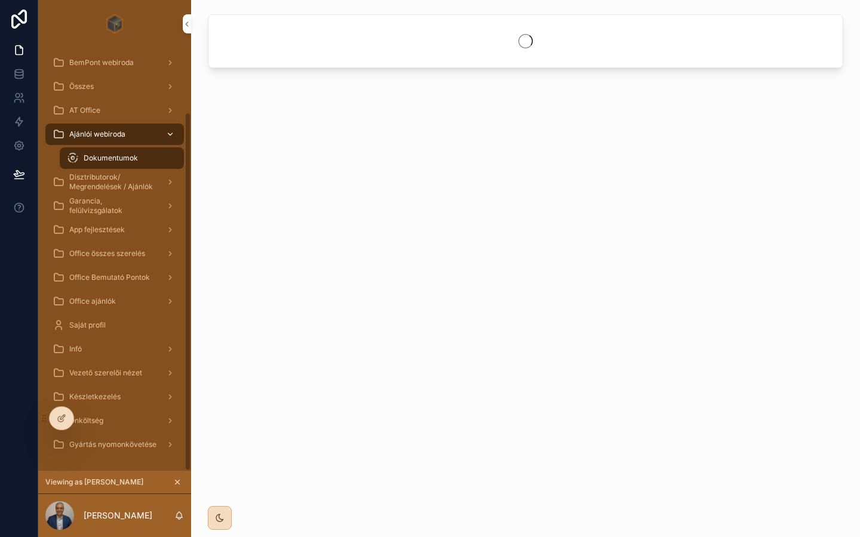
scroll to position [76, 0]
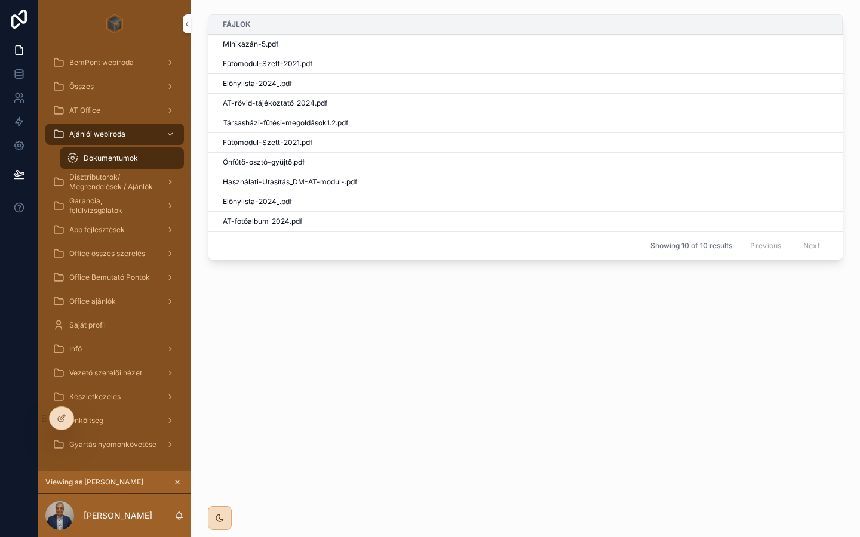
click at [105, 176] on span "Disztributorok/ Megrendelések / Ajánlók" at bounding box center [112, 182] width 87 height 19
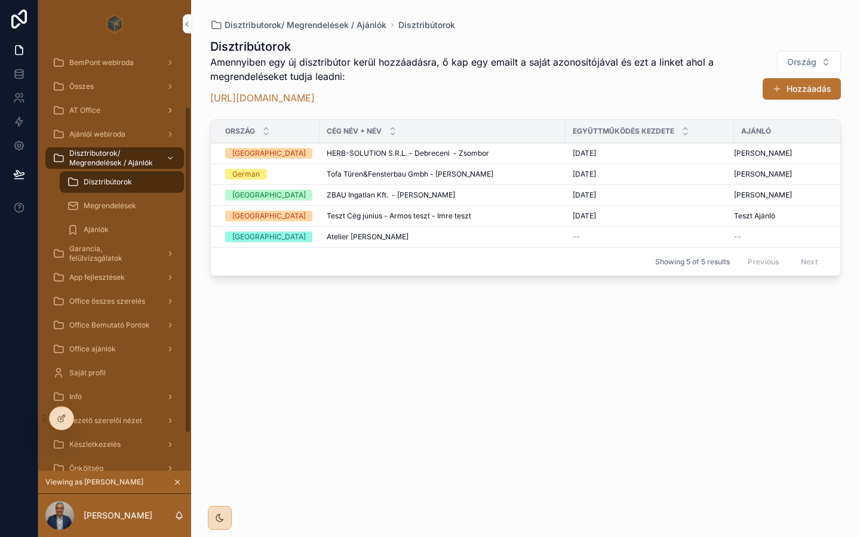
click at [91, 106] on span "AT Office" at bounding box center [84, 111] width 31 height 10
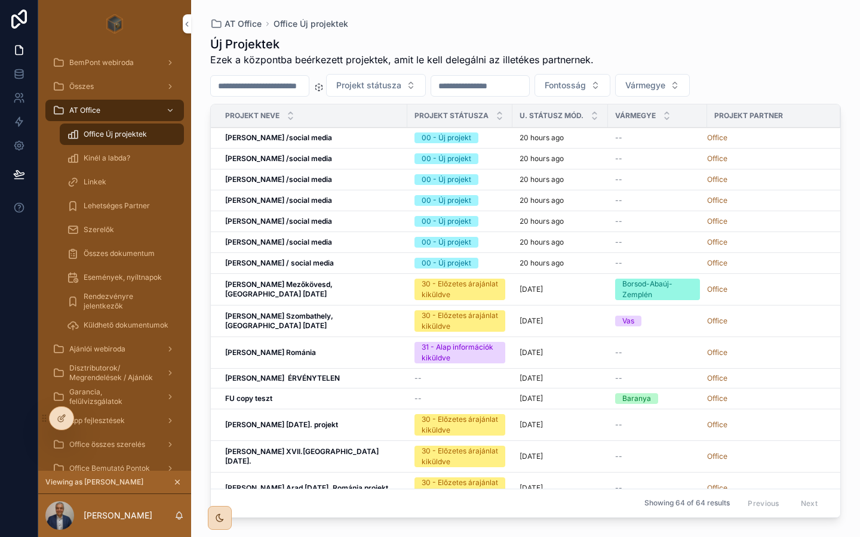
click at [111, 254] on span "Összes dokumentum" at bounding box center [119, 254] width 71 height 10
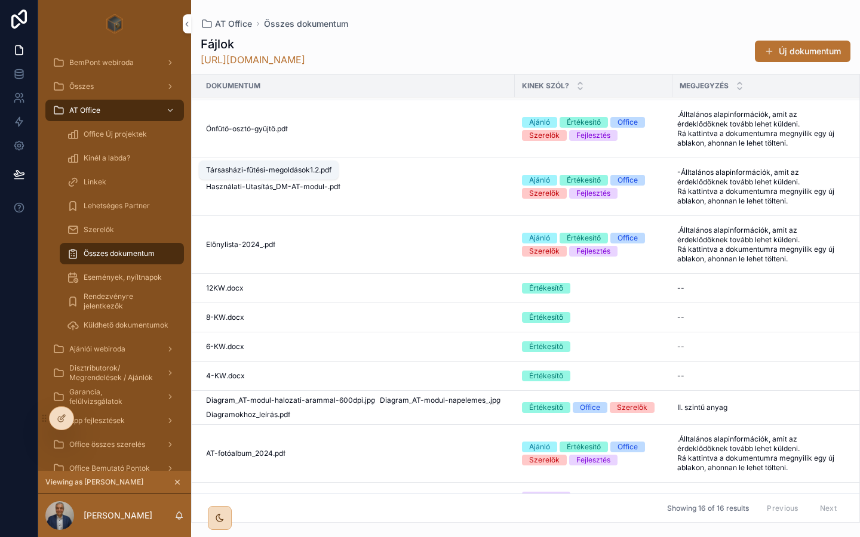
scroll to position [339, 0]
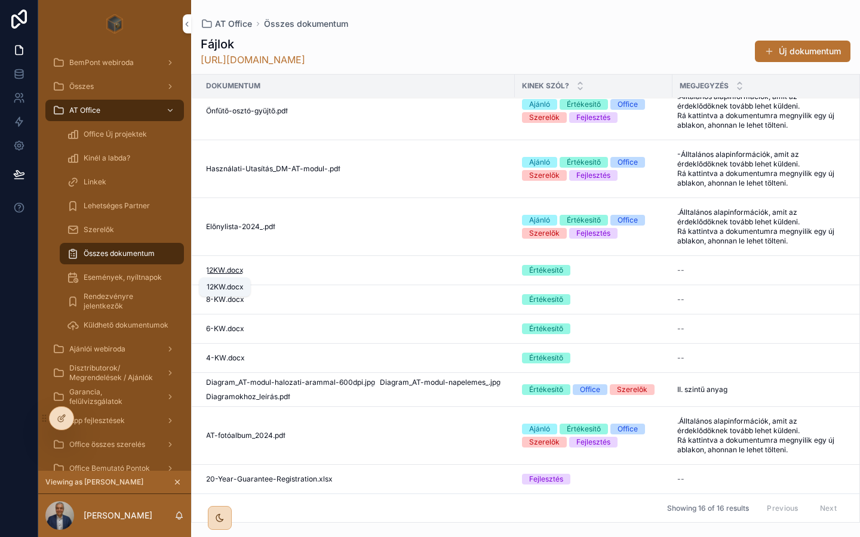
click at [219, 270] on span "12KW" at bounding box center [215, 271] width 19 height 10
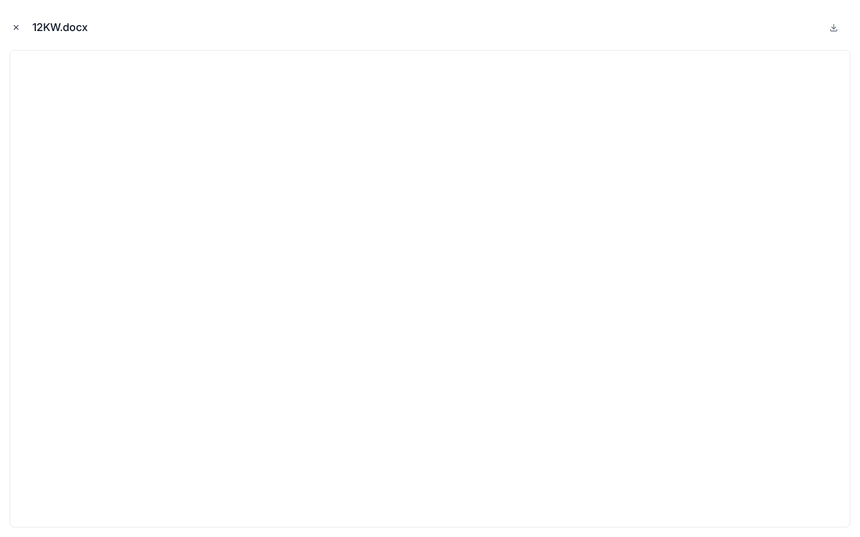
click at [19, 23] on icon "Close modal" at bounding box center [16, 27] width 8 height 8
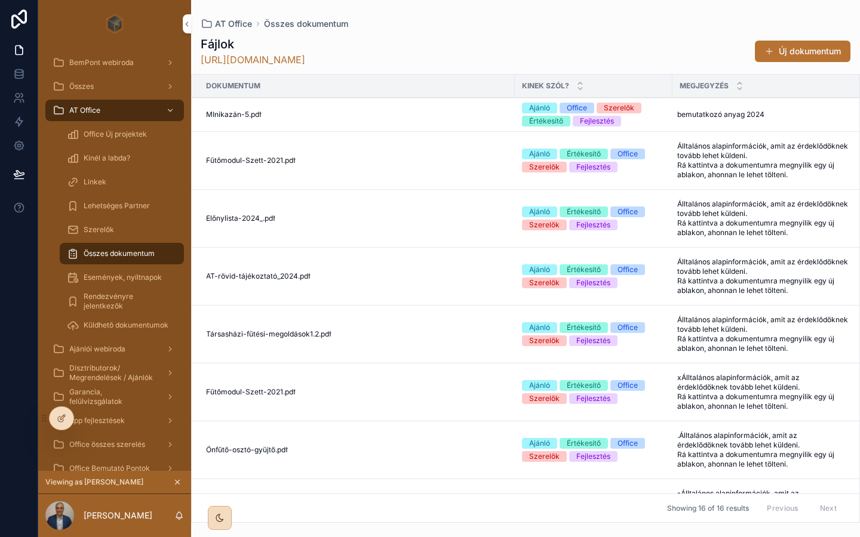
click at [97, 183] on span "Linkek" at bounding box center [95, 182] width 23 height 10
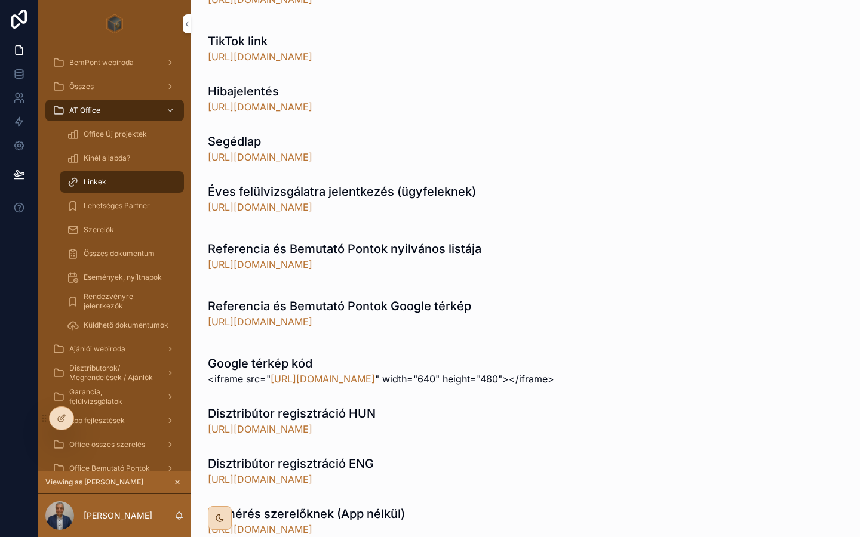
scroll to position [826, 0]
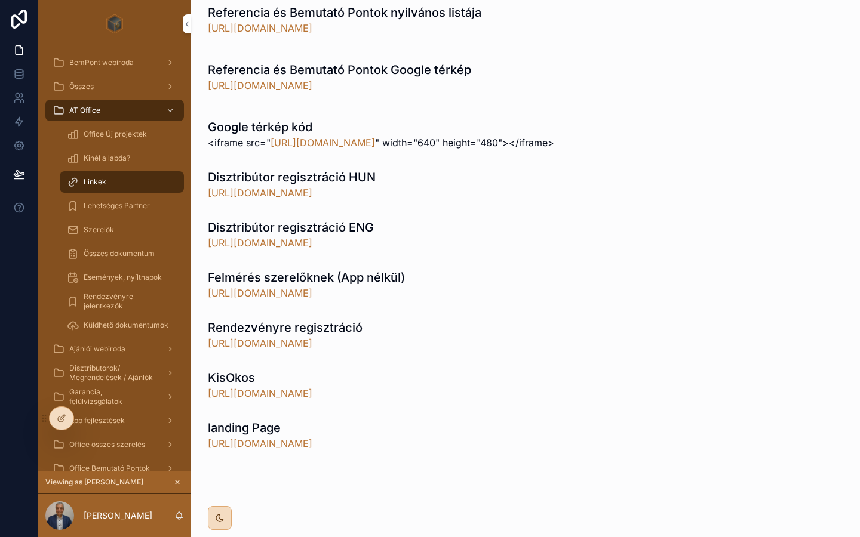
scroll to position [1056, 0]
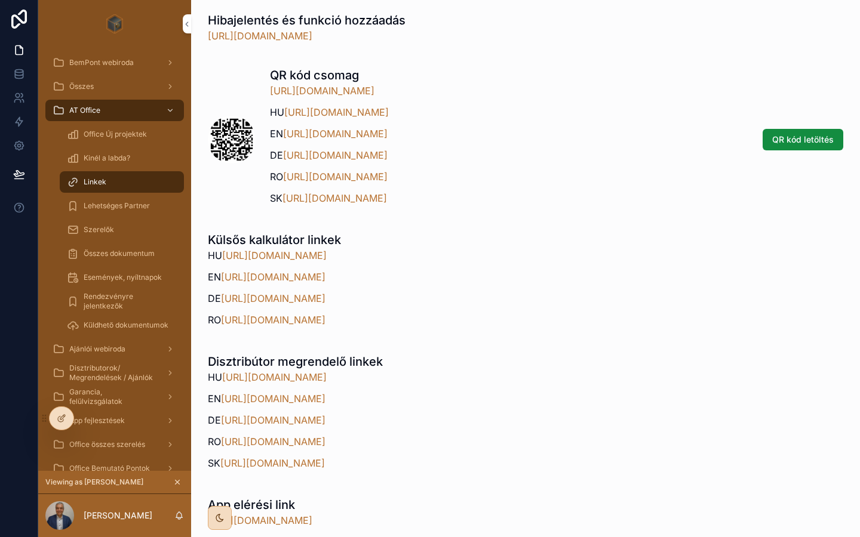
scroll to position [0, 0]
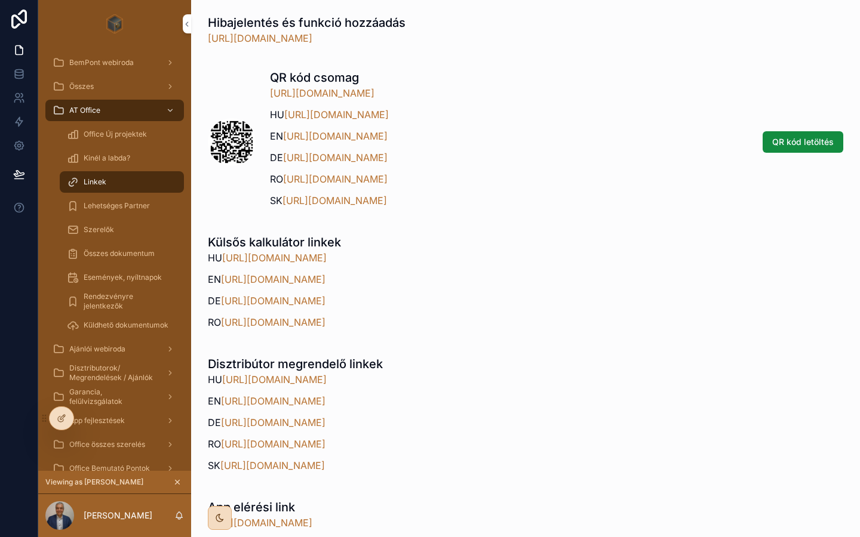
click at [584, 262] on div "Külsős kalkulátor linkek HU [URL][DOMAIN_NAME] EN [URL][DOMAIN_NAME] DE [URL][D…" at bounding box center [525, 285] width 635 height 103
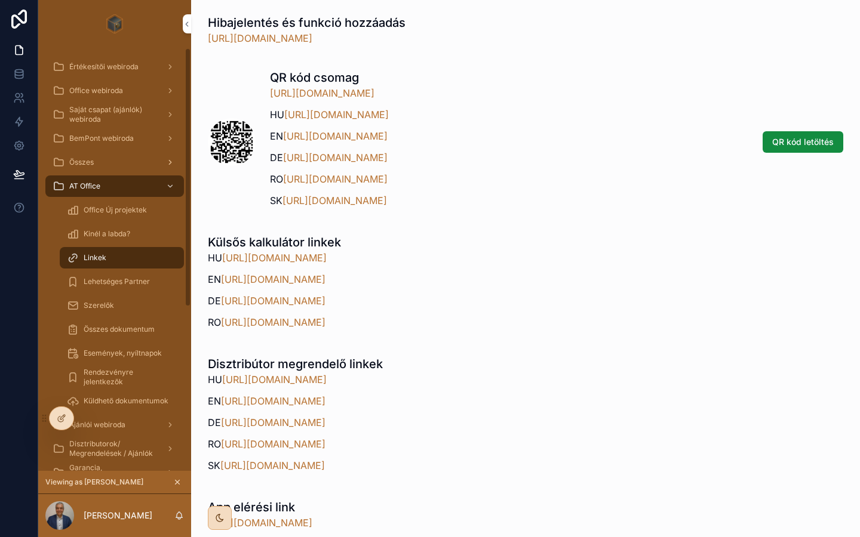
click at [94, 164] on div "Összes" at bounding box center [115, 162] width 124 height 19
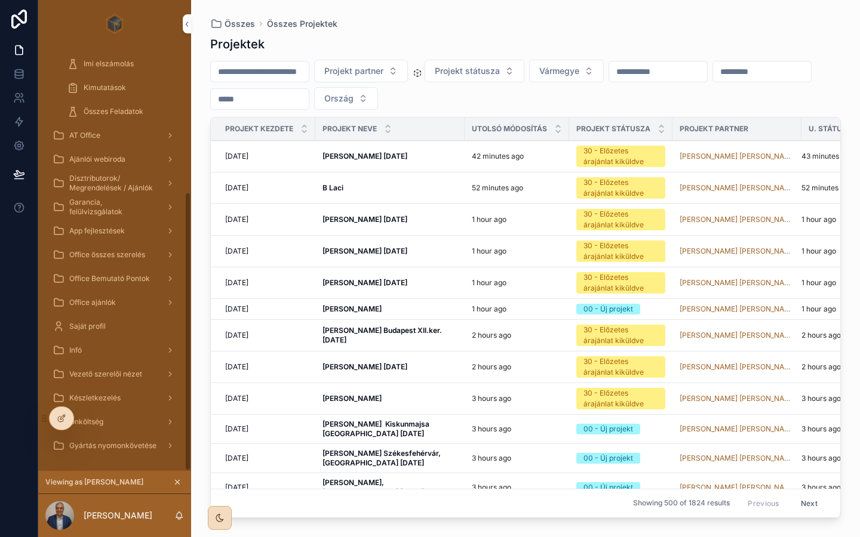
scroll to position [219, 0]
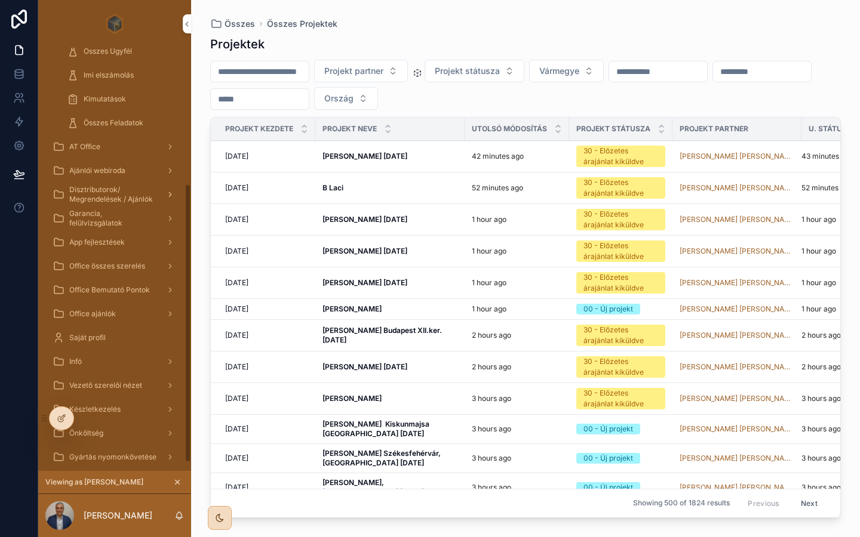
click at [101, 195] on span "Disztributorok/ Megrendelések / Ajánlók" at bounding box center [112, 194] width 87 height 19
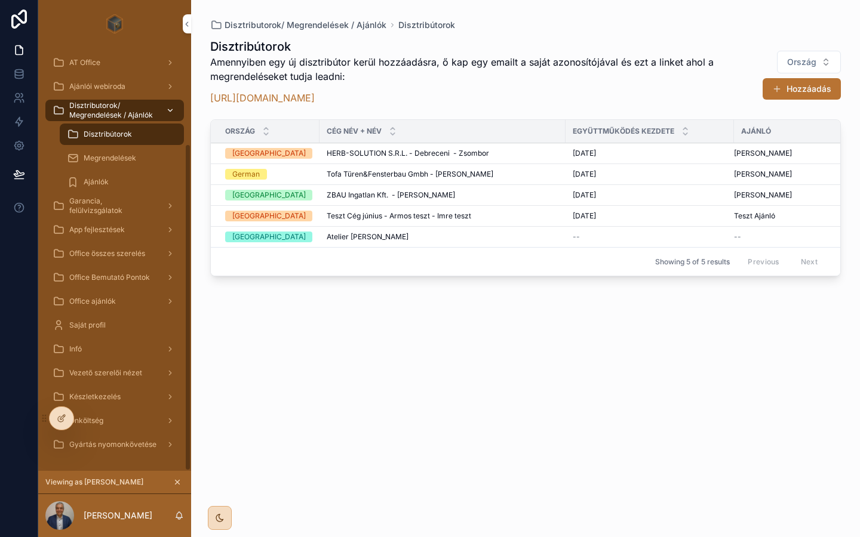
scroll to position [124, 0]
click at [402, 214] on span "Teszt Cég június - Armos teszt - Imre teszt" at bounding box center [399, 216] width 145 height 10
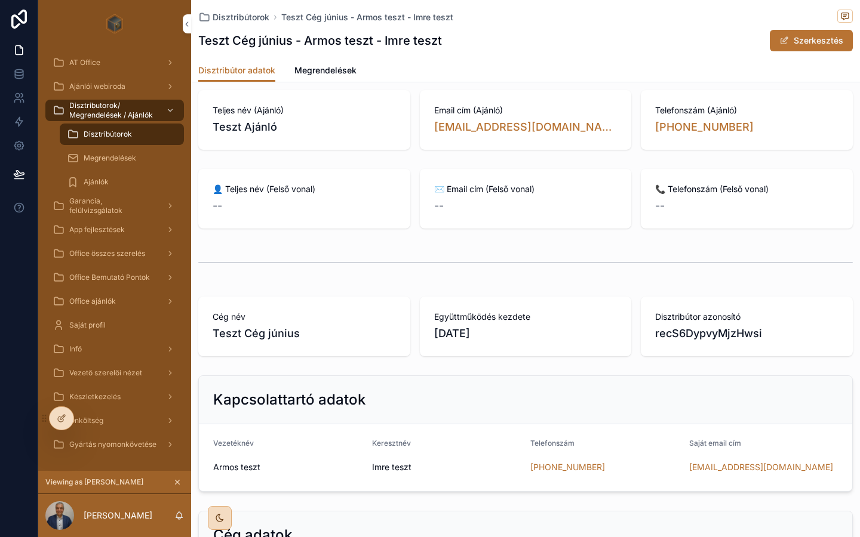
scroll to position [13, 0]
drag, startPoint x: 657, startPoint y: 333, endPoint x: 760, endPoint y: 333, distance: 103.3
click at [760, 333] on span "recS6DypvyMjzHwsi" at bounding box center [746, 332] width 183 height 17
drag, startPoint x: 760, startPoint y: 333, endPoint x: 683, endPoint y: 333, distance: 77.0
click at [683, 333] on span "recS6DypvyMjzHwsi" at bounding box center [746, 332] width 183 height 17
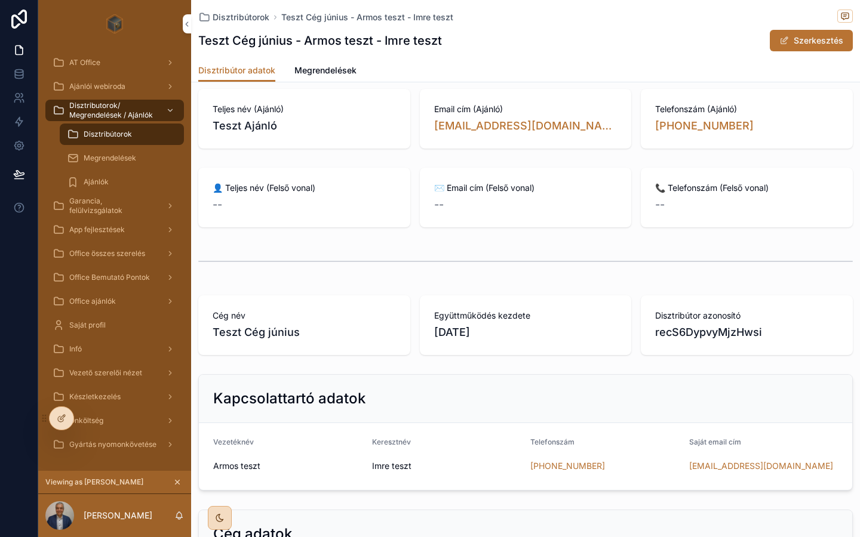
click at [782, 336] on span "recS6DypvyMjzHwsi" at bounding box center [746, 332] width 183 height 17
drag, startPoint x: 763, startPoint y: 333, endPoint x: 651, endPoint y: 333, distance: 111.7
click at [651, 333] on div "Disztribútor azonosító recS6DypvyMjzHwsi" at bounding box center [747, 326] width 212 height 60
copy span "recS6DypvyMjzHwsi"
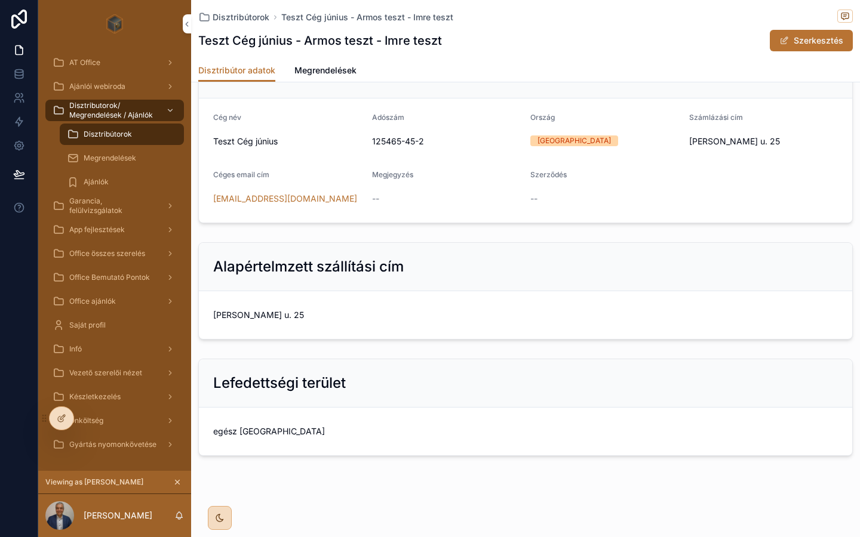
scroll to position [0, 0]
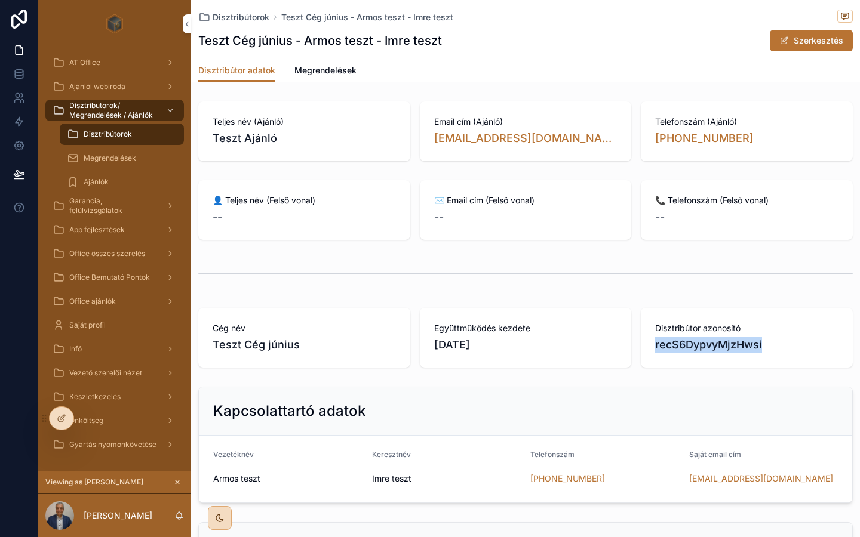
click at [322, 69] on span "Megrendelések" at bounding box center [325, 70] width 62 height 12
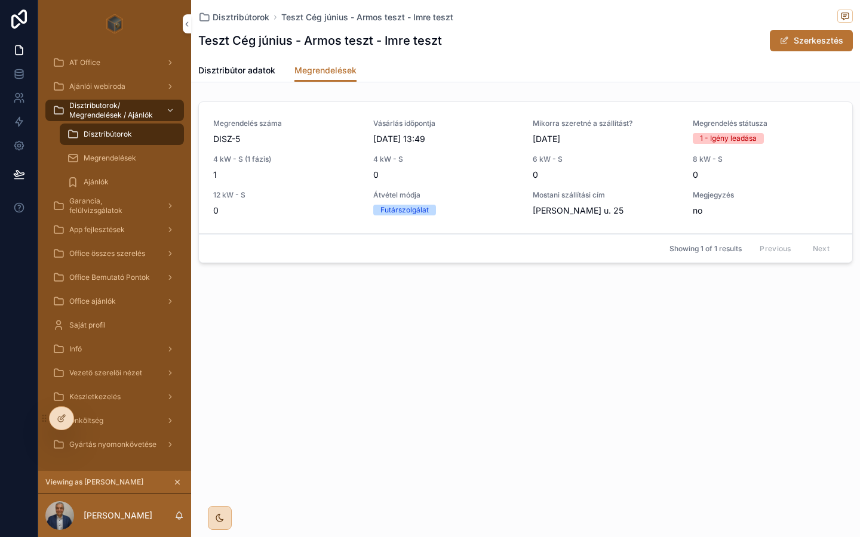
click at [110, 159] on span "Megrendelések" at bounding box center [110, 158] width 53 height 10
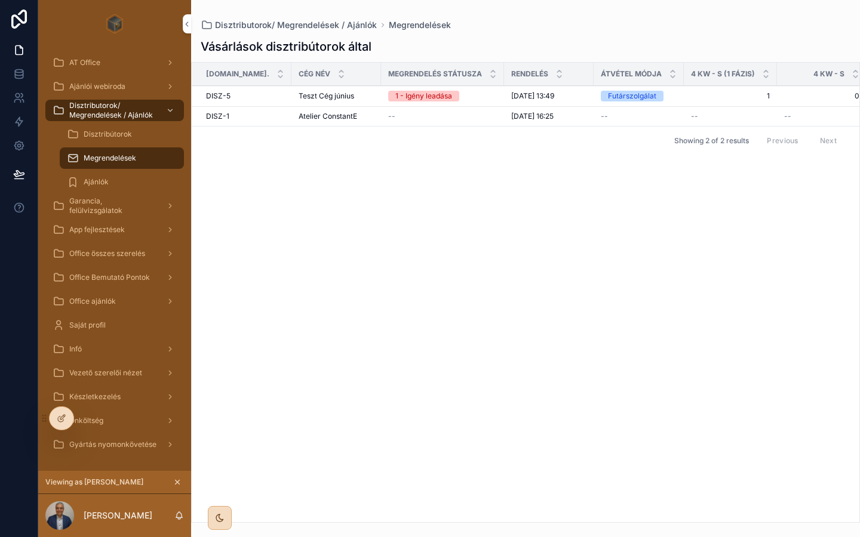
click at [106, 132] on span "Disztribútorok" at bounding box center [108, 135] width 48 height 10
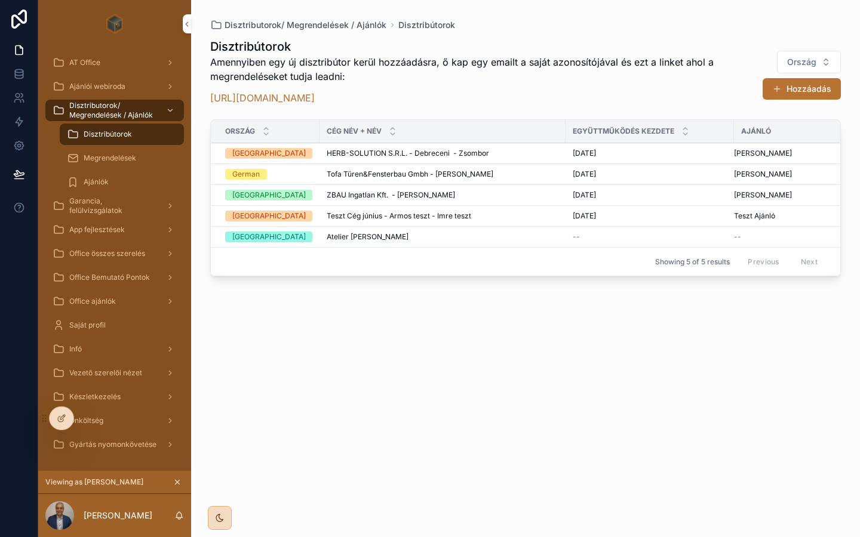
click at [363, 216] on span "Teszt Cég június - Armos teszt - Imre teszt" at bounding box center [399, 216] width 145 height 10
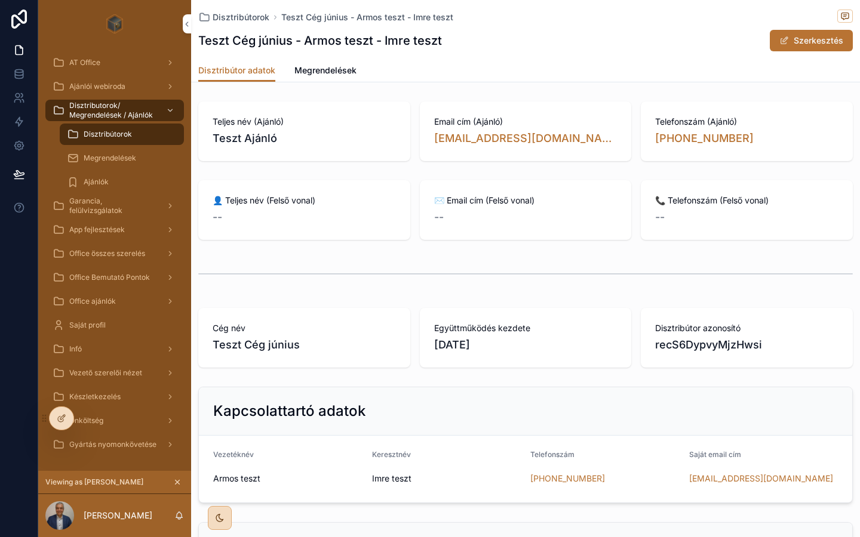
click at [315, 72] on span "Megrendelések" at bounding box center [325, 70] width 62 height 12
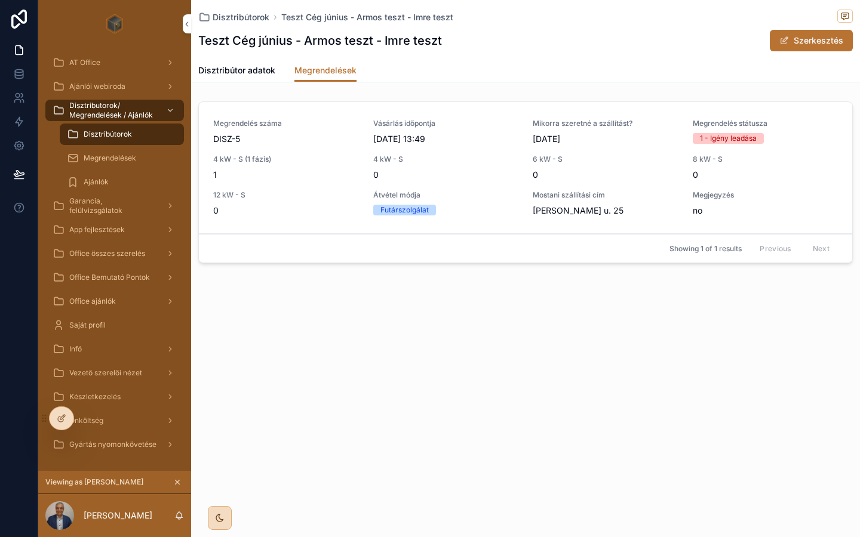
click at [225, 71] on span "Disztribútor adatok" at bounding box center [236, 70] width 77 height 12
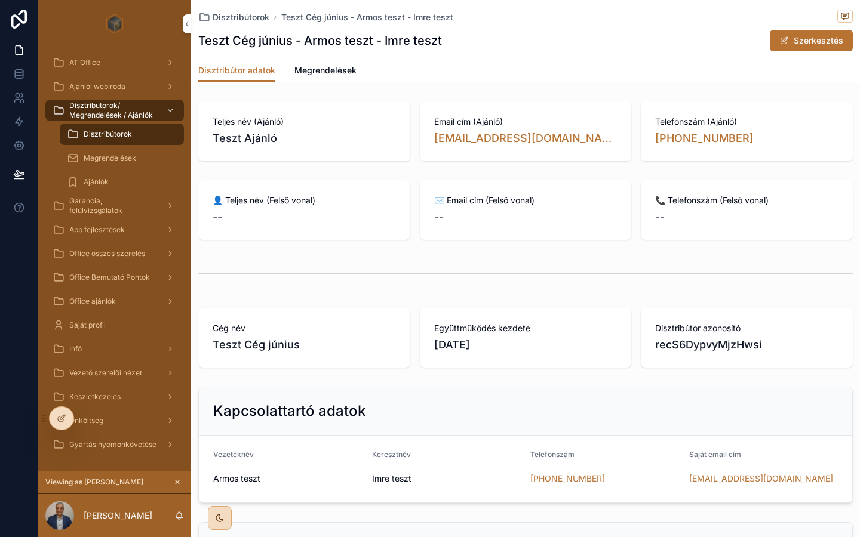
click at [315, 66] on span "Megrendelések" at bounding box center [325, 70] width 62 height 12
